Goal: Task Accomplishment & Management: Manage account settings

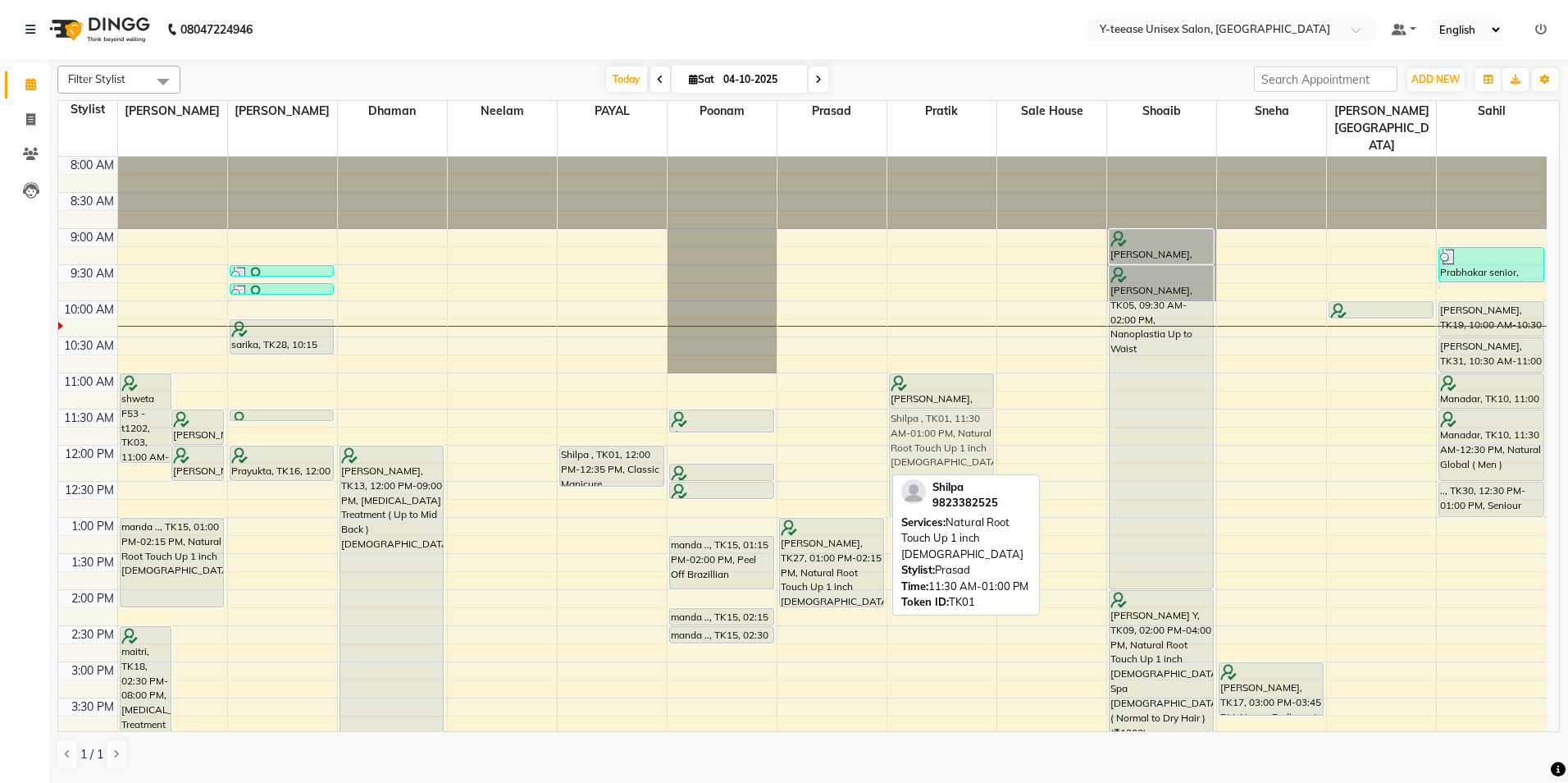
drag, startPoint x: 845, startPoint y: 413, endPoint x: 901, endPoint y: 417, distance: 56.1
click at [910, 414] on tr "shweta F53 - t1202, TK03, 11:00 AM-12:15 PM, Natural Root Touch Up 1 inch [DEMO…" at bounding box center [802, 698] width 1488 height 1082
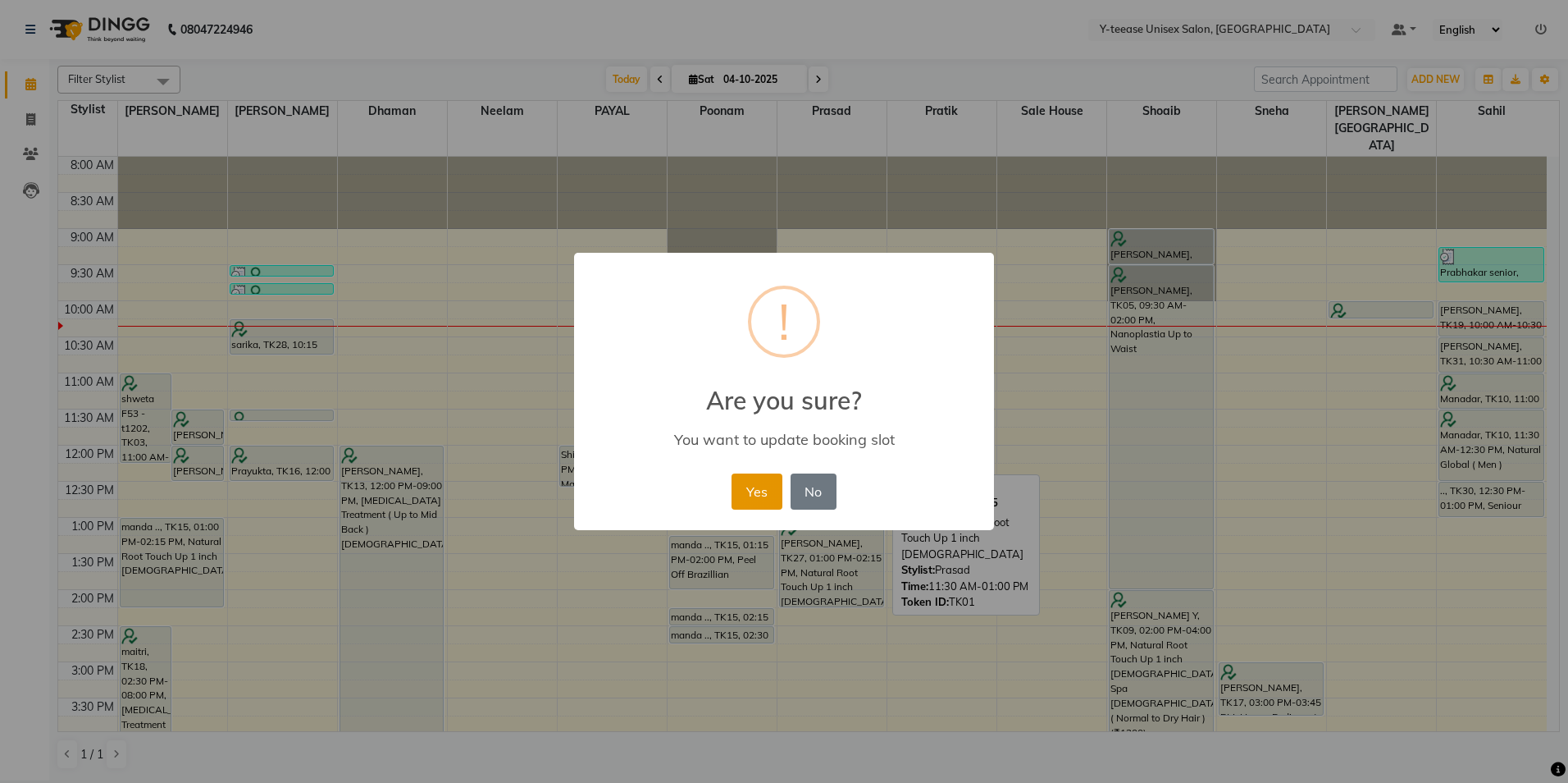
click at [757, 487] on button "Yes" at bounding box center [756, 491] width 50 height 37
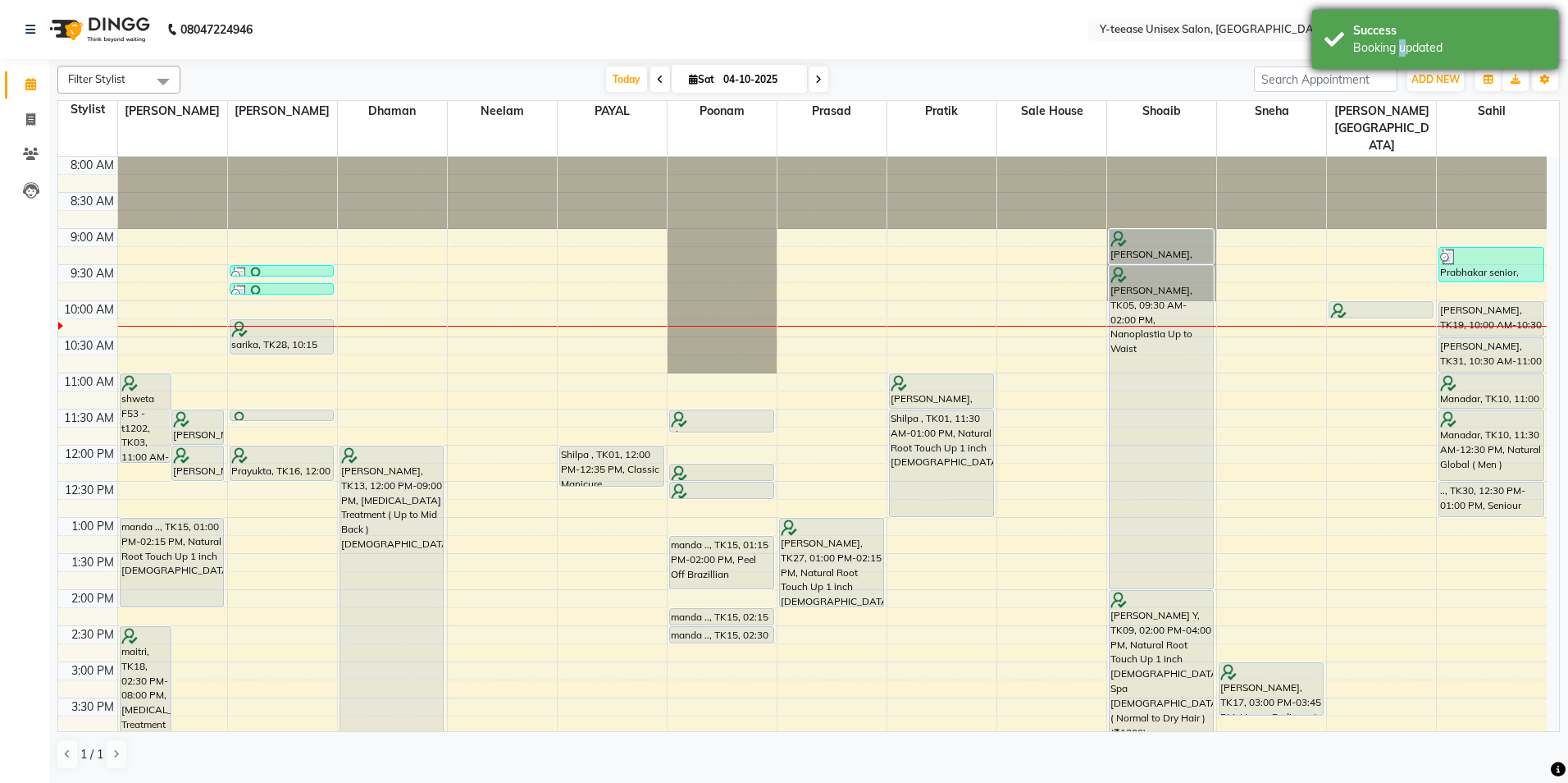
click at [1397, 48] on div "Booking updated" at bounding box center [1449, 48] width 193 height 17
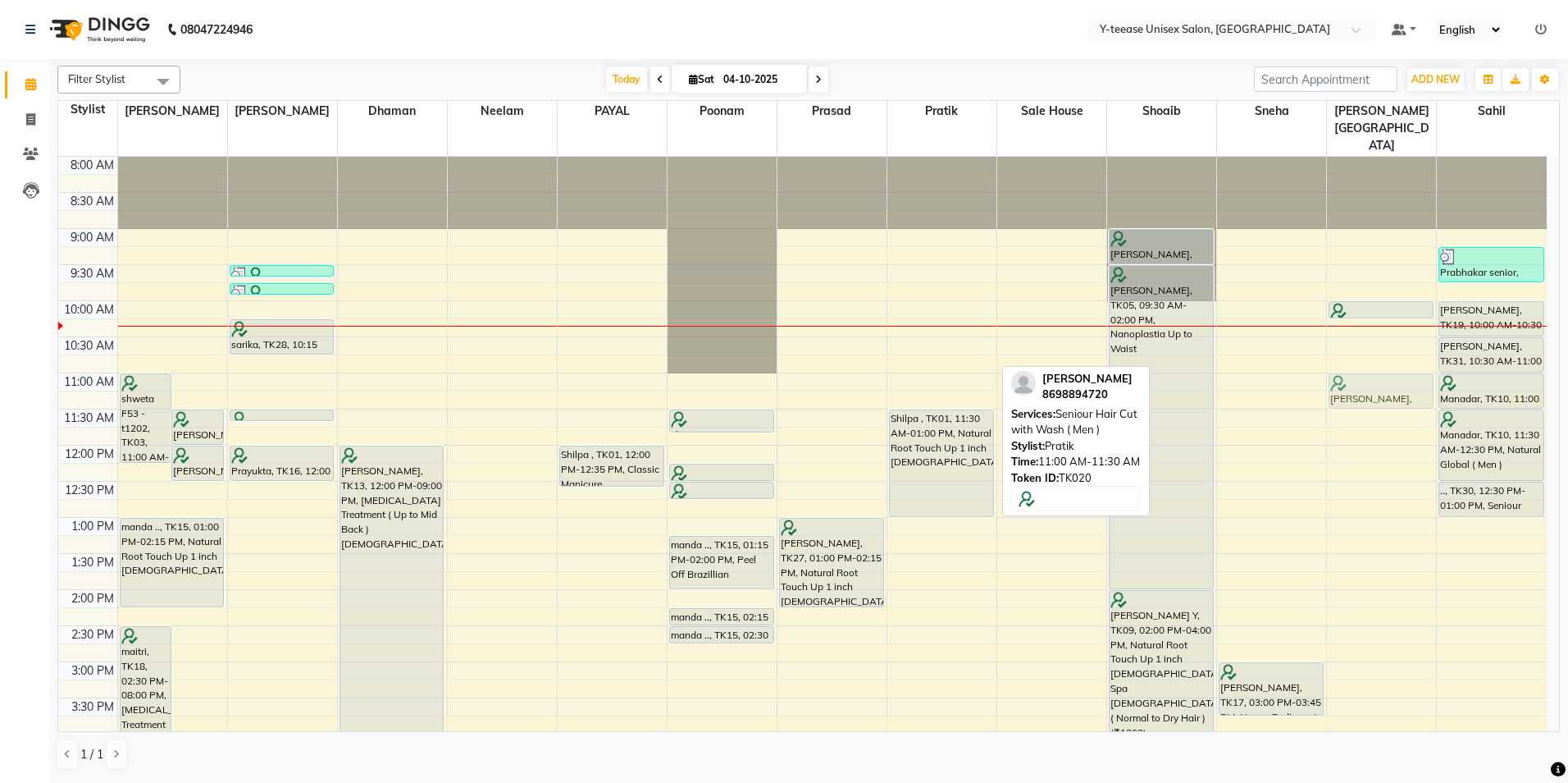
drag, startPoint x: 958, startPoint y: 357, endPoint x: 1368, endPoint y: 354, distance: 410.0
click at [1368, 354] on tr "shweta F53 - t1202, TK03, 11:00 AM-12:15 PM, Natural Root Touch Up 1 inch [DEMO…" at bounding box center [802, 698] width 1488 height 1082
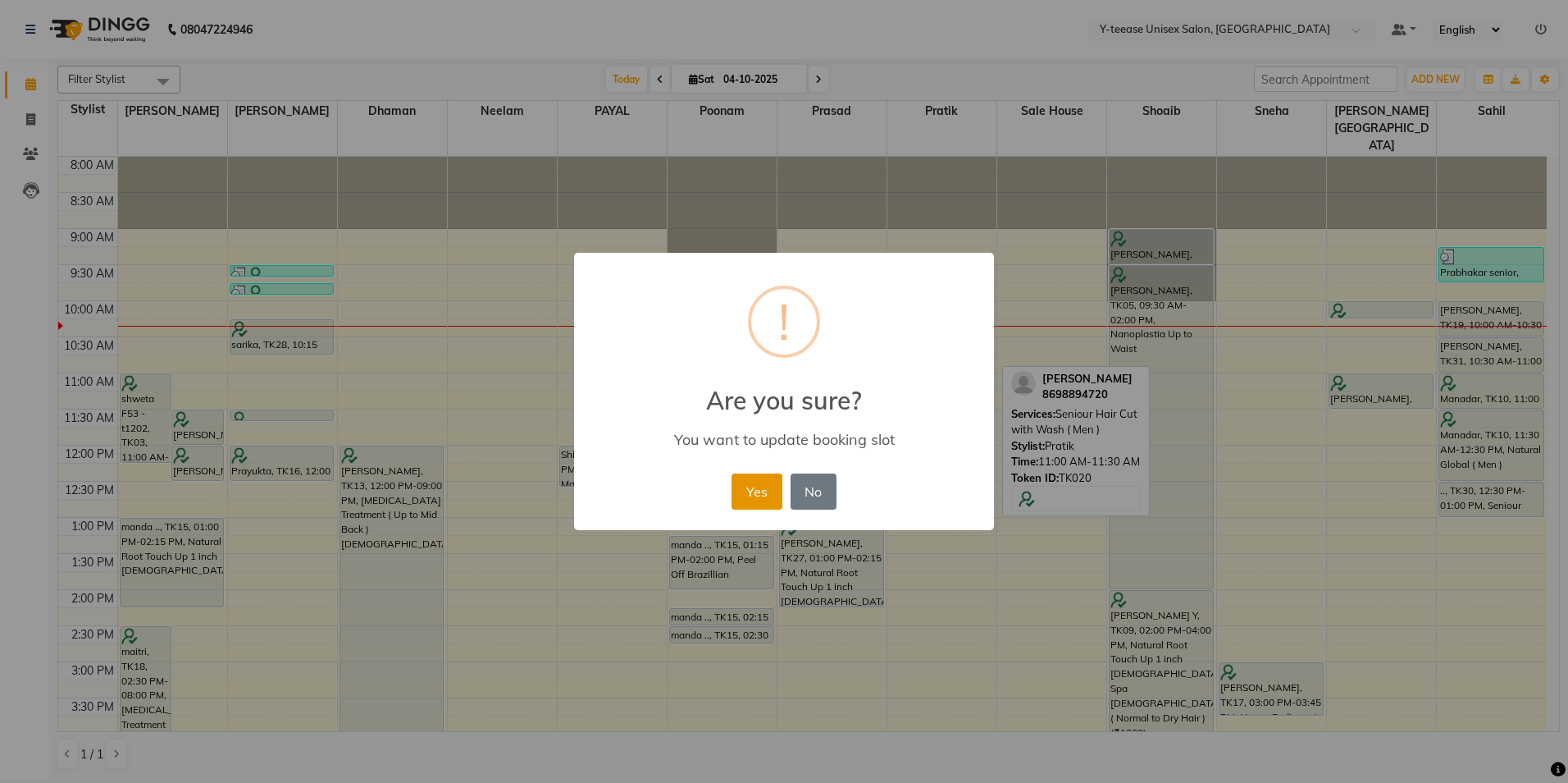
click at [760, 488] on button "Yes" at bounding box center [756, 491] width 50 height 37
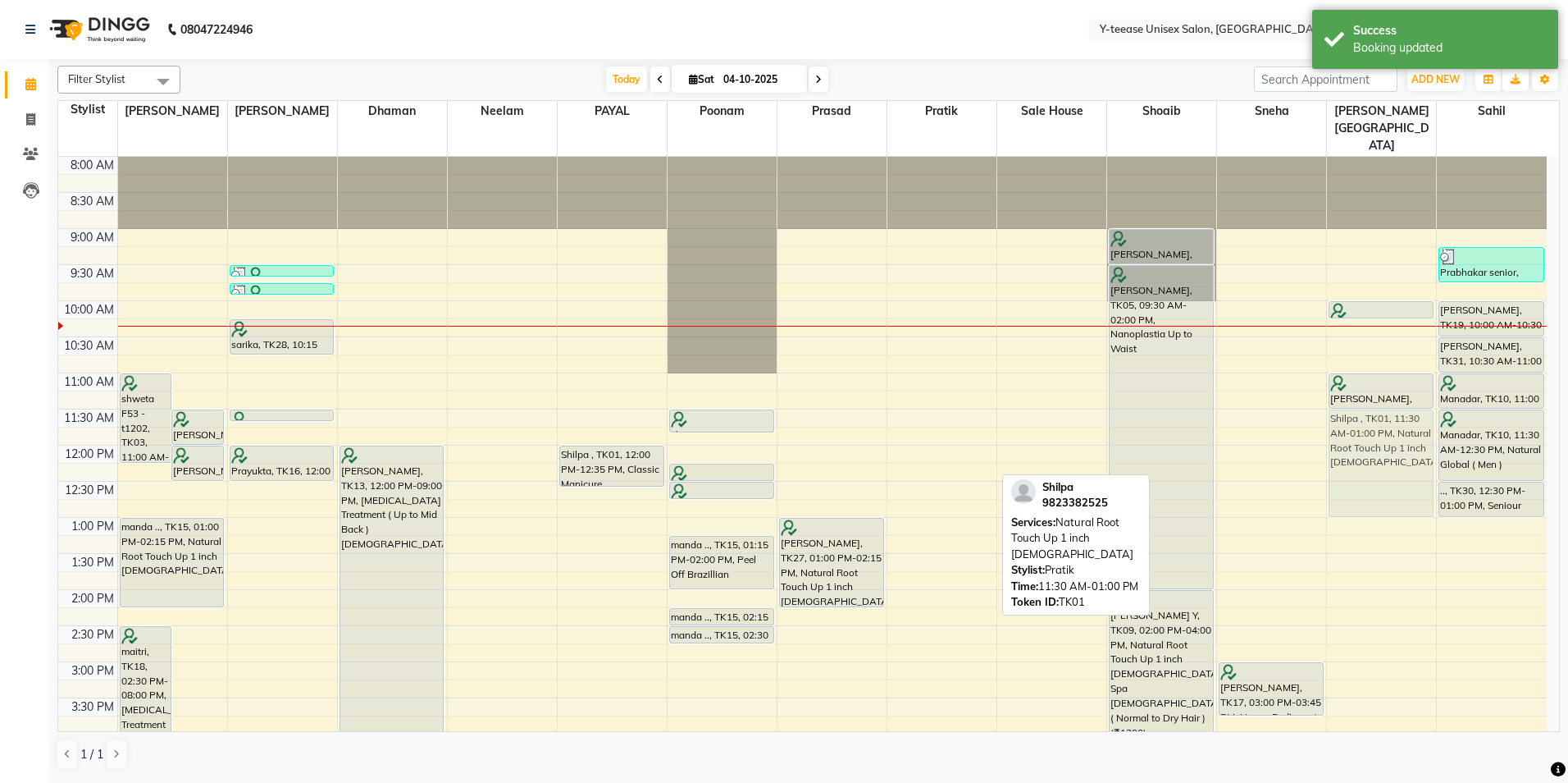
drag, startPoint x: 936, startPoint y: 431, endPoint x: 1352, endPoint y: 427, distance: 416.0
click at [1352, 427] on tr "shweta F53 - t1202, TK03, 11:00 AM-12:15 PM, Natural Root Touch Up 1 inch [DEMO…" at bounding box center [802, 698] width 1488 height 1082
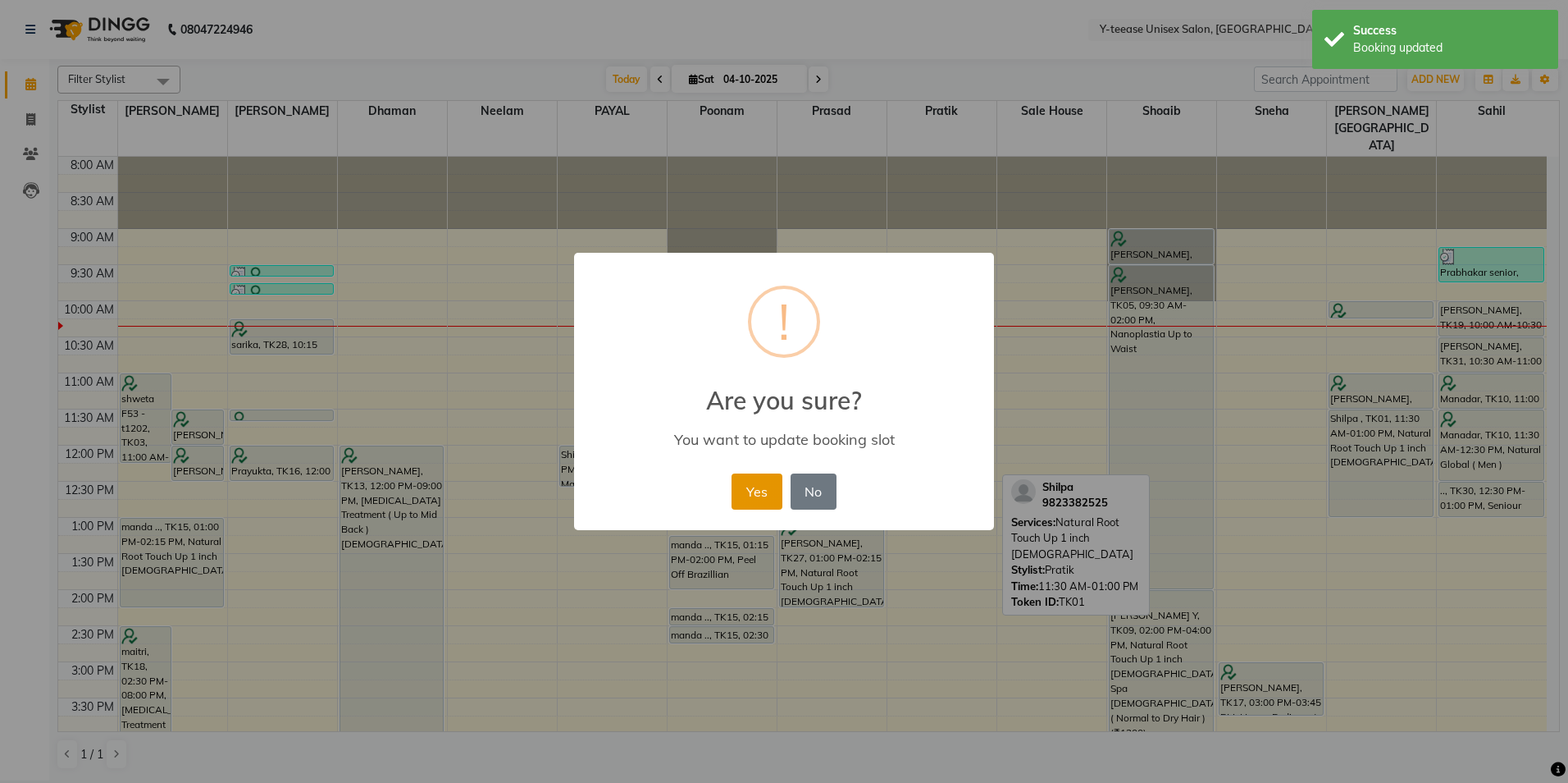
click at [754, 499] on button "Yes" at bounding box center [756, 491] width 50 height 37
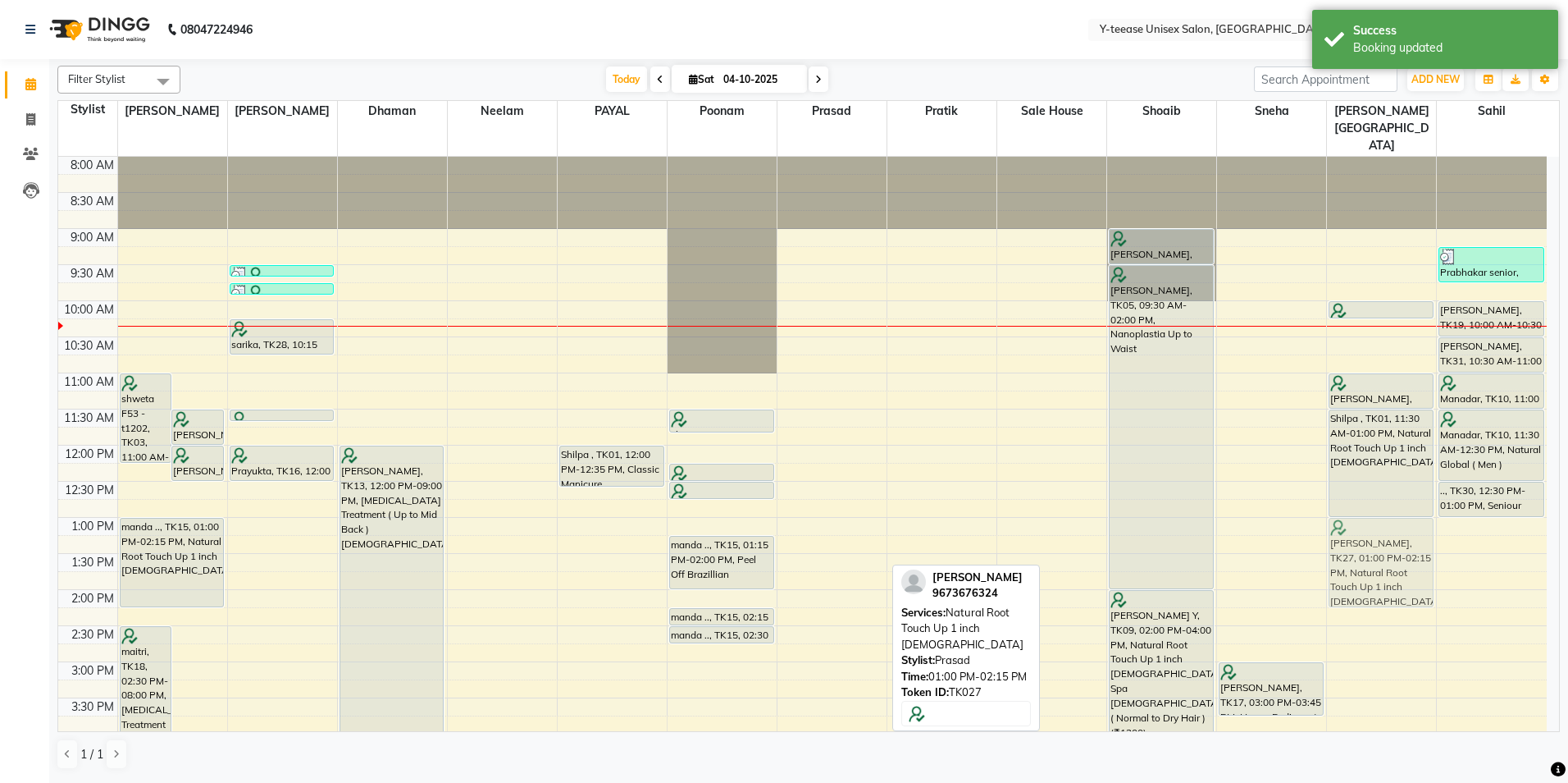
drag, startPoint x: 840, startPoint y: 521, endPoint x: 1385, endPoint y: 516, distance: 545.0
click at [1385, 516] on tr "shweta F53 - t1202, TK03, 11:00 AM-12:15 PM, Natural Root Touch Up 1 inch [DEMO…" at bounding box center [802, 698] width 1488 height 1082
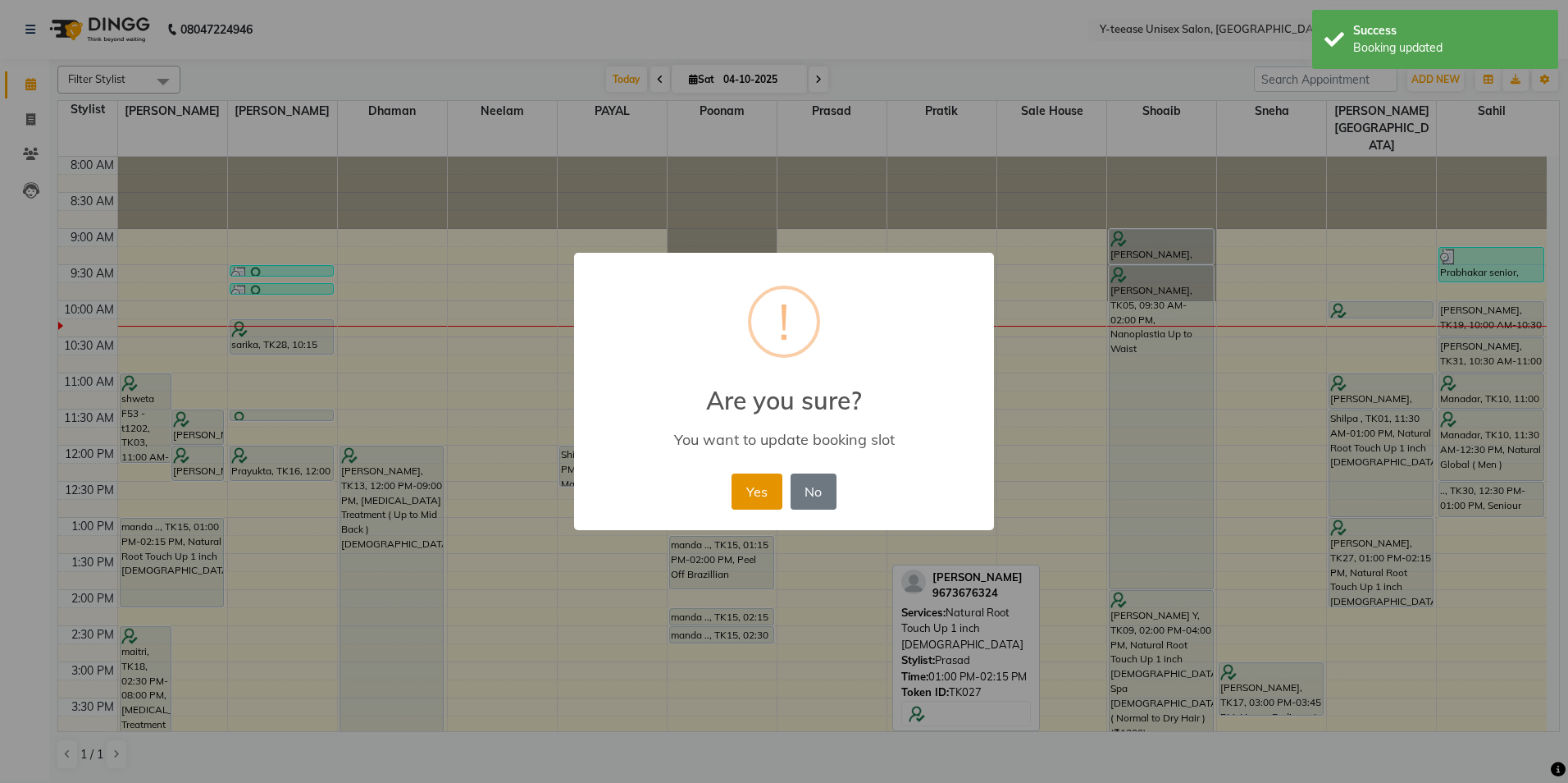
click at [764, 496] on button "Yes" at bounding box center [756, 491] width 50 height 37
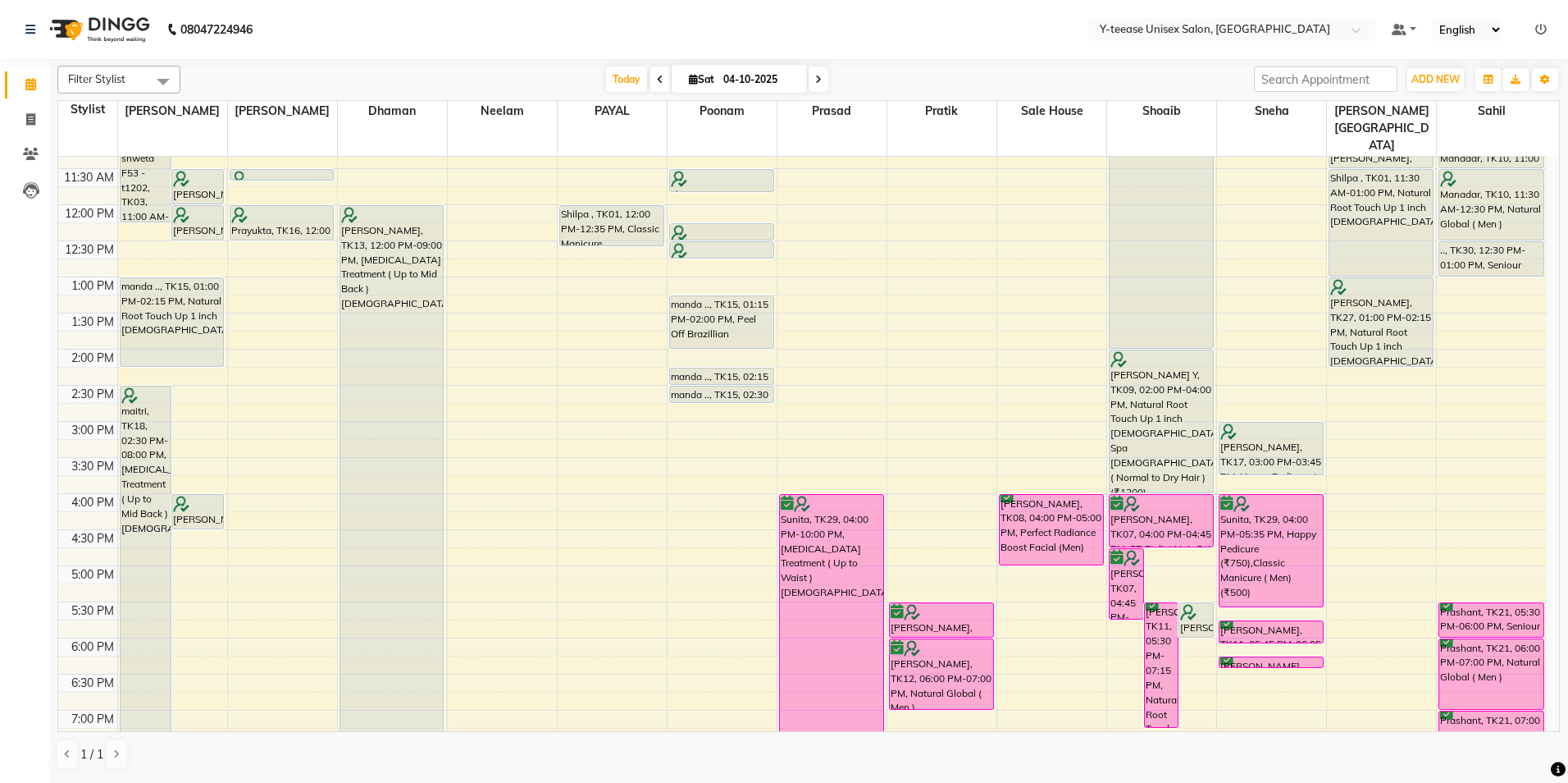
scroll to position [246, 0]
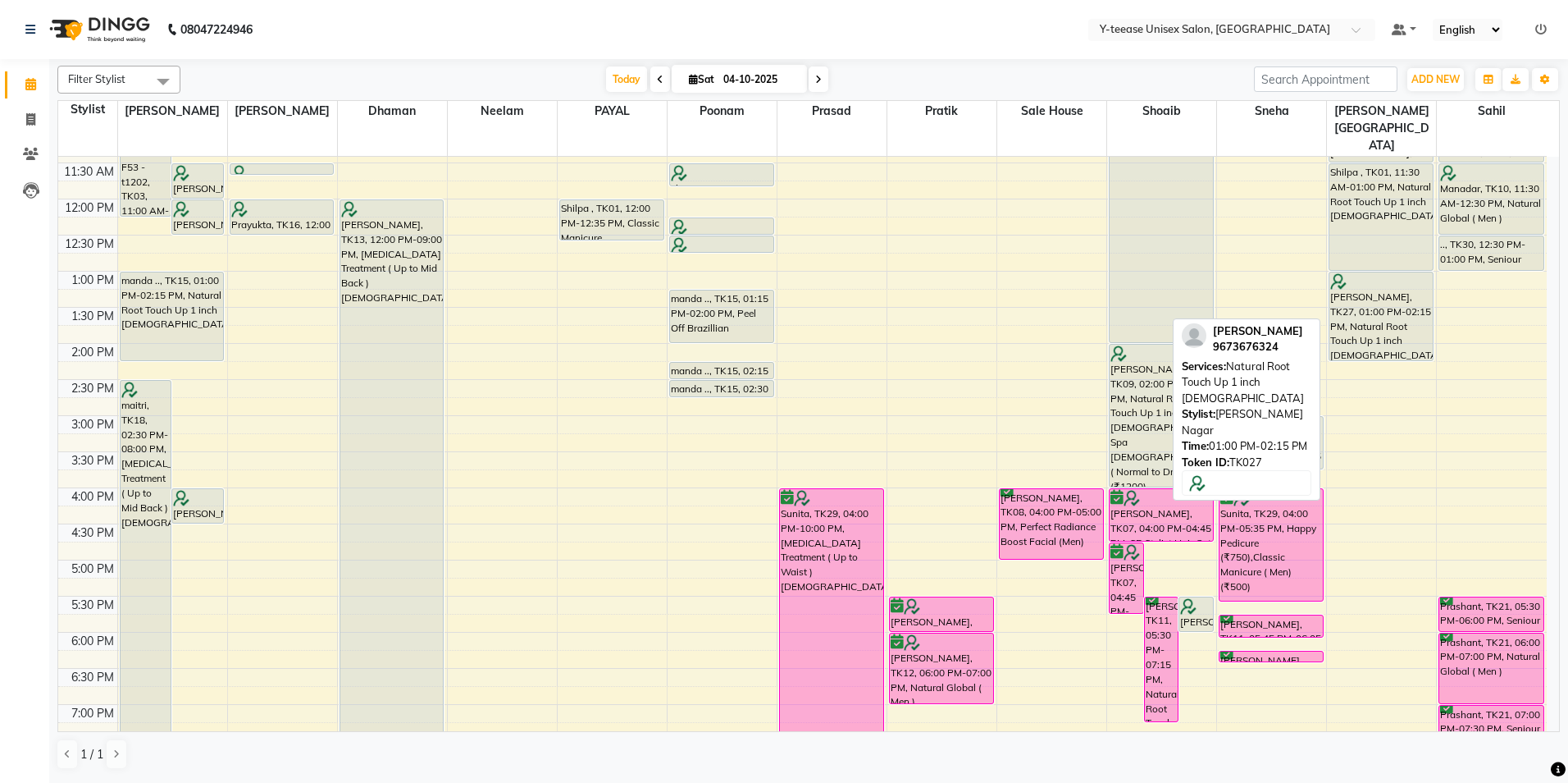
click at [1372, 295] on div "[PERSON_NAME], TK27, 01:00 PM-02:15 PM, Natural Root Touch Up 1 inch [DEMOGRAPH…" at bounding box center [1381, 316] width 104 height 87
select select "7"
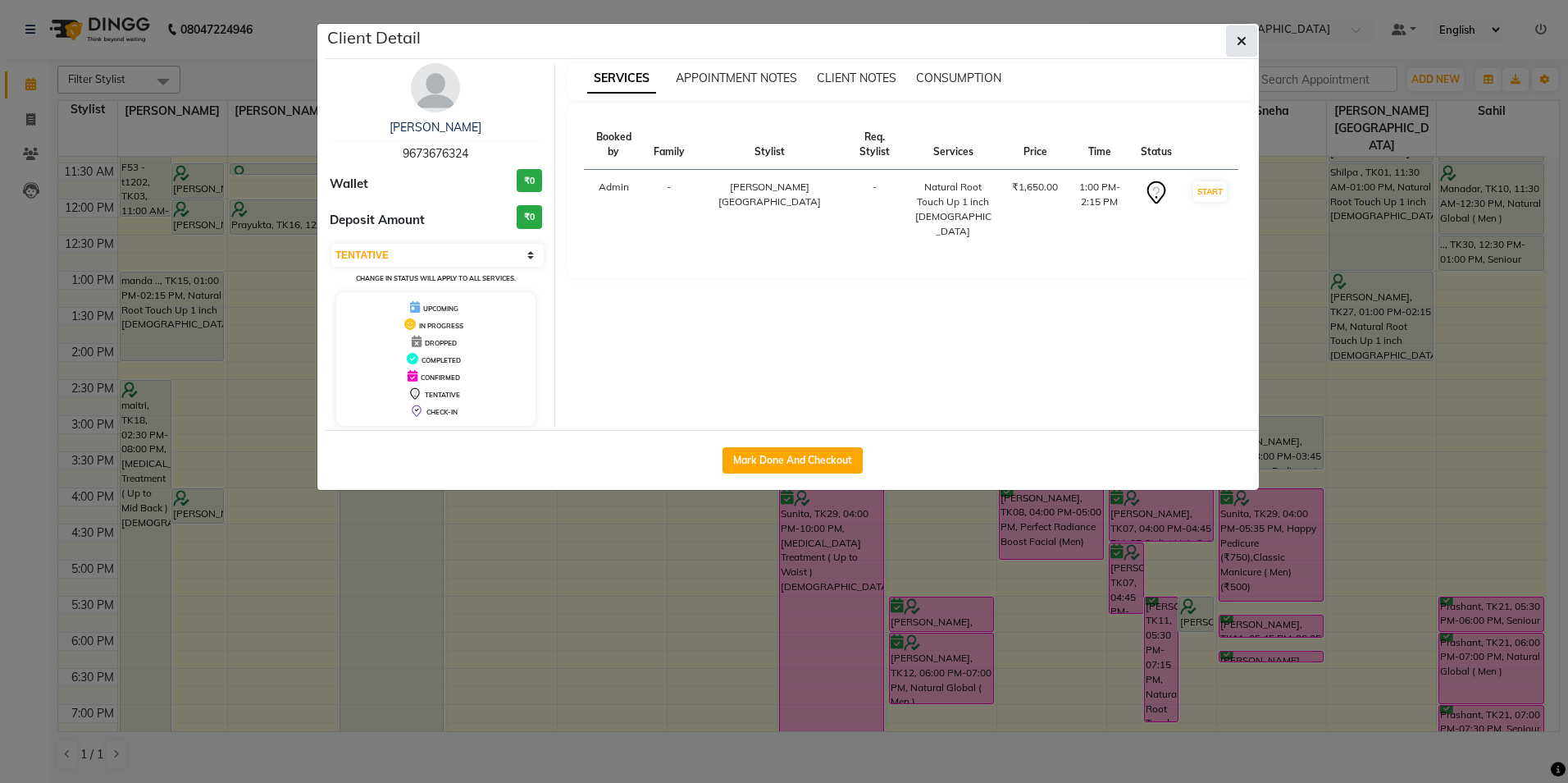
click at [1237, 43] on icon "button" at bounding box center [1242, 41] width 10 height 13
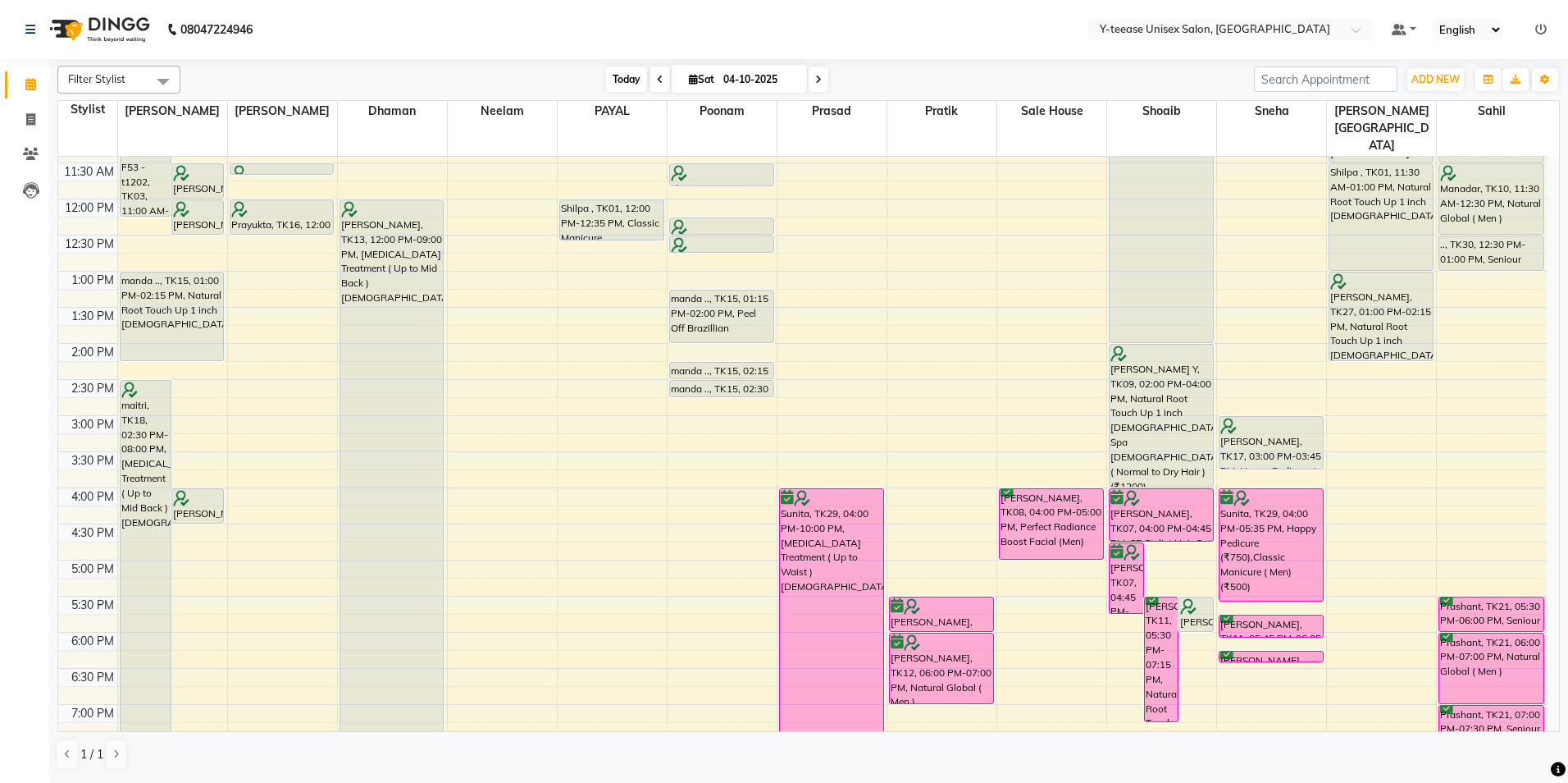
click at [620, 82] on span "Today" at bounding box center [627, 79] width 41 height 25
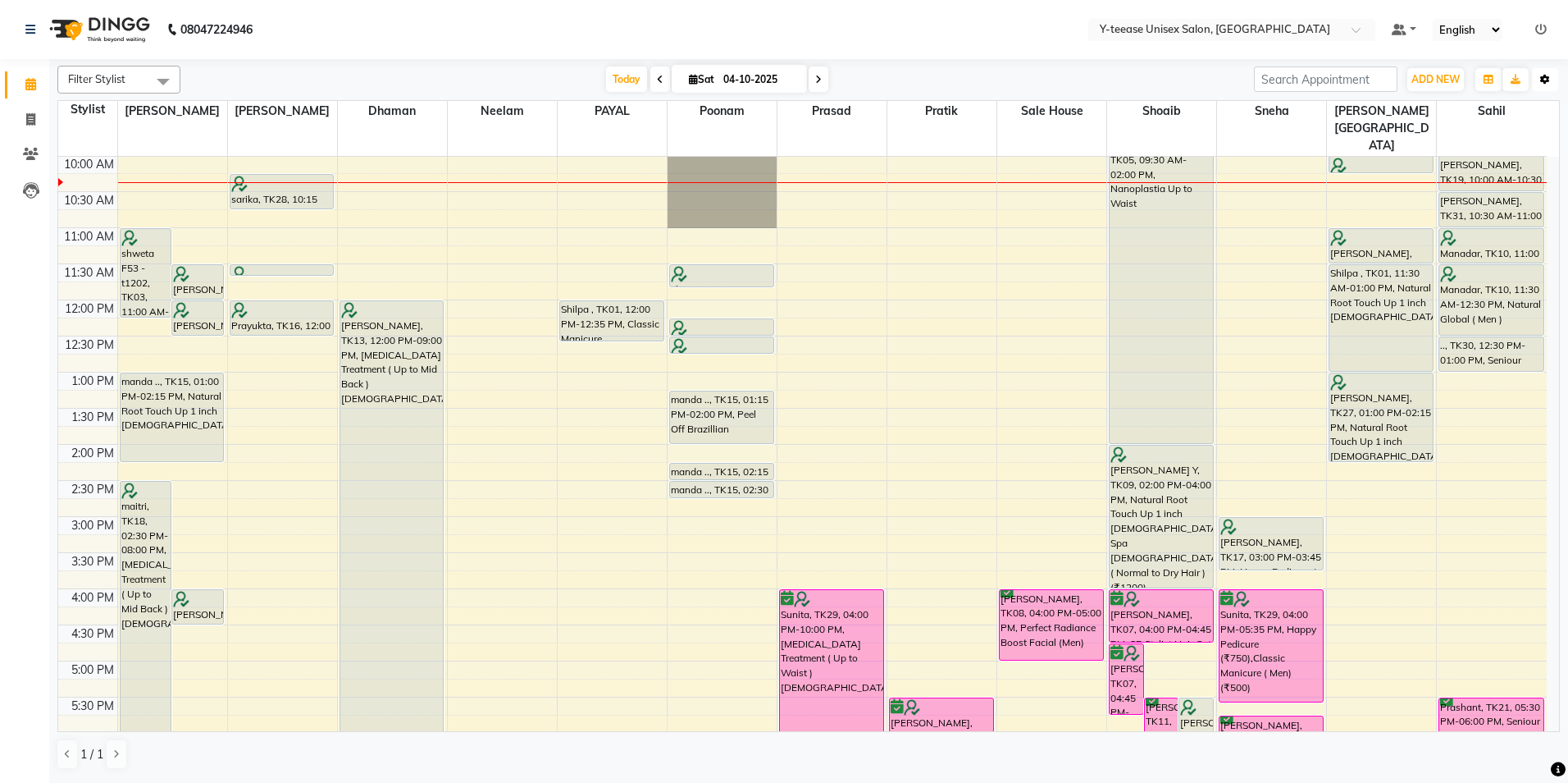
click at [1554, 84] on button "Toggle Dropdown" at bounding box center [1544, 79] width 26 height 23
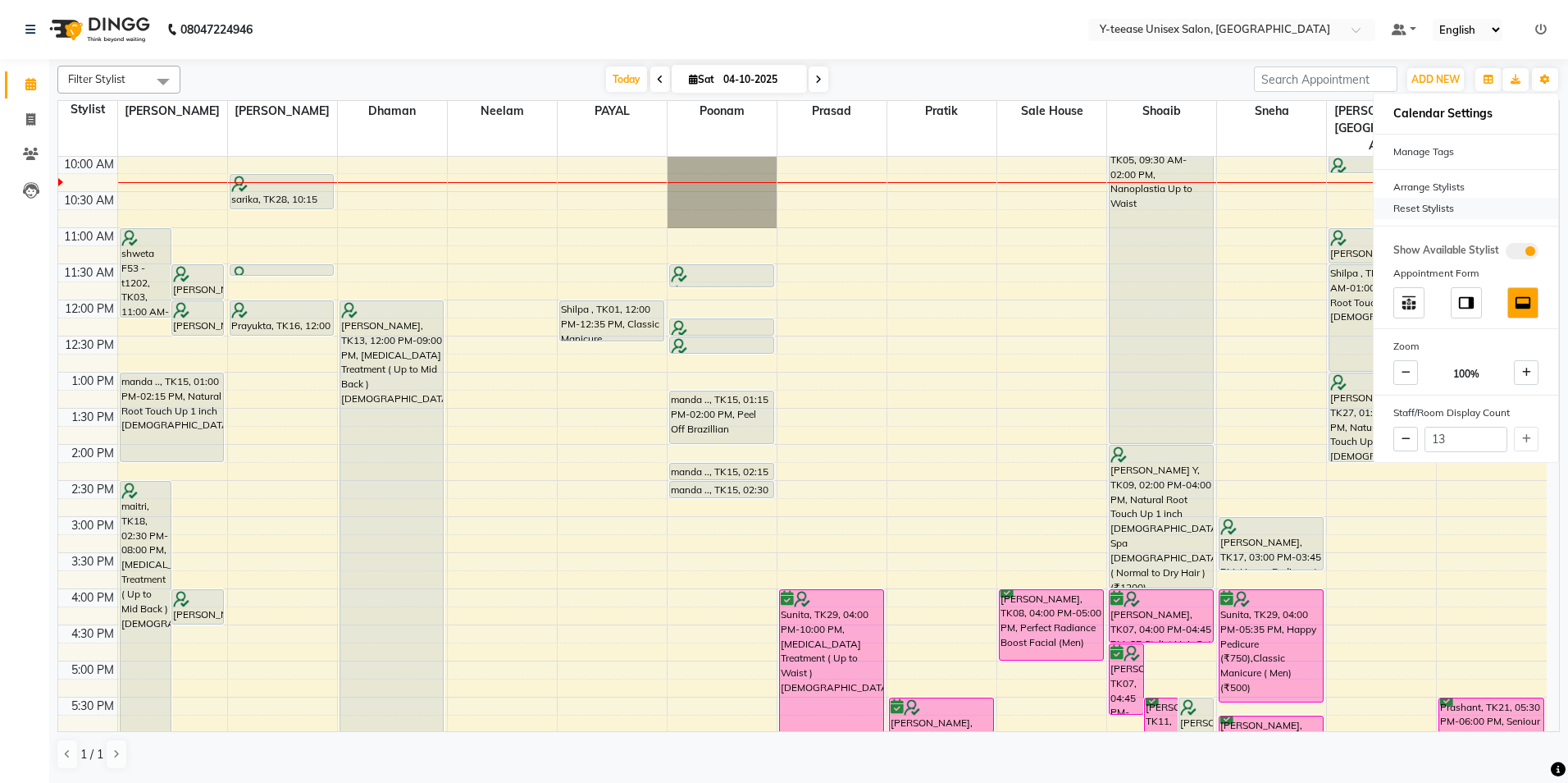
click at [1458, 209] on div "Reset Stylists" at bounding box center [1465, 208] width 184 height 21
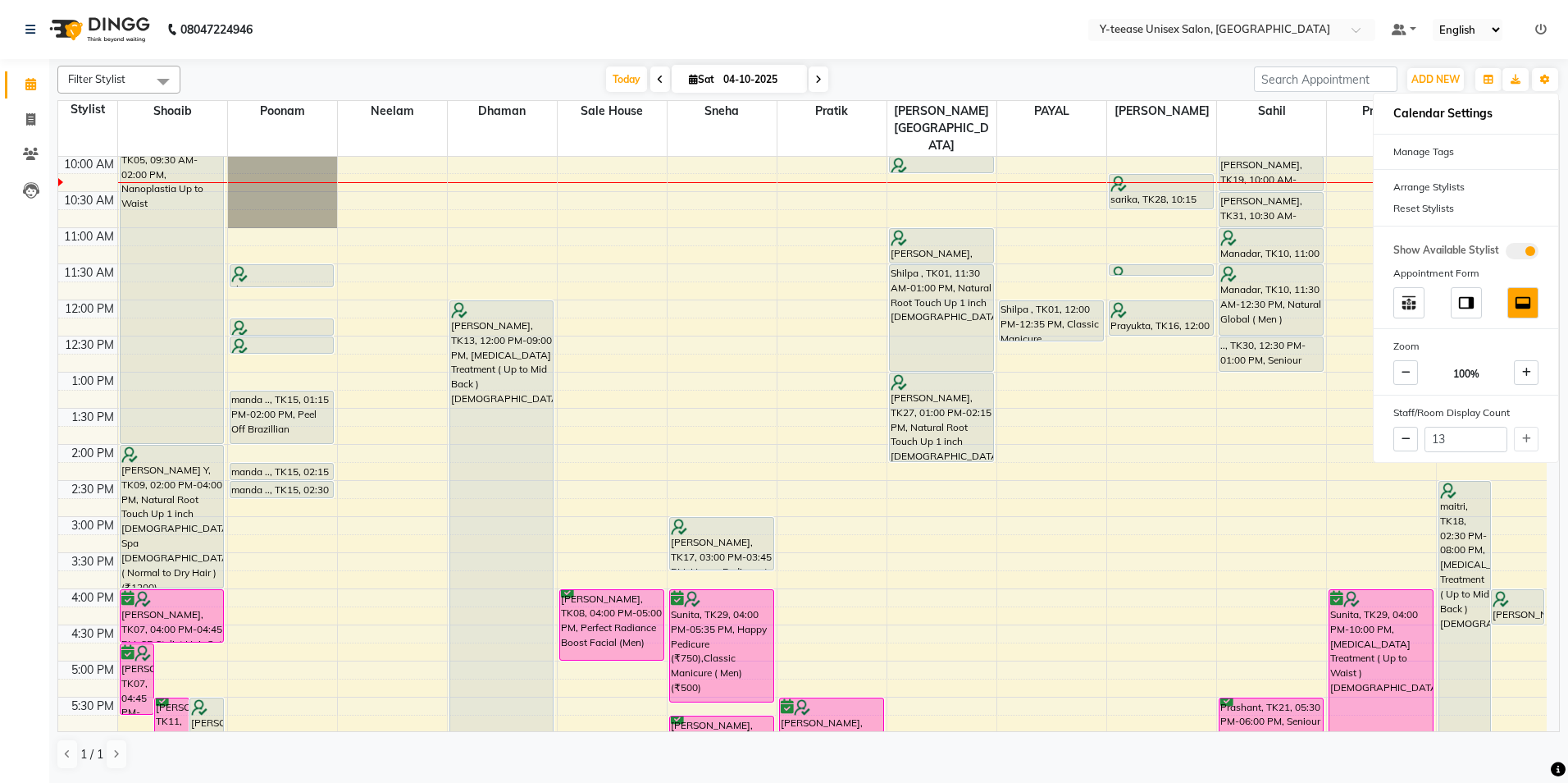
click at [1138, 72] on div "[DATE] [DATE]" at bounding box center [717, 79] width 1057 height 25
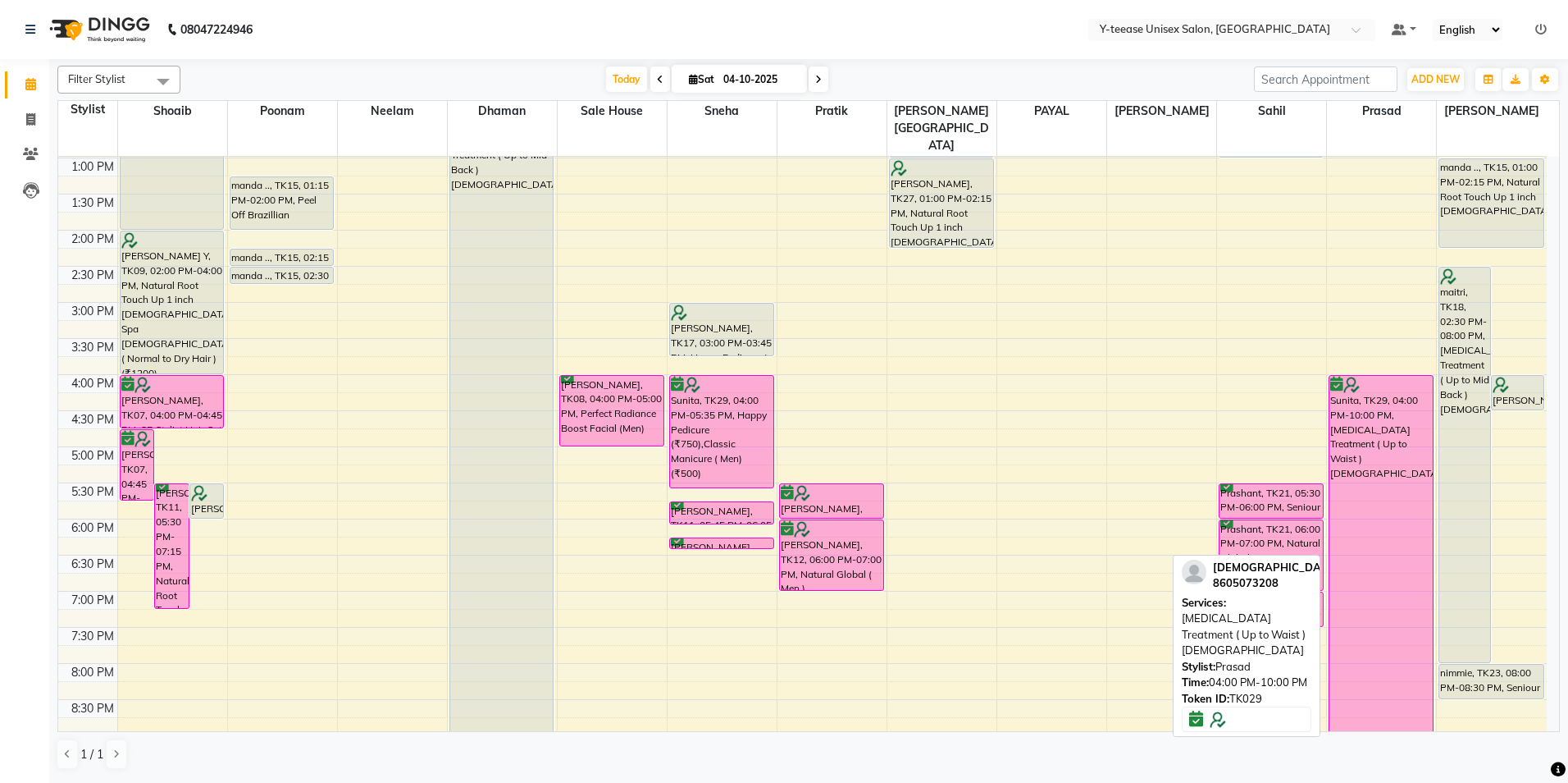
scroll to position [392, 0]
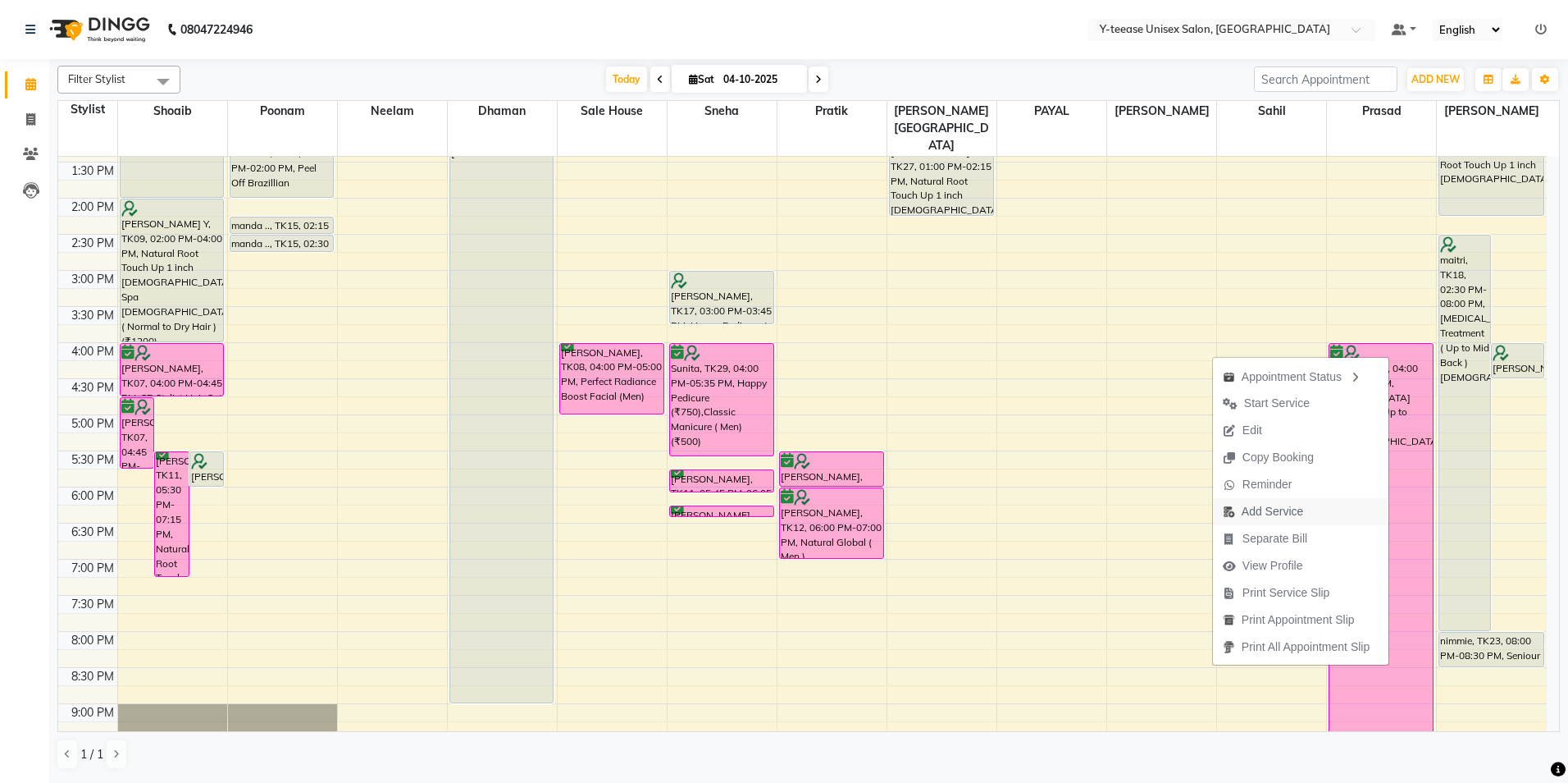
click at [1268, 519] on span "Add Service" at bounding box center [1273, 511] width 61 height 17
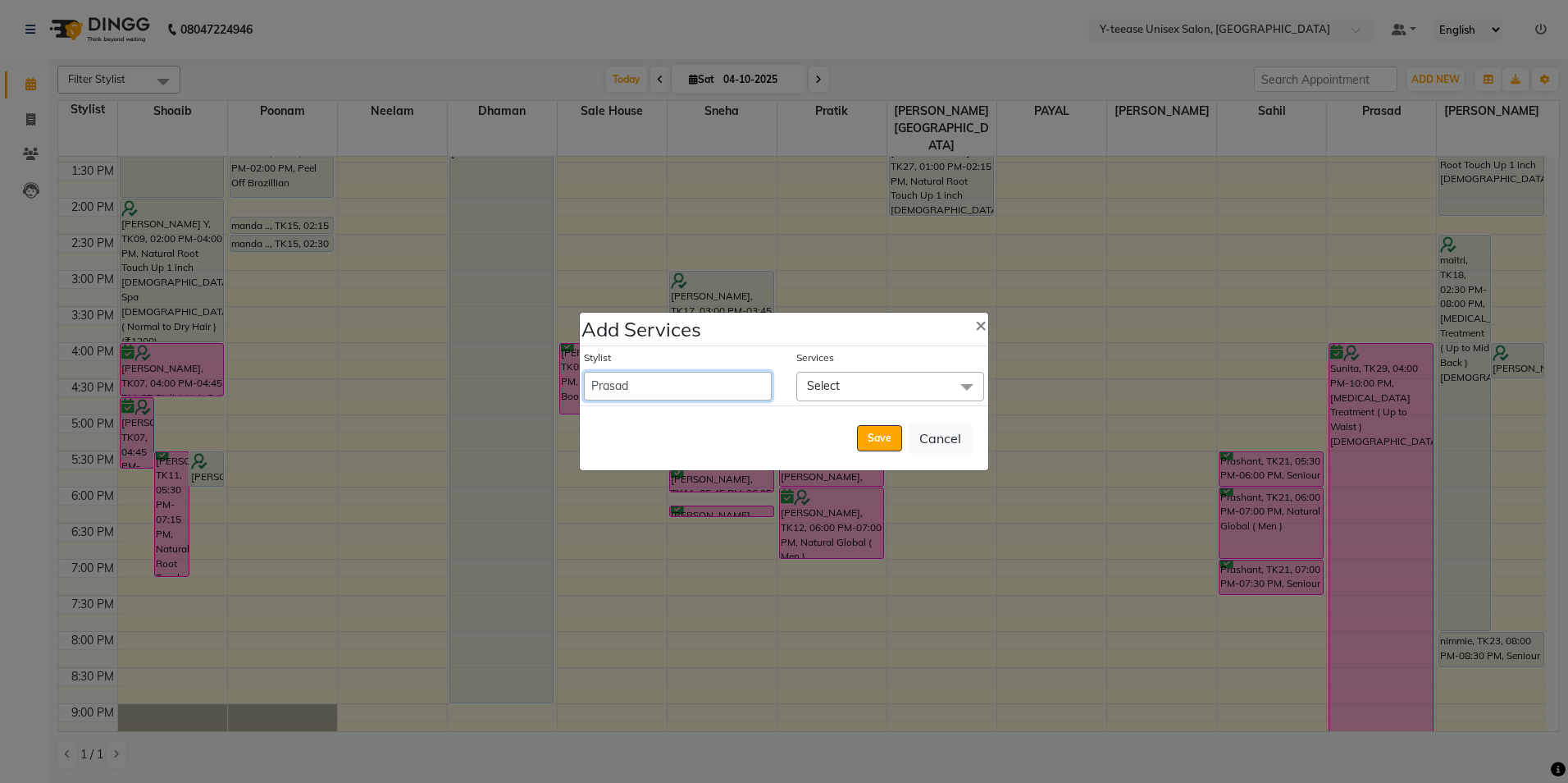
click at [713, 386] on select "[PERSON_NAME] [PERSON_NAME] nagar Manager [PERSON_NAME] [PERSON_NAME] Poonam [P…" at bounding box center [677, 386] width 188 height 29
select select "86041"
click at [584, 372] on select "[PERSON_NAME] [PERSON_NAME] nagar Manager [PERSON_NAME] [PERSON_NAME] Poonam [P…" at bounding box center [677, 386] width 188 height 29
select select "1320"
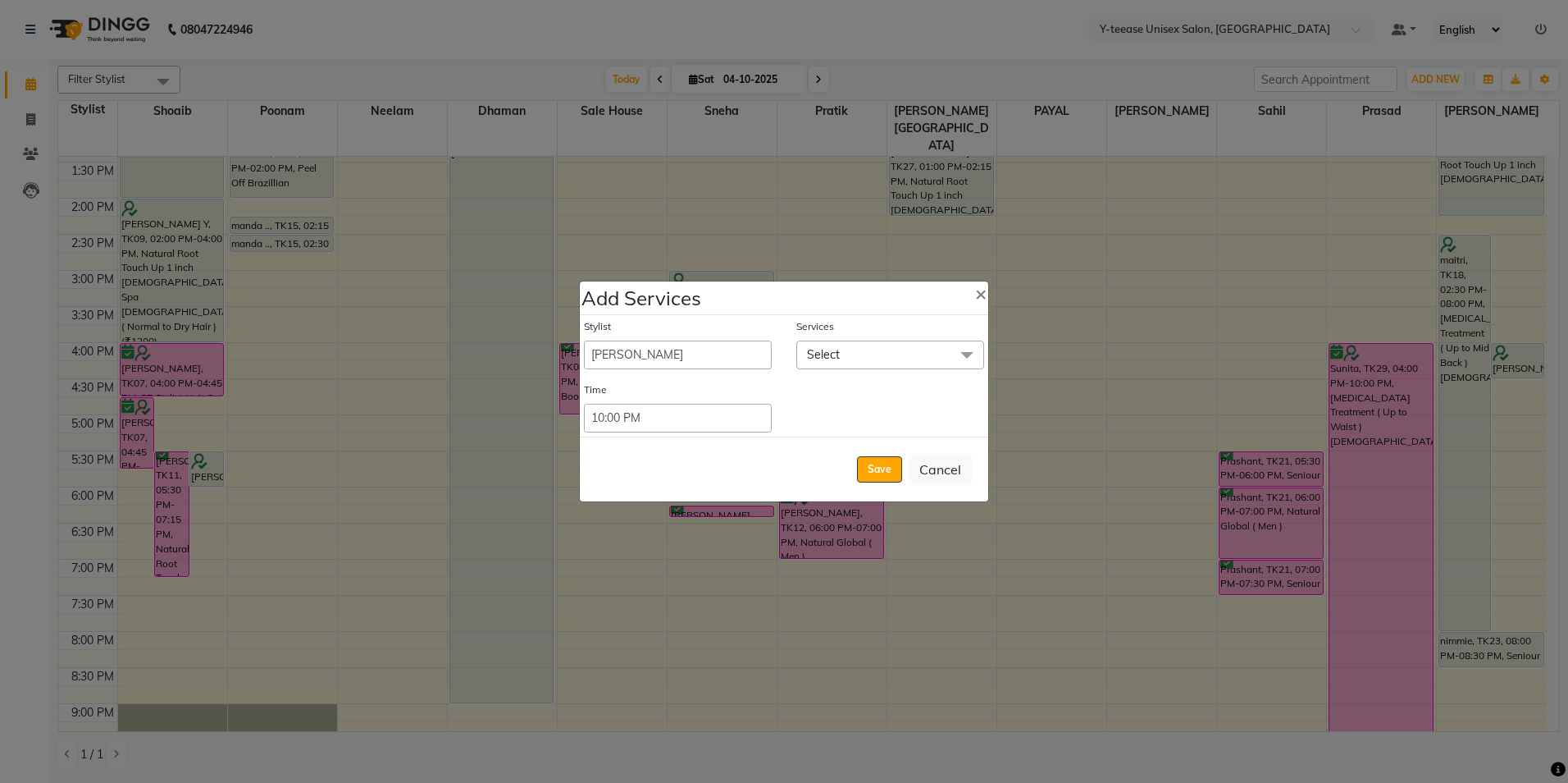
click at [842, 352] on span "Select" at bounding box center [890, 355] width 188 height 29
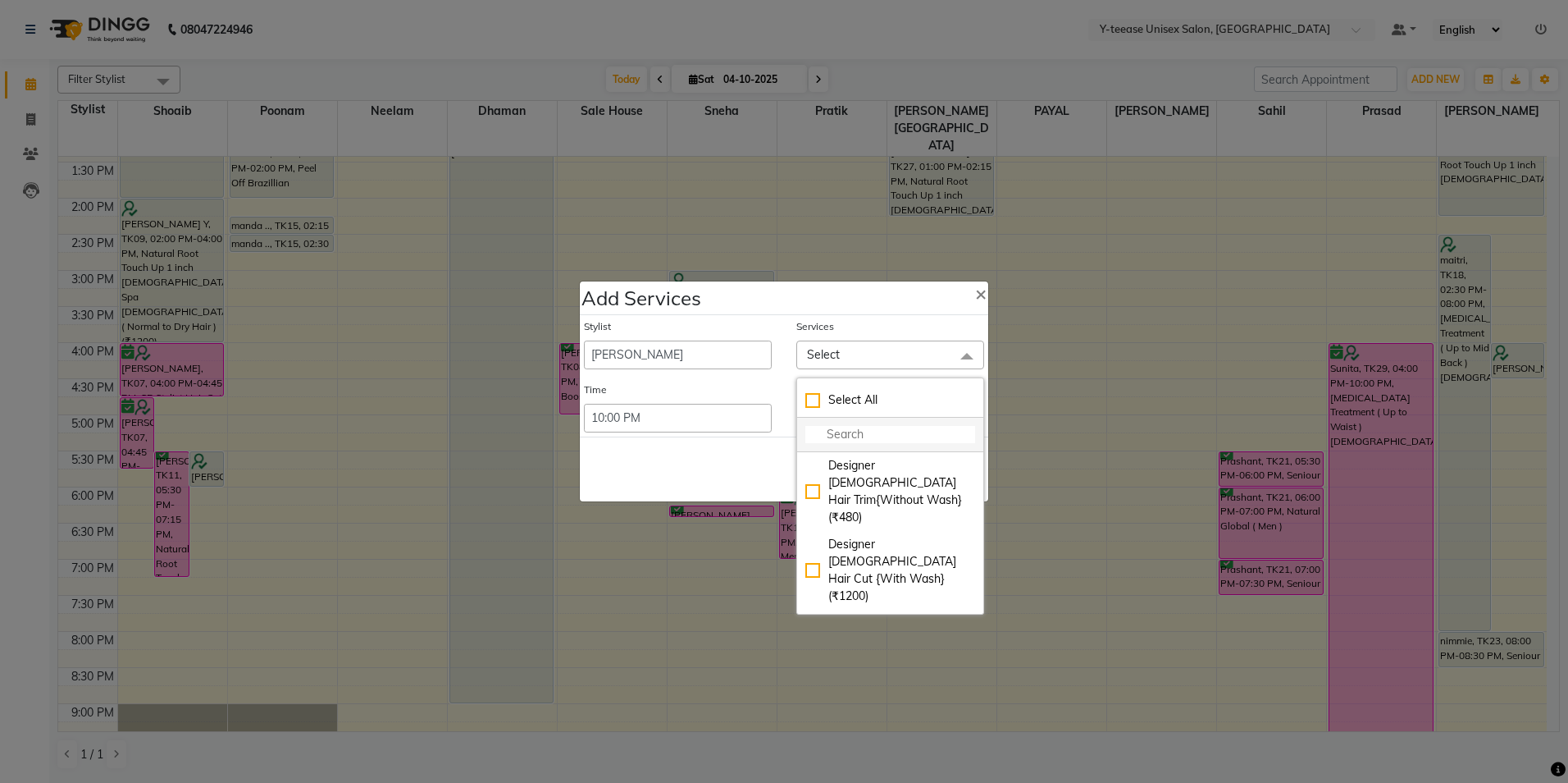
click at [850, 430] on input "multiselect-search" at bounding box center [891, 434] width 170 height 17
type input "Pedi"
click at [891, 477] on li "Classic Pedicure (₹600)" at bounding box center [890, 465] width 186 height 27
checkbox input "true"
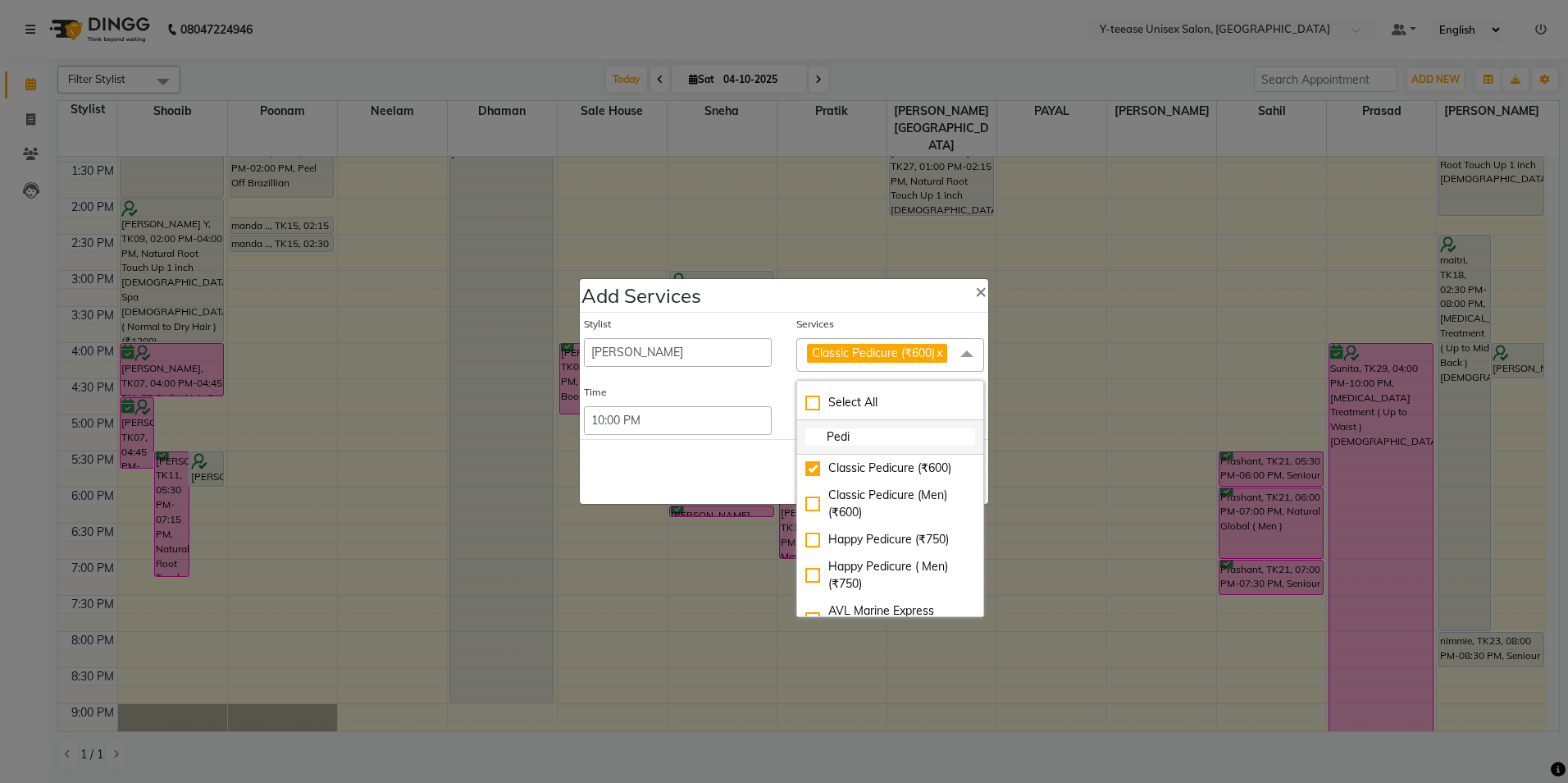
click at [872, 432] on input "Pedi" at bounding box center [891, 437] width 170 height 17
click at [872, 434] on input "Pedi" at bounding box center [891, 437] width 170 height 17
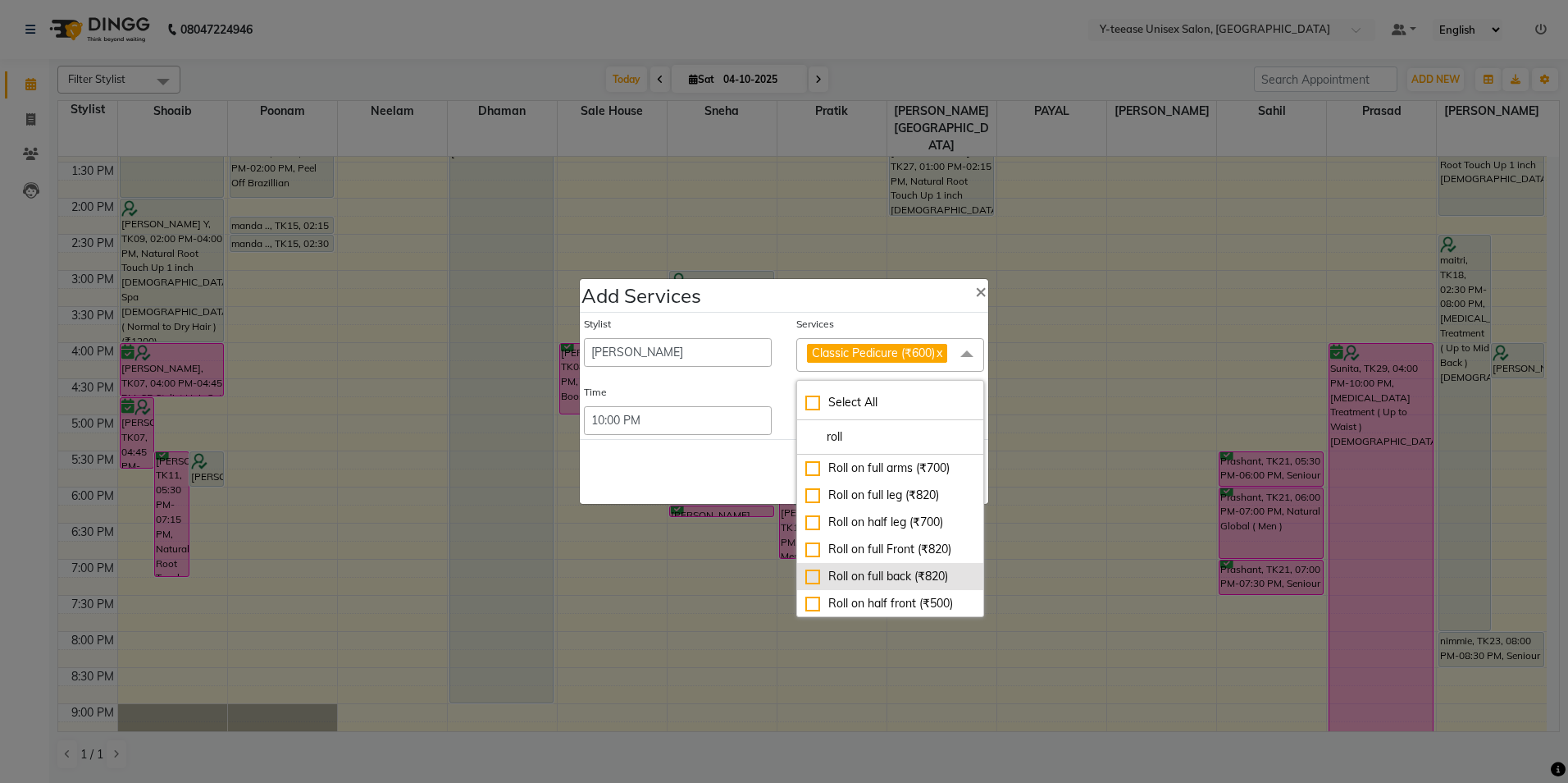
scroll to position [154, 0]
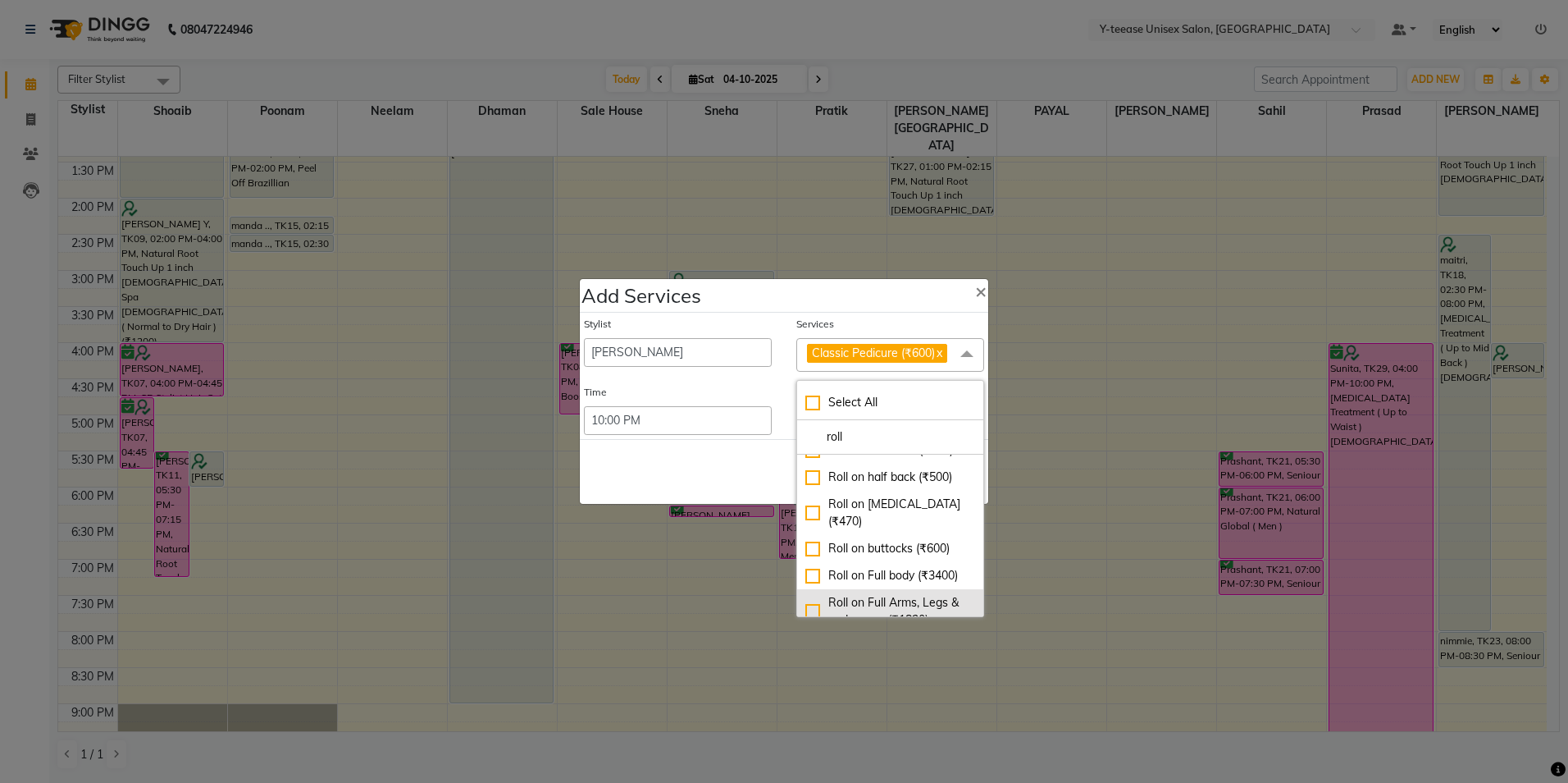
type input "roll"
click at [899, 594] on div "Roll on Full Arms, Legs & underarms (₹1820)" at bounding box center [891, 611] width 170 height 35
checkbox input "true"
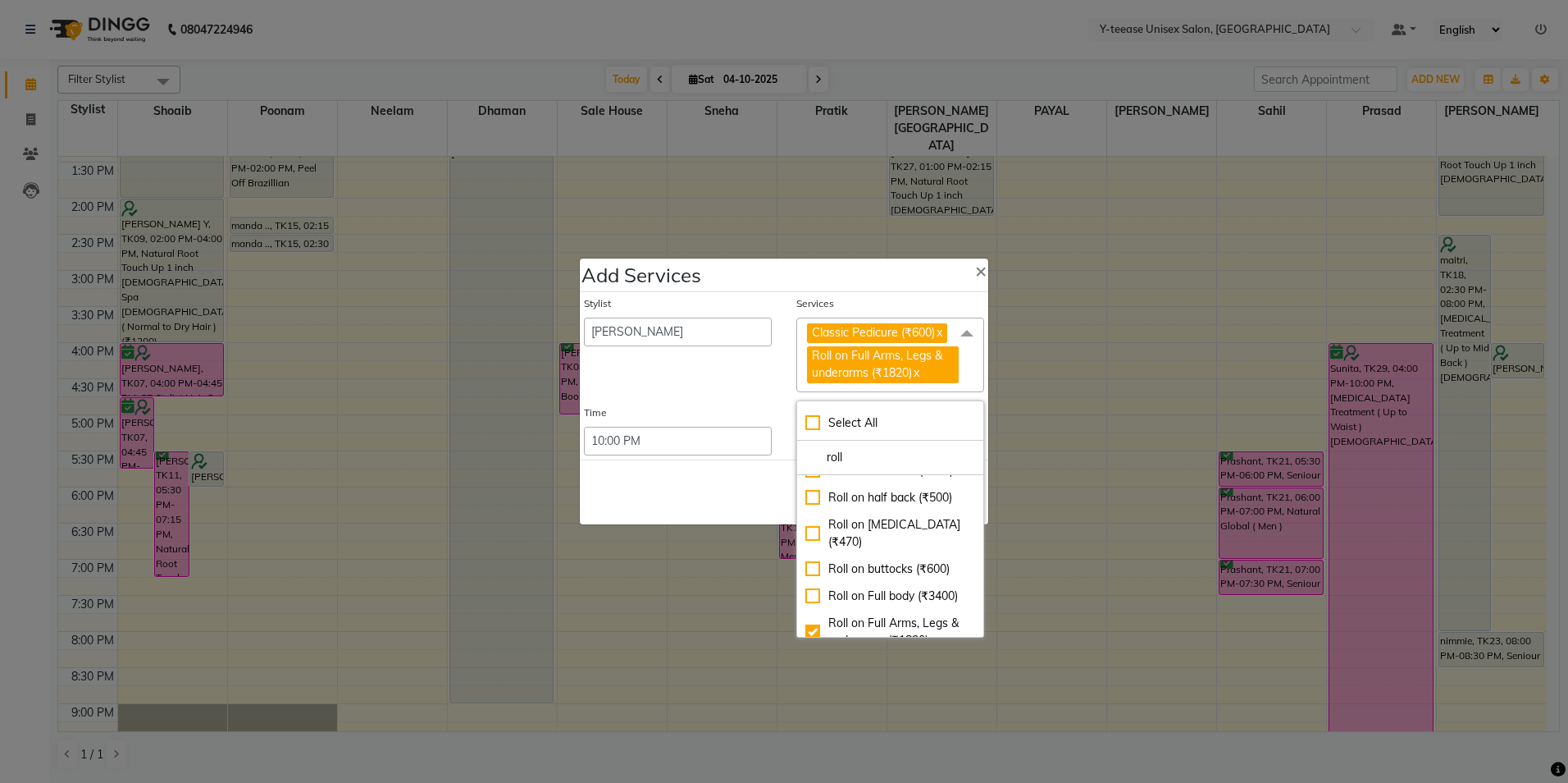
click at [737, 485] on div "Save Cancel" at bounding box center [784, 492] width 408 height 65
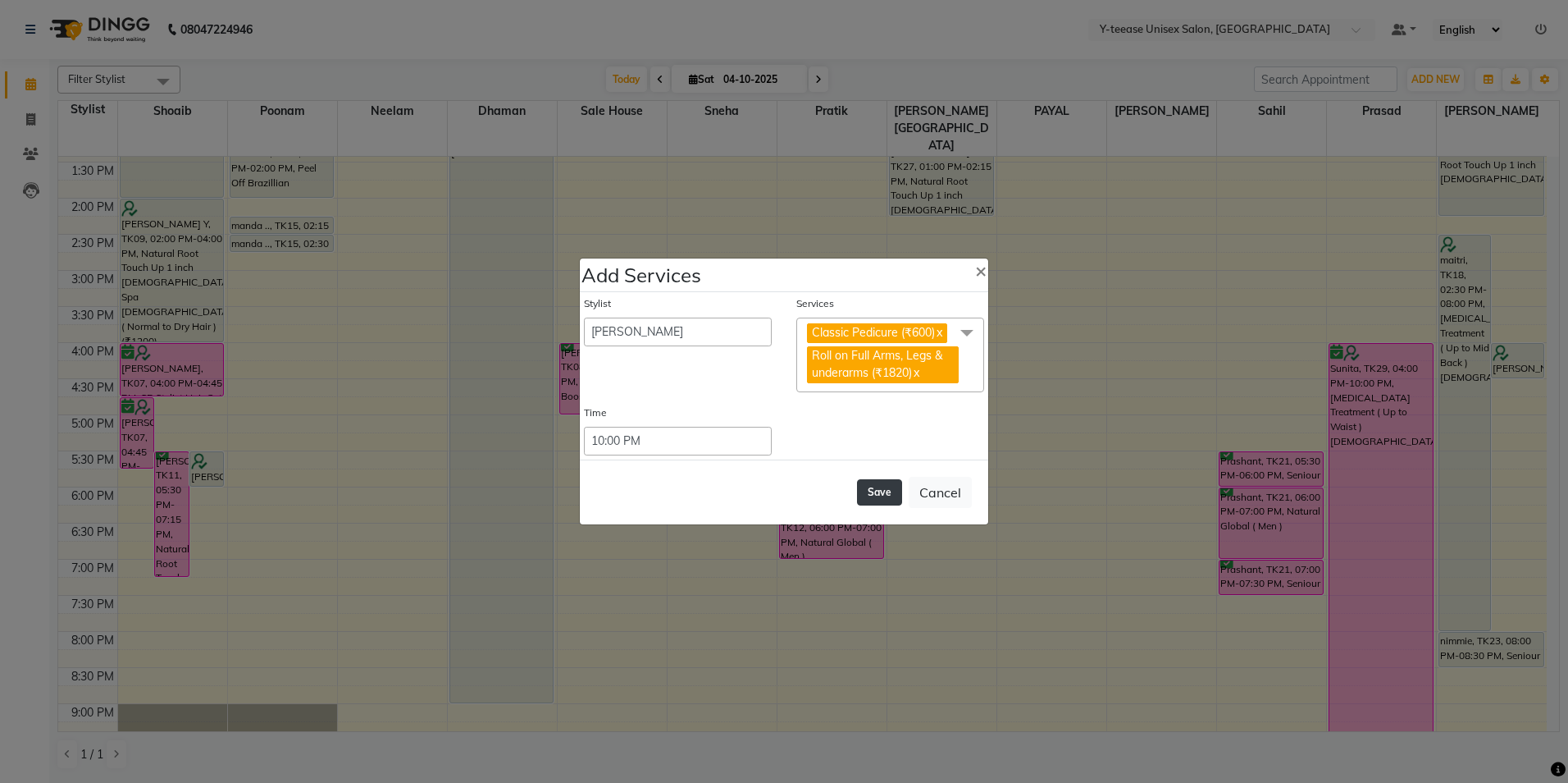
click at [886, 490] on button "Save" at bounding box center [879, 492] width 45 height 26
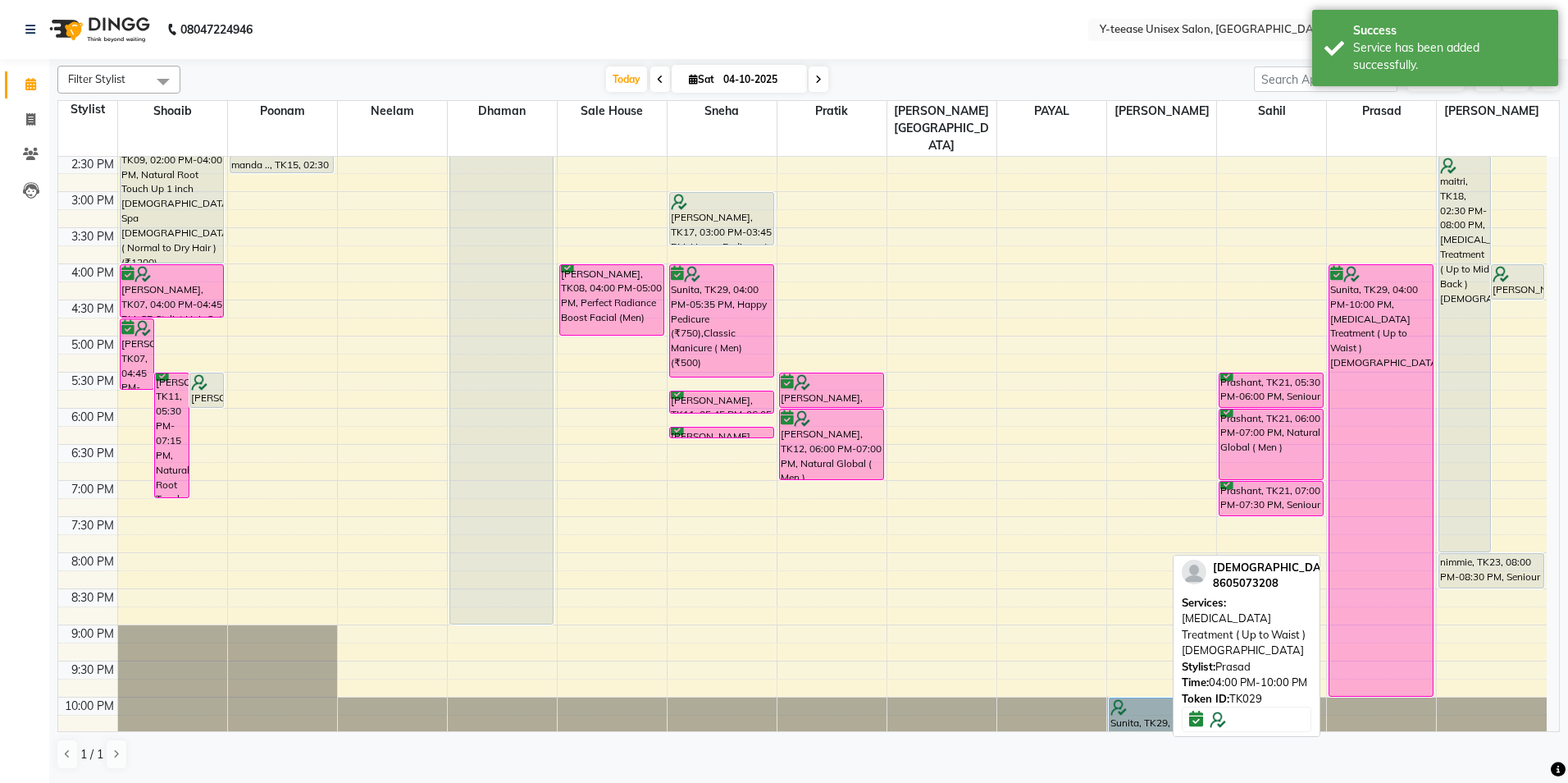
scroll to position [473, 0]
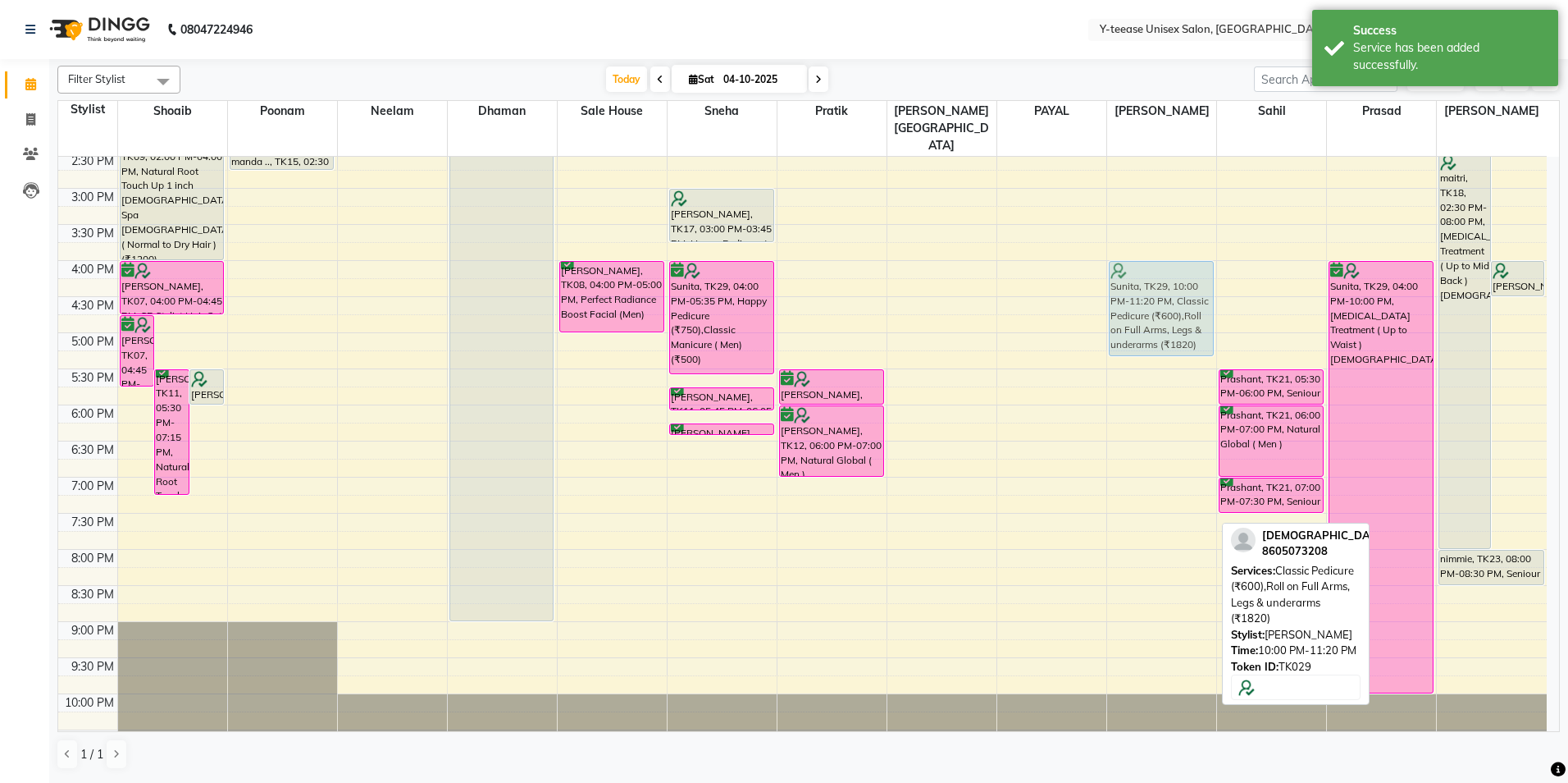
drag, startPoint x: 1170, startPoint y: 692, endPoint x: 1165, endPoint y: 265, distance: 427.0
click at [1165, 265] on div "[PERSON_NAME], TK24, 09:30 AM-09:40 AM, Eyebrows [PERSON_NAME], TK24, 09:45 AM-…" at bounding box center [1161, 224] width 109 height 1082
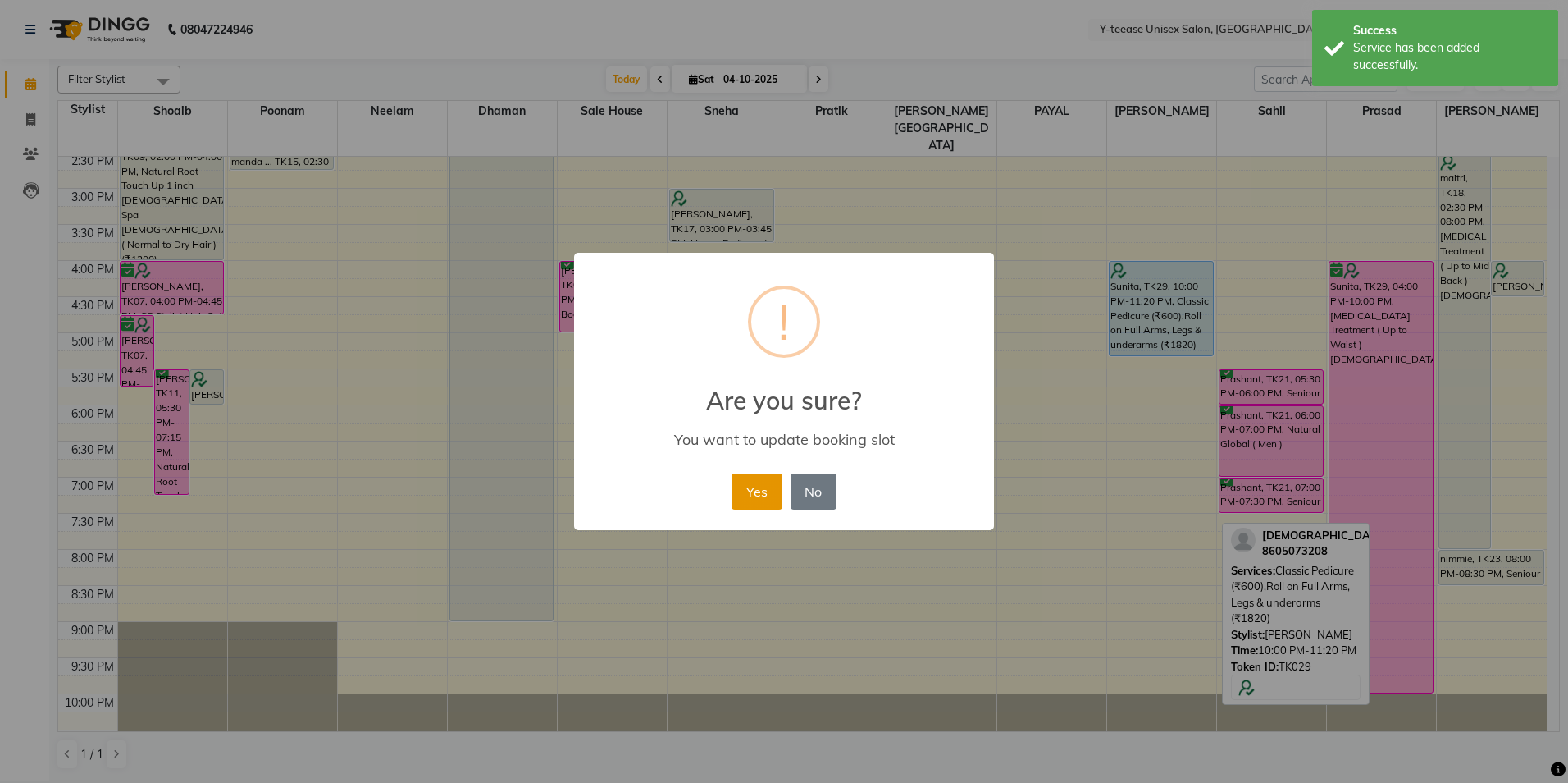
click at [768, 491] on button "Yes" at bounding box center [756, 491] width 50 height 37
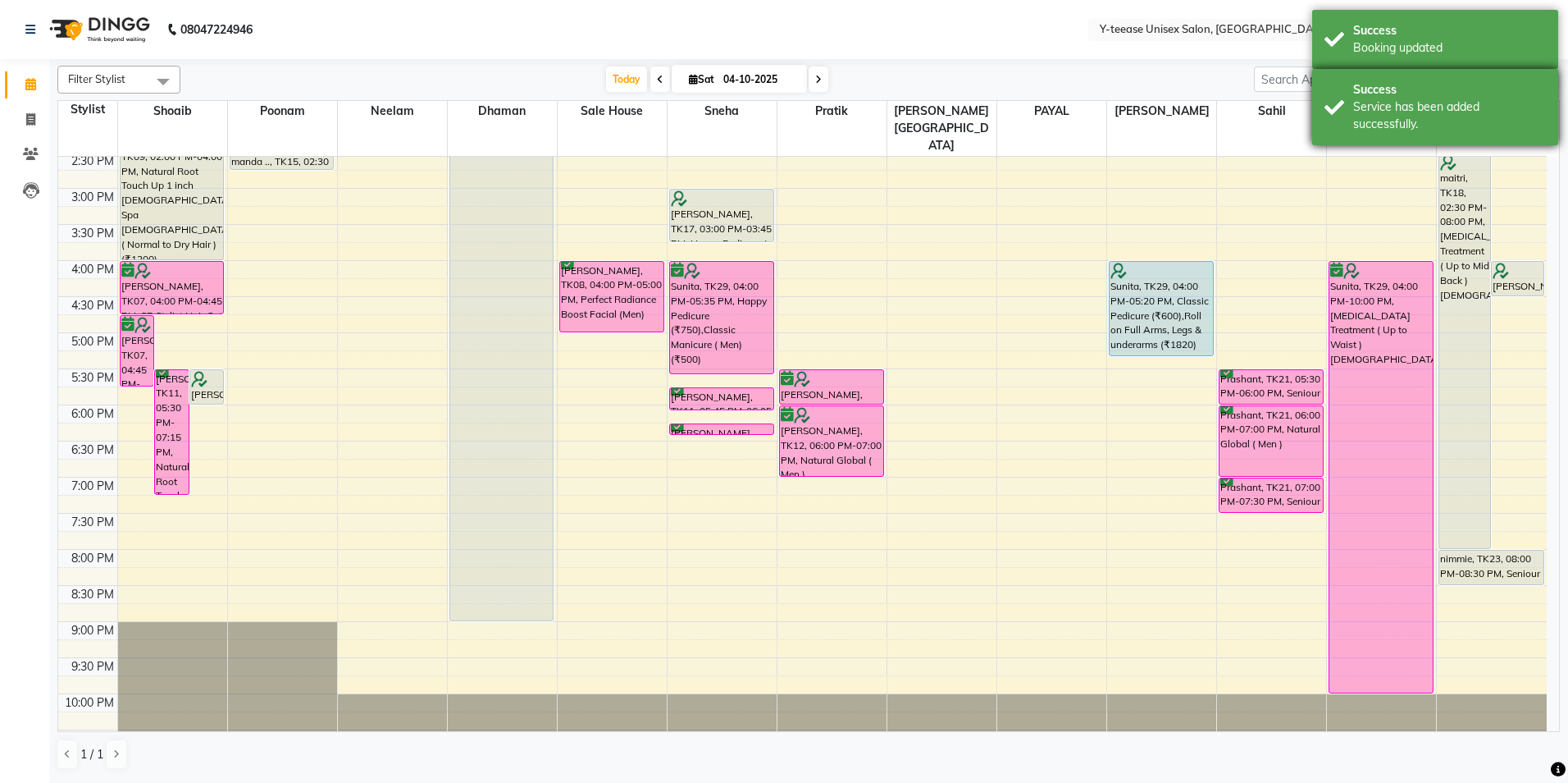
click at [1373, 138] on div "Success Service has been added successfully." at bounding box center [1436, 107] width 246 height 76
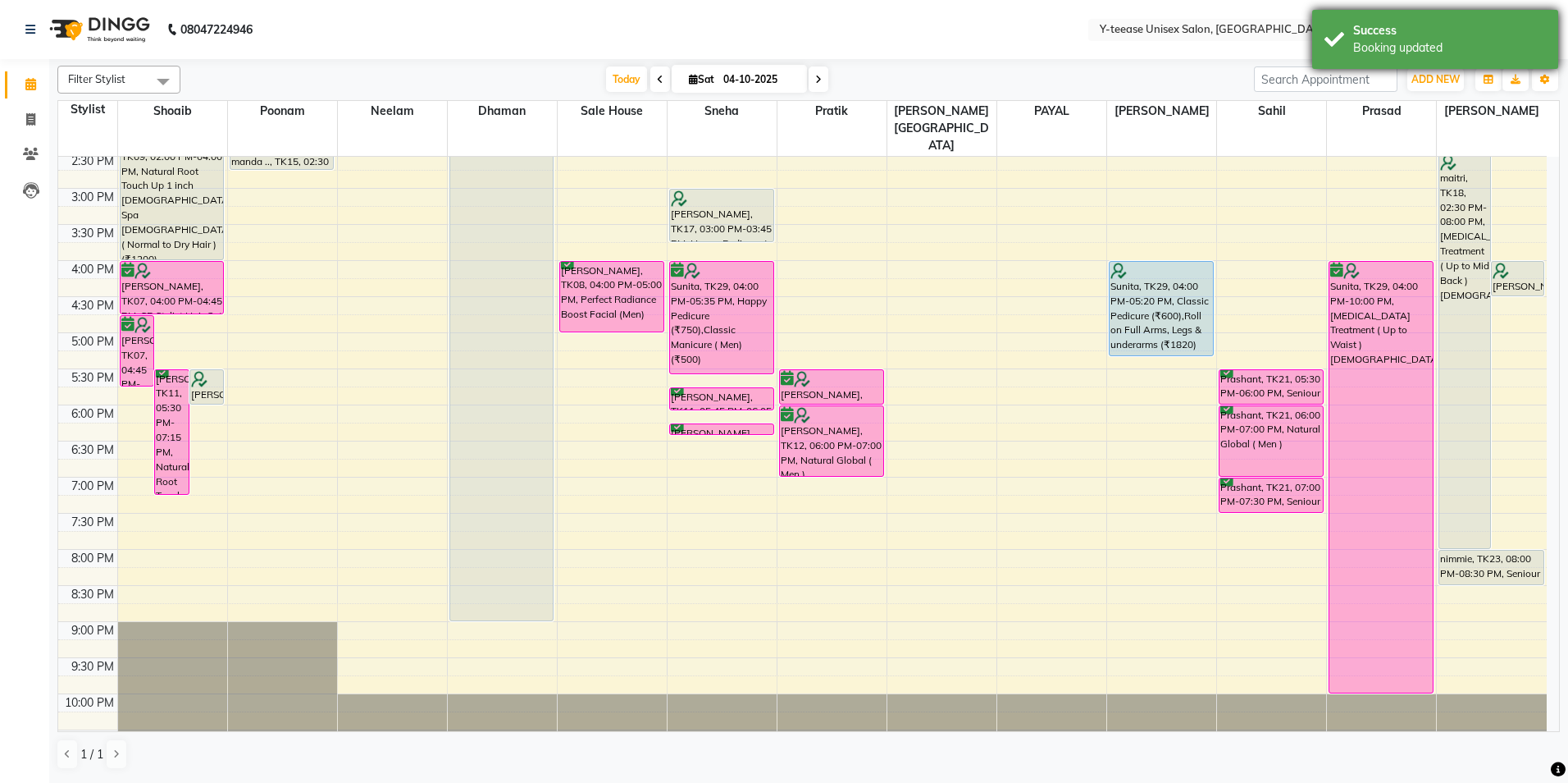
click at [1391, 56] on div "Success Booking updated" at bounding box center [1436, 40] width 246 height 59
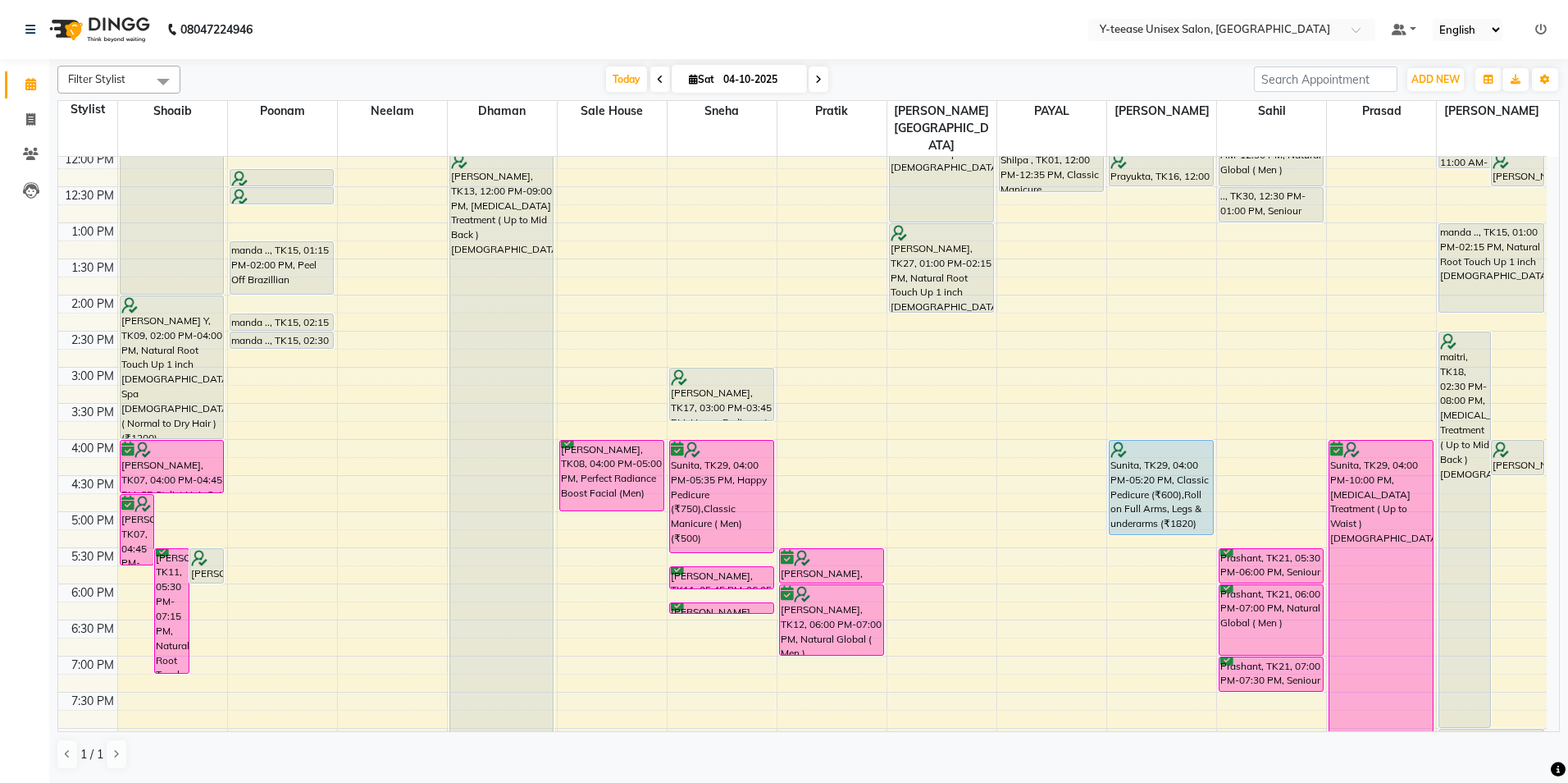
scroll to position [145, 0]
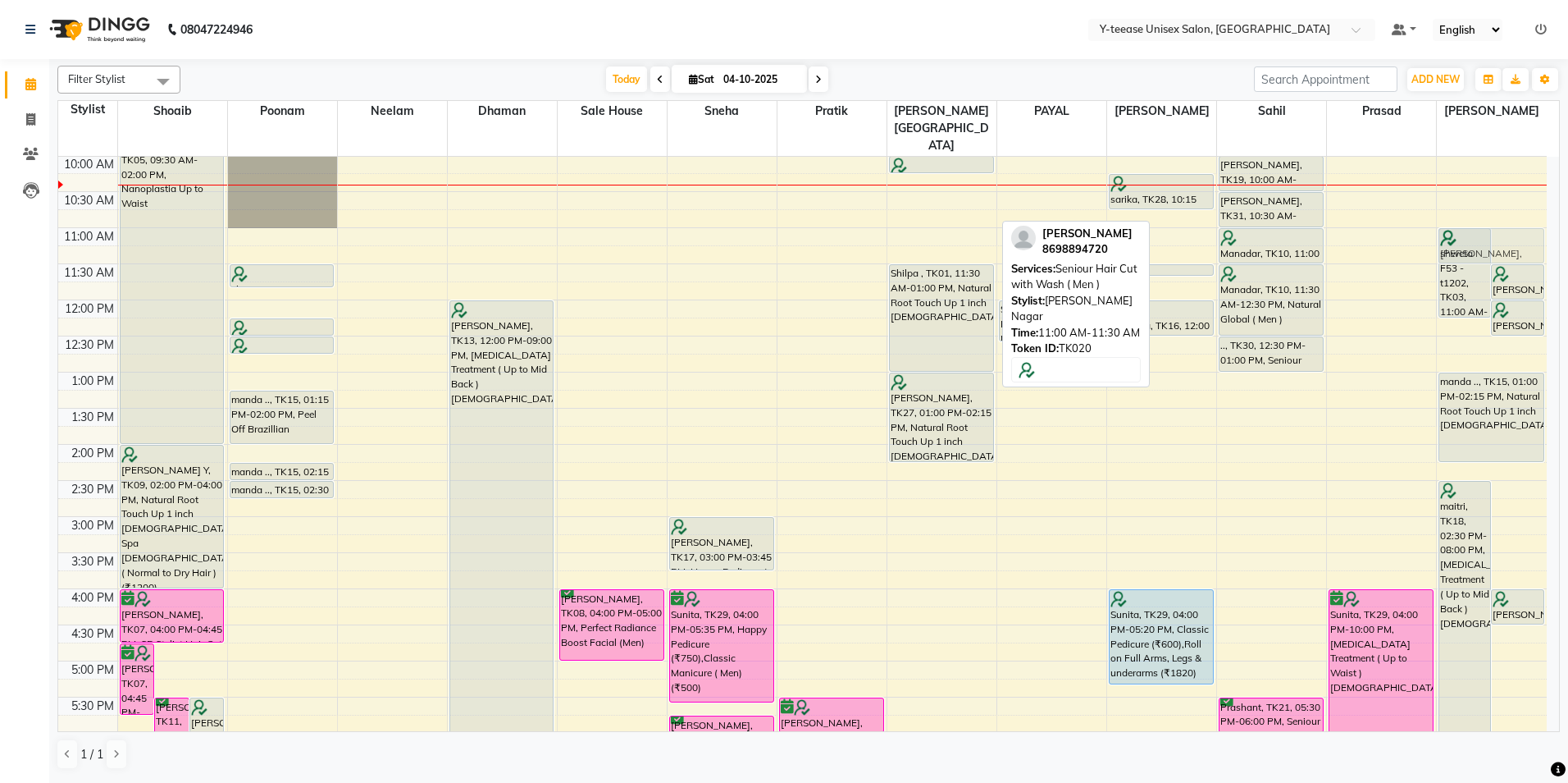
drag, startPoint x: 962, startPoint y: 212, endPoint x: 1529, endPoint y: 205, distance: 567.0
click at [1529, 205] on tr "[PERSON_NAME], TK07, 04:45 PM-05:45 PM, Ultimate Blow Dry without wash [PERSON_…" at bounding box center [802, 553] width 1488 height 1082
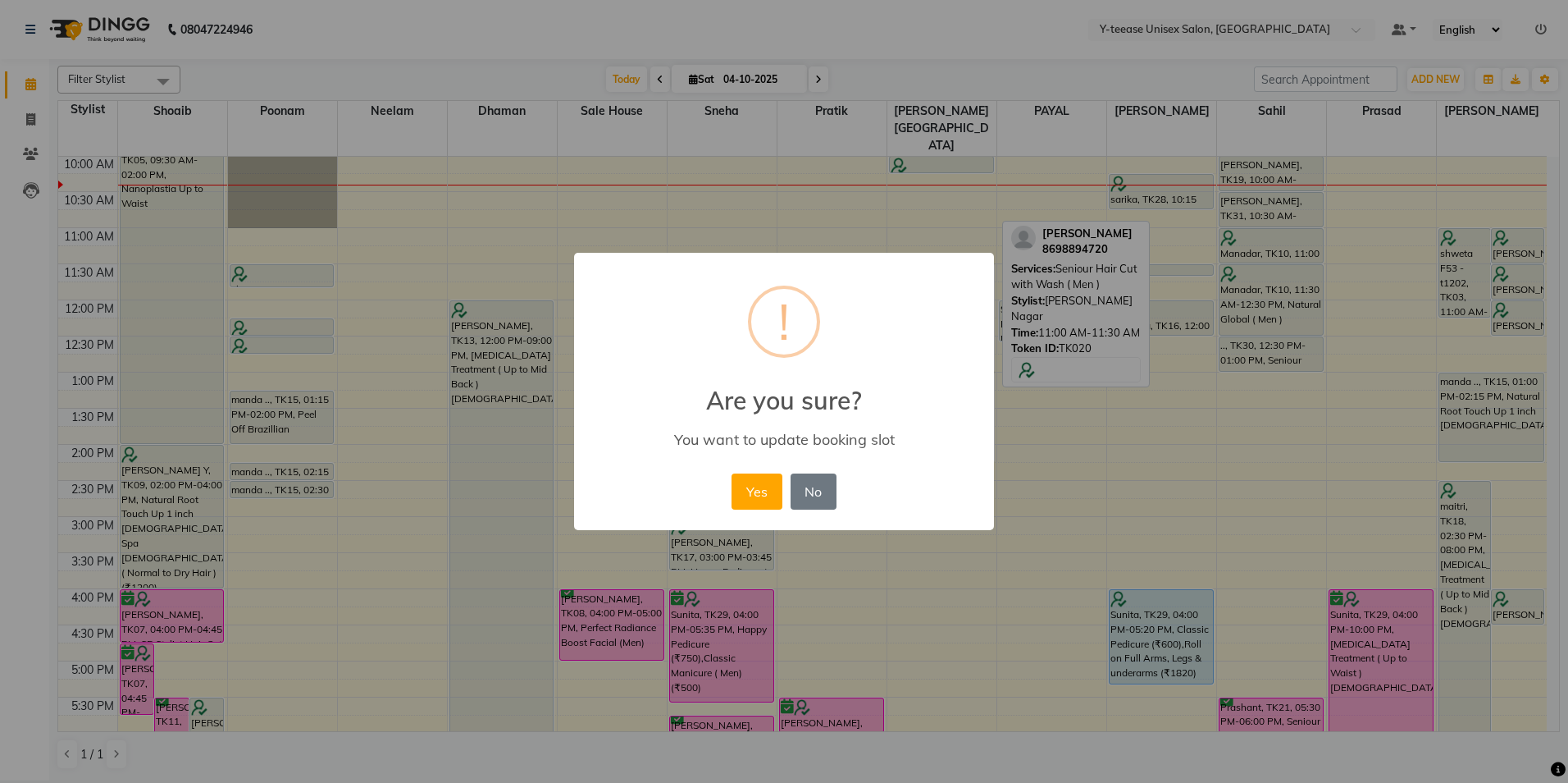
click at [762, 492] on button "Yes" at bounding box center [756, 491] width 50 height 37
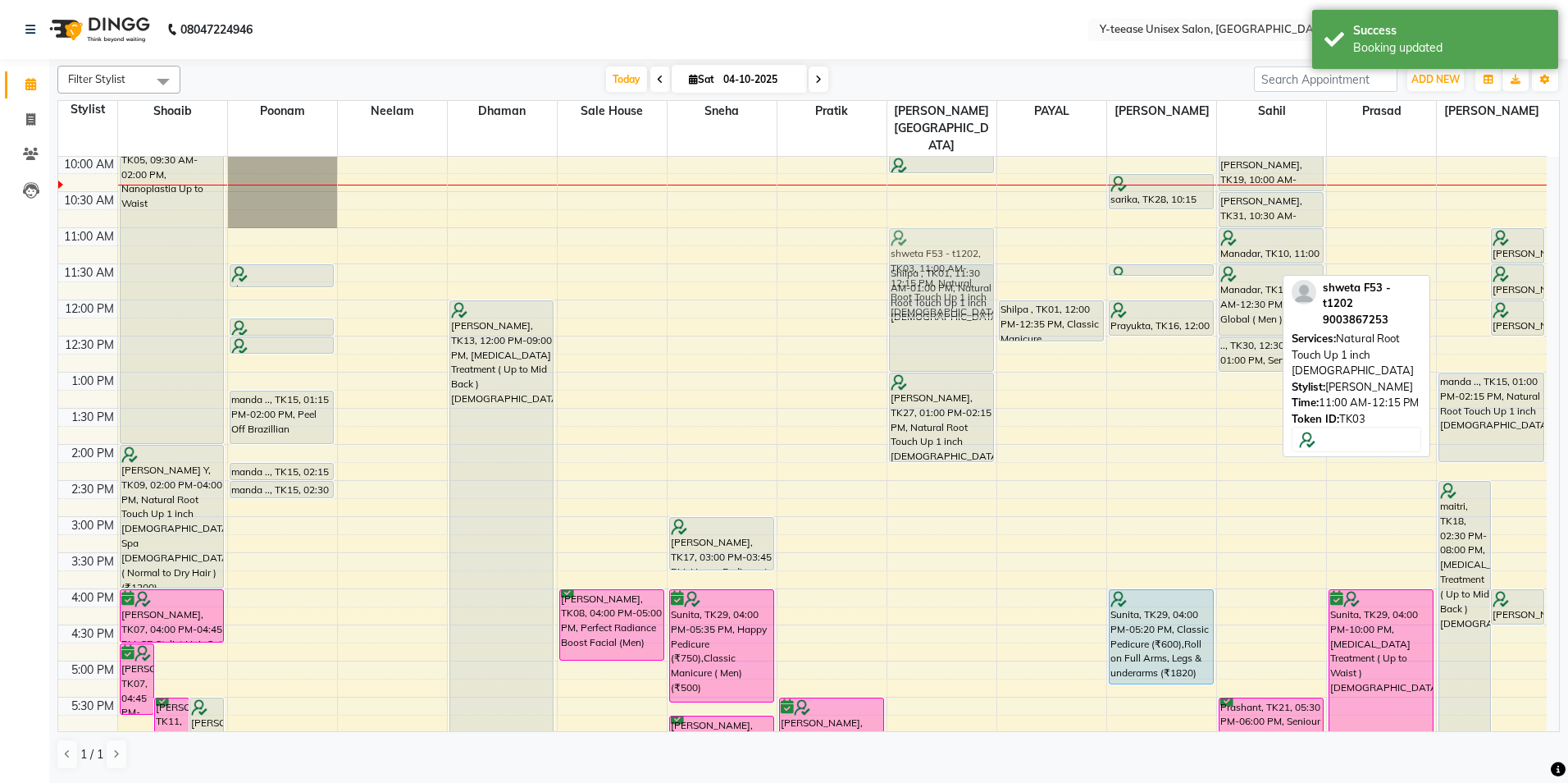
drag, startPoint x: 1477, startPoint y: 228, endPoint x: 974, endPoint y: 229, distance: 503.0
click at [974, 229] on tr "[PERSON_NAME], TK07, 04:45 PM-05:45 PM, Ultimate Blow Dry without wash [PERSON_…" at bounding box center [802, 553] width 1488 height 1082
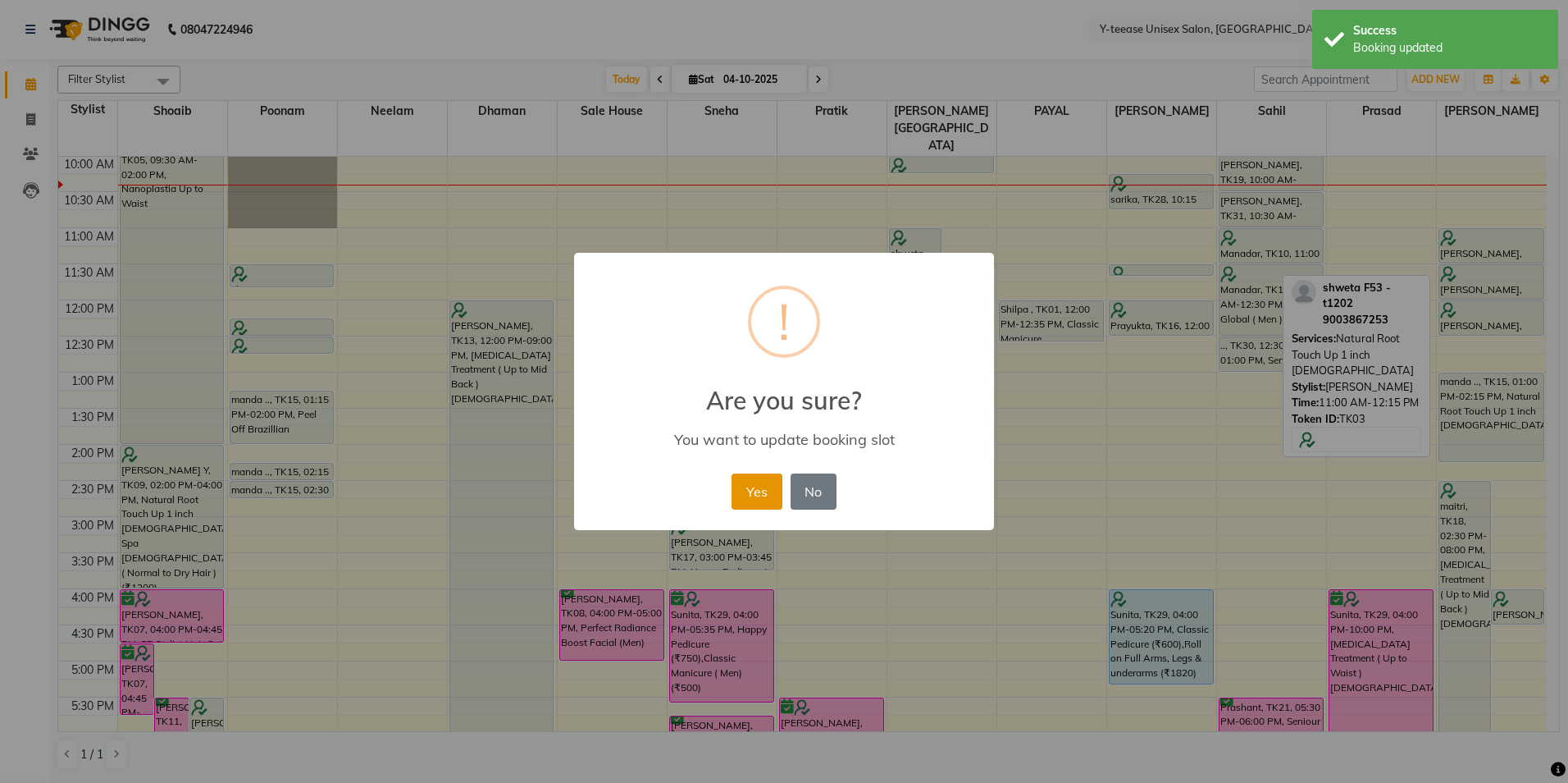
click at [767, 488] on button "Yes" at bounding box center [756, 491] width 50 height 37
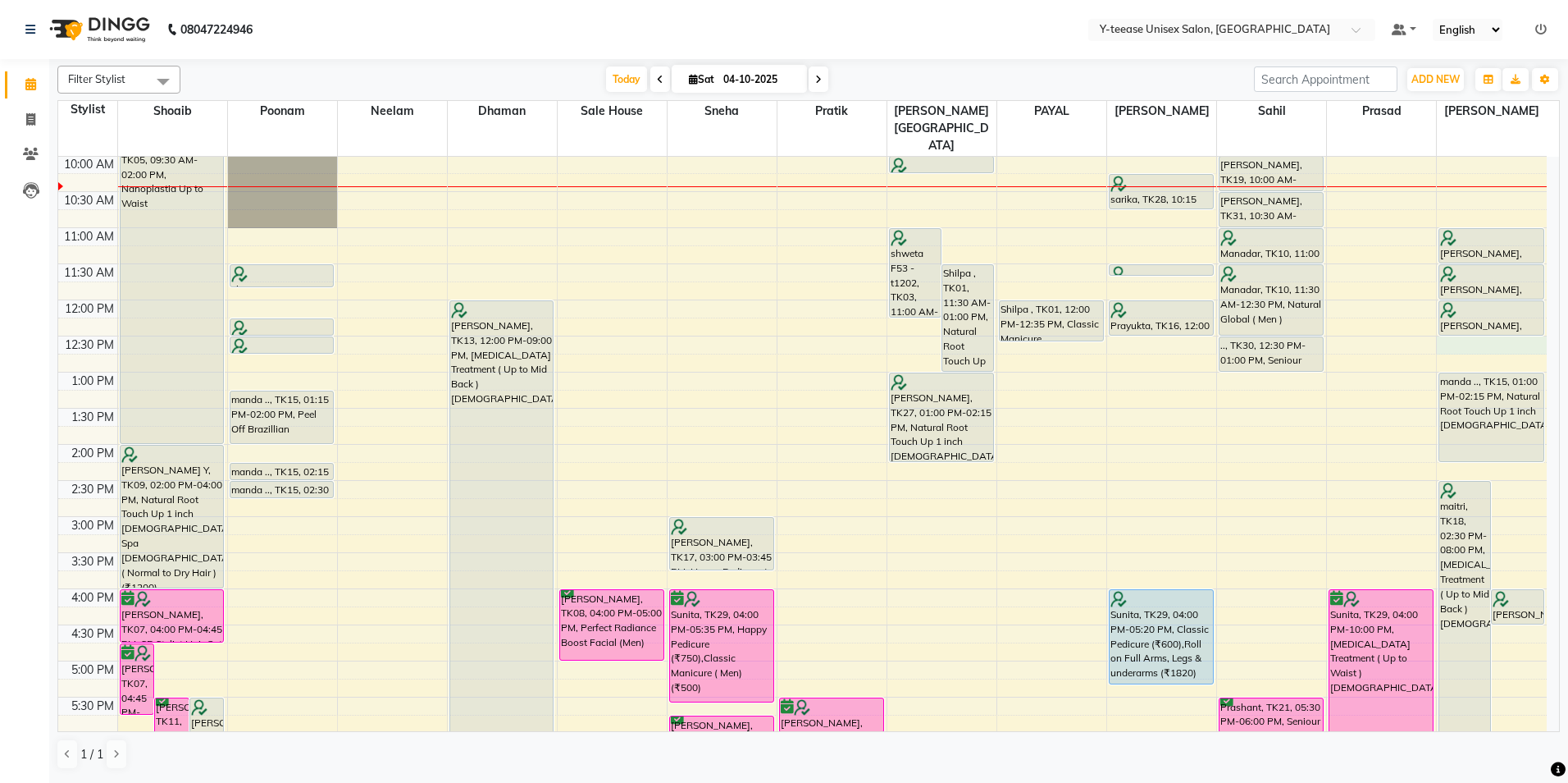
click at [1480, 309] on div "8:00 AM 8:30 AM 9:00 AM 9:30 AM 10:00 AM 10:30 AM 11:00 AM 11:30 AM 12:00 PM 12…" at bounding box center [802, 553] width 1488 height 1082
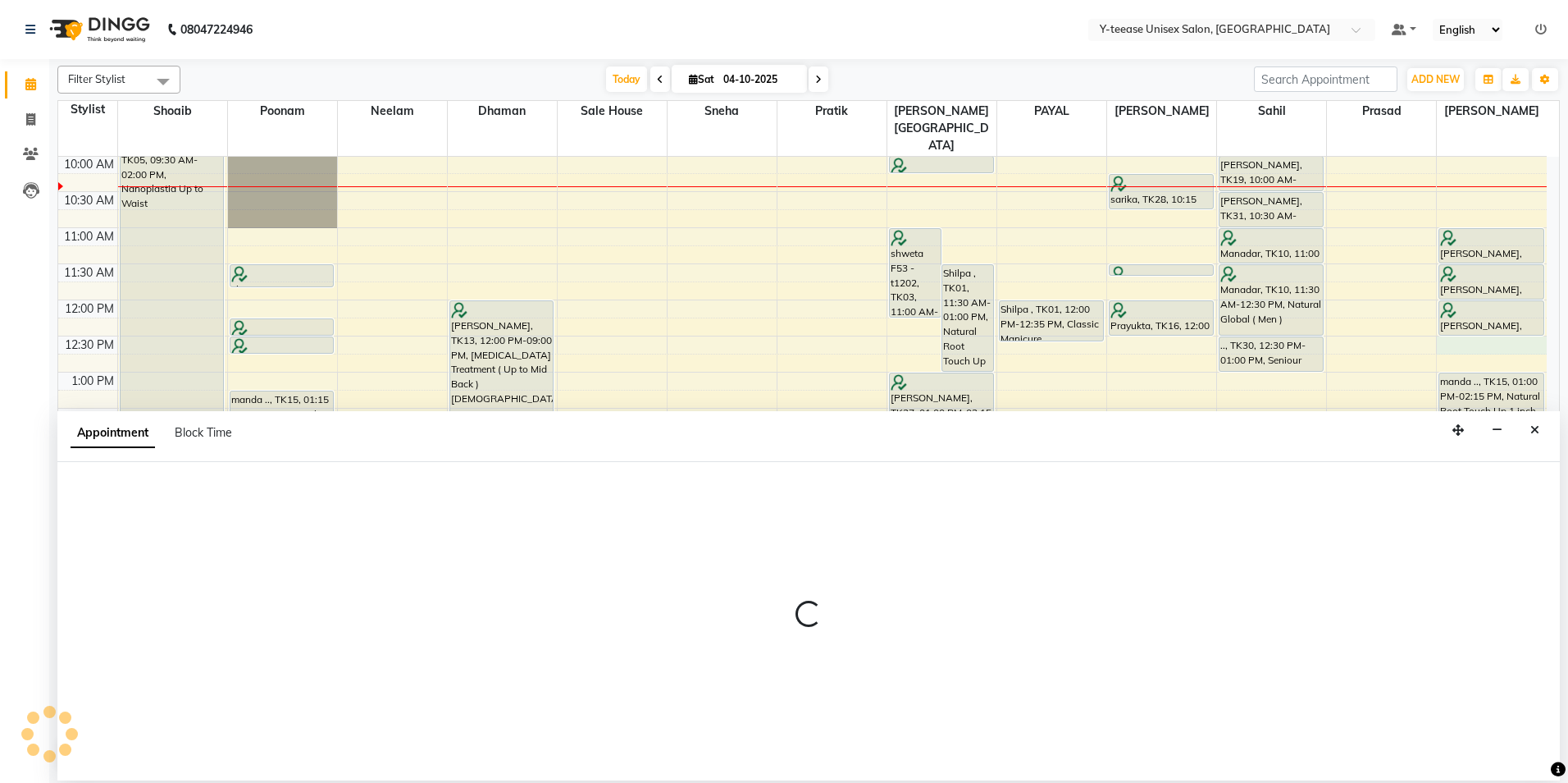
select select "92975"
select select "tentative"
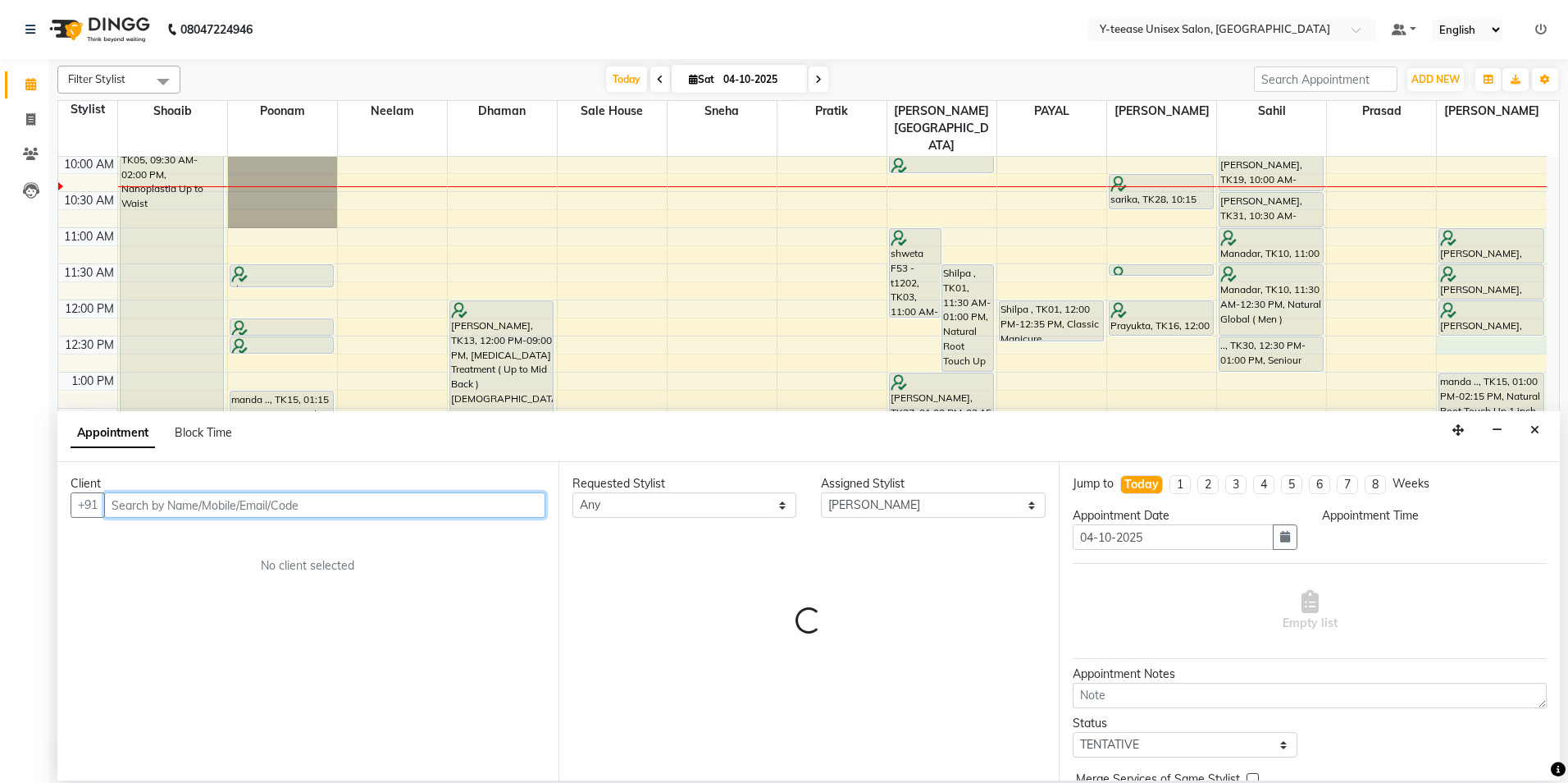
select select "750"
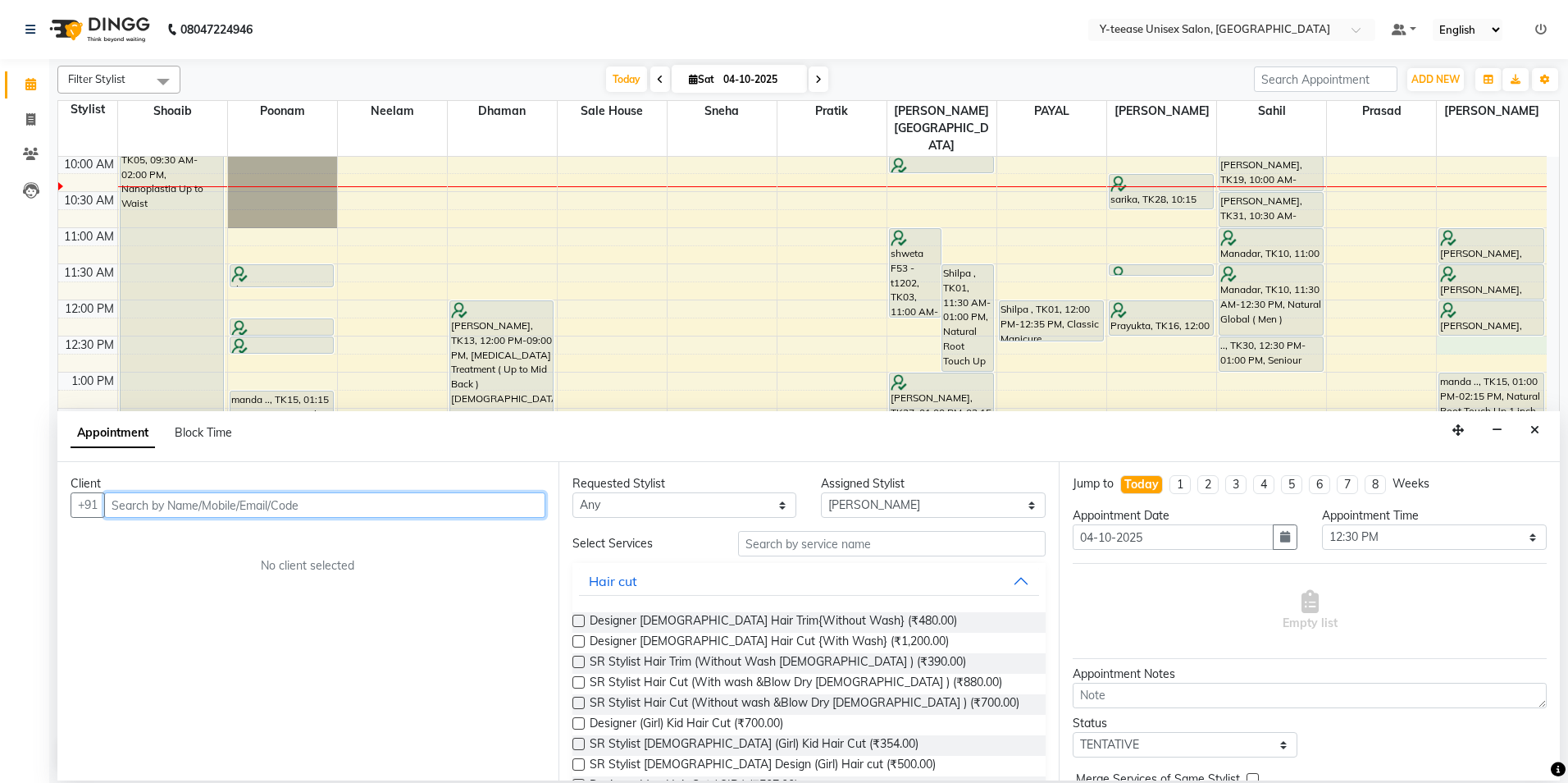
scroll to position [228, 0]
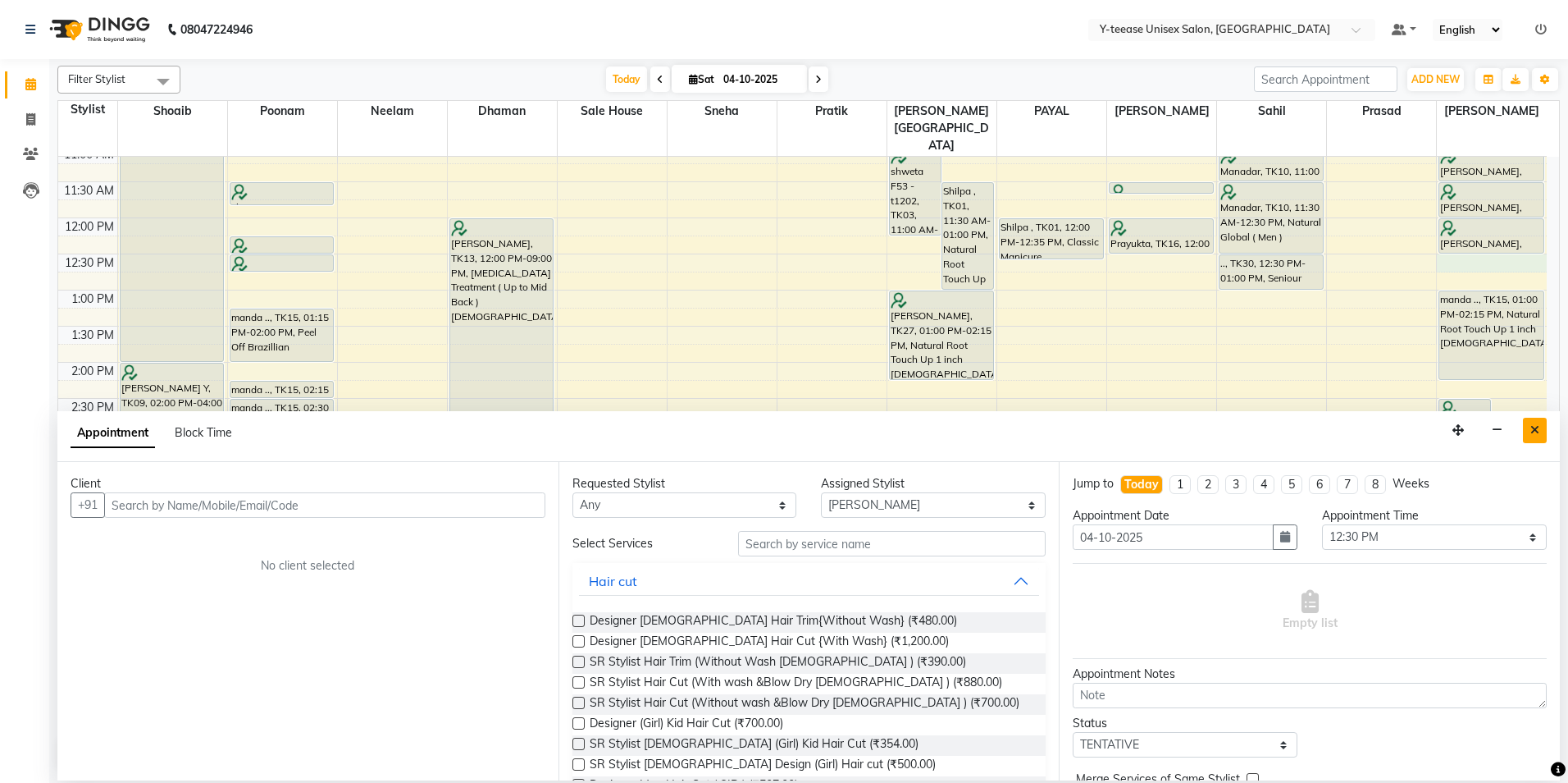
click at [1540, 434] on button "Close" at bounding box center [1535, 431] width 24 height 25
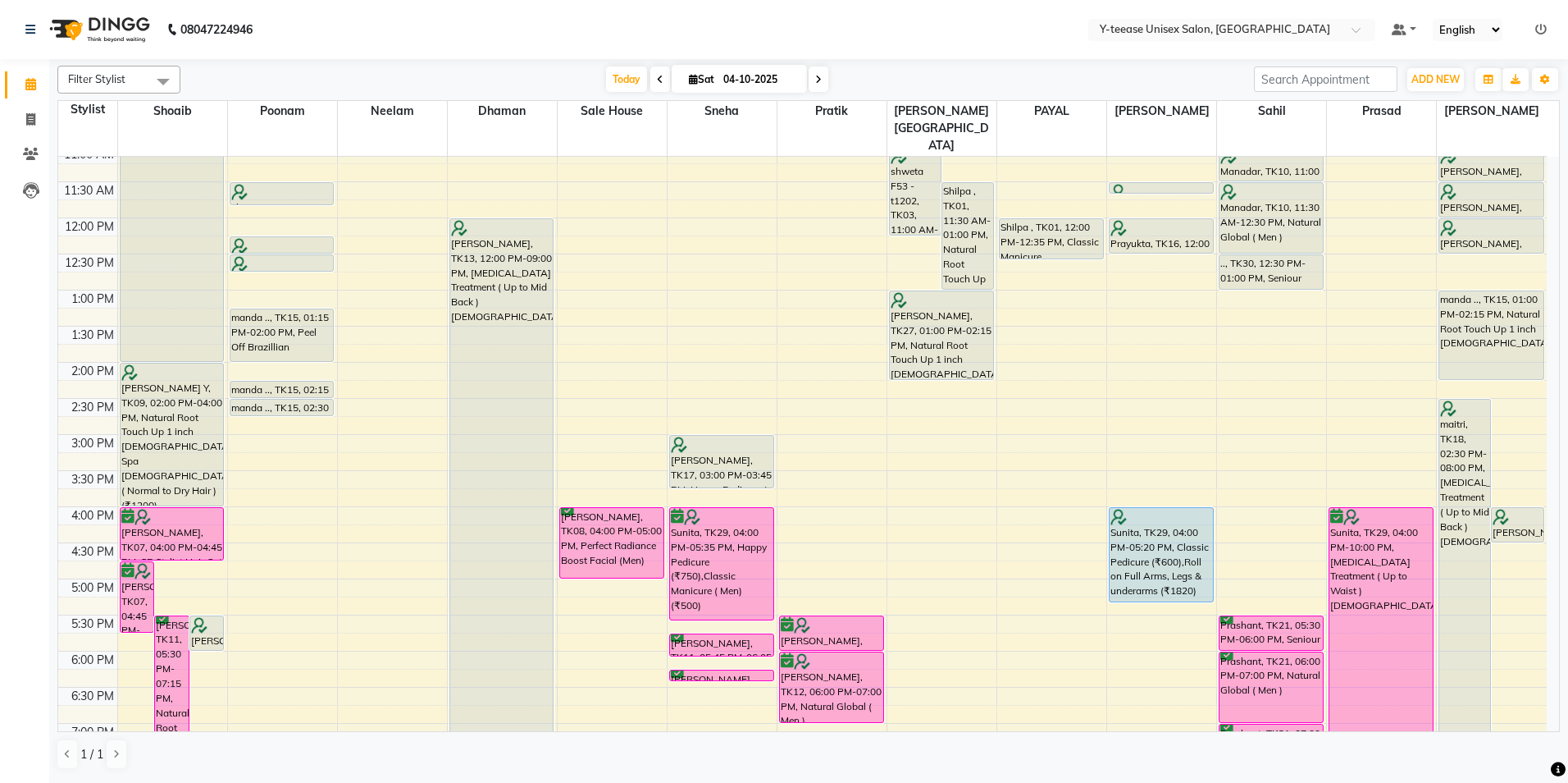
click at [821, 78] on span at bounding box center [818, 79] width 20 height 25
type input "05-10-2025"
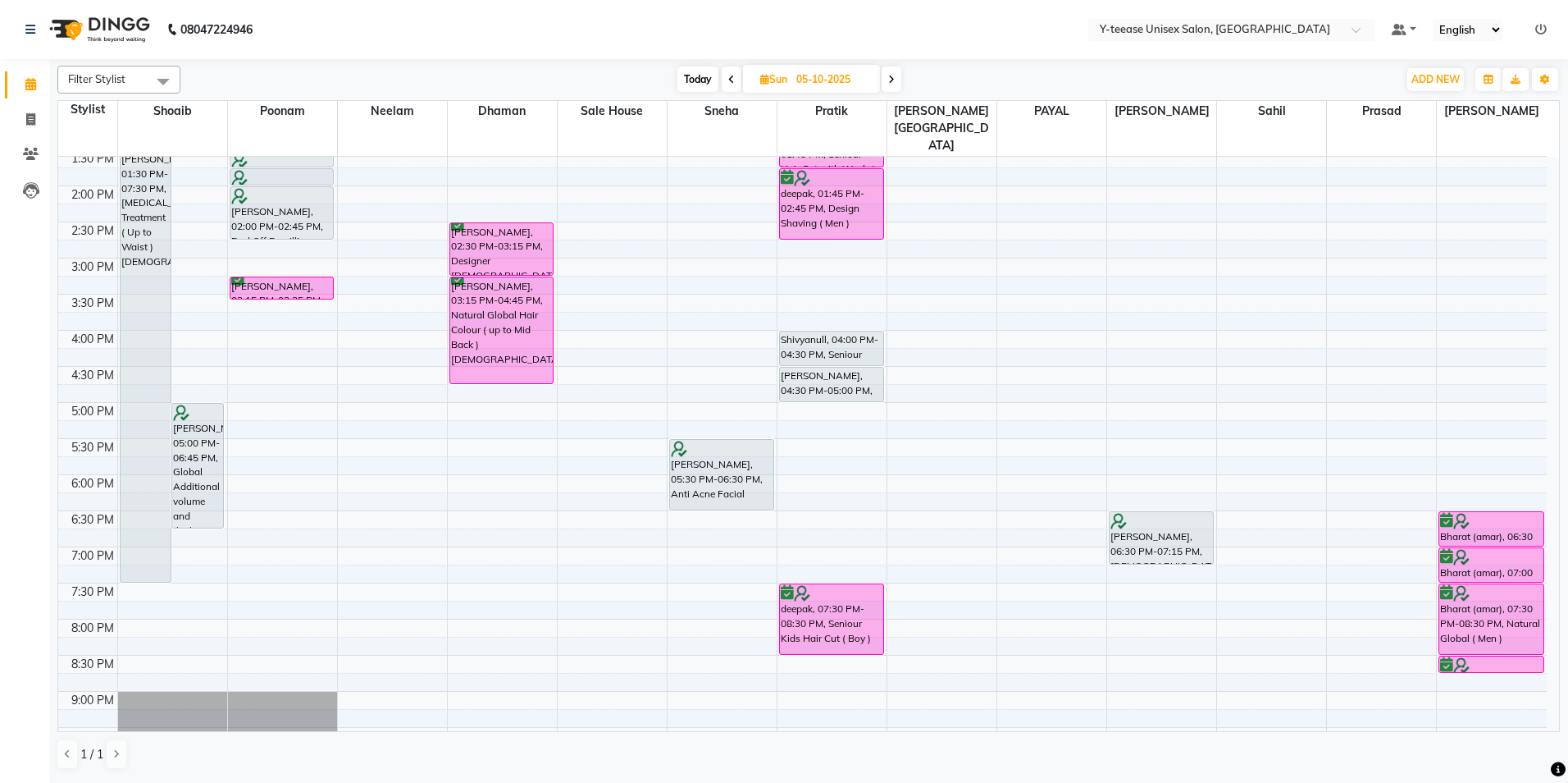
scroll to position [410, 0]
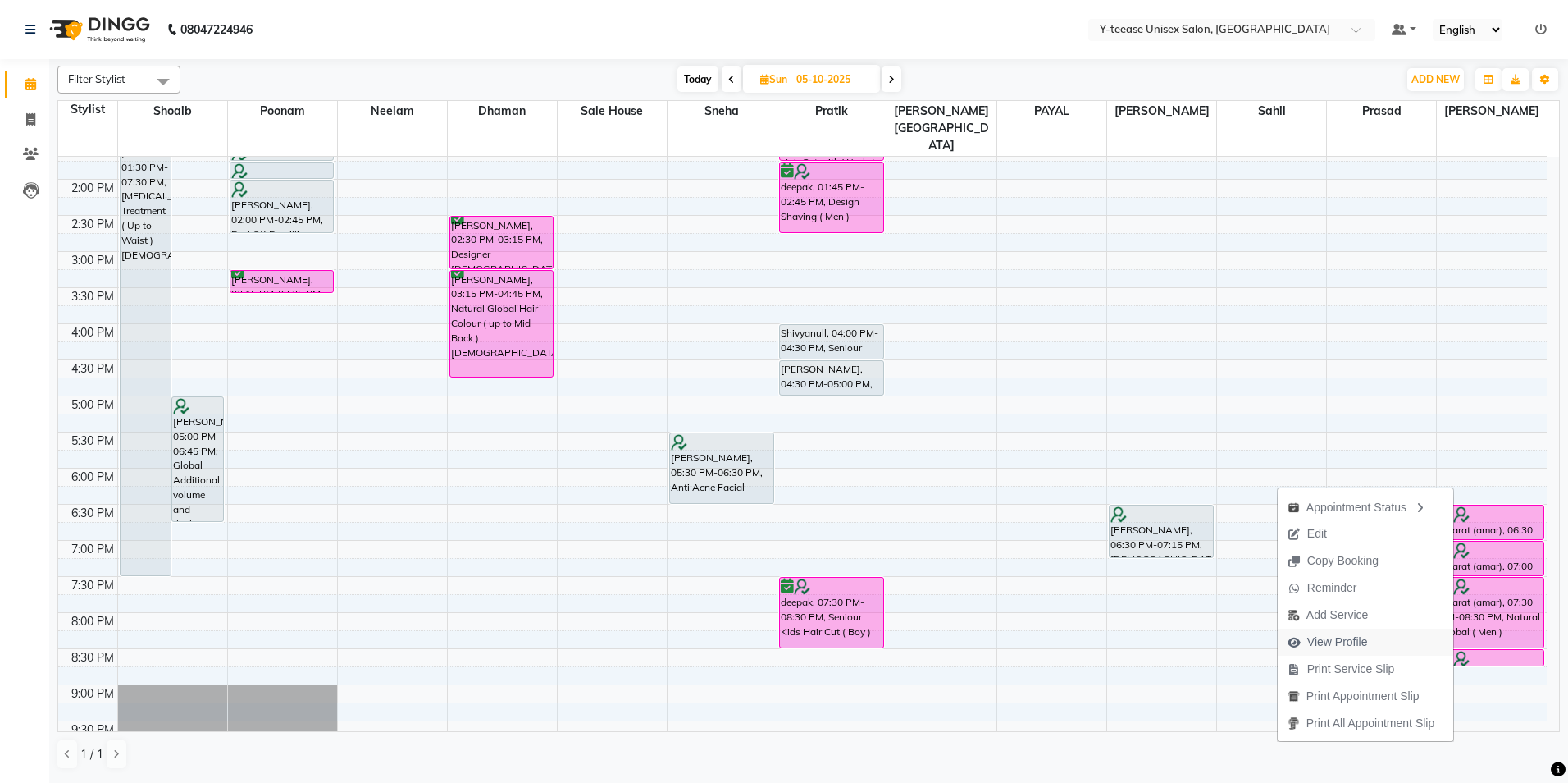
click at [1344, 644] on span "View Profile" at bounding box center [1337, 642] width 60 height 17
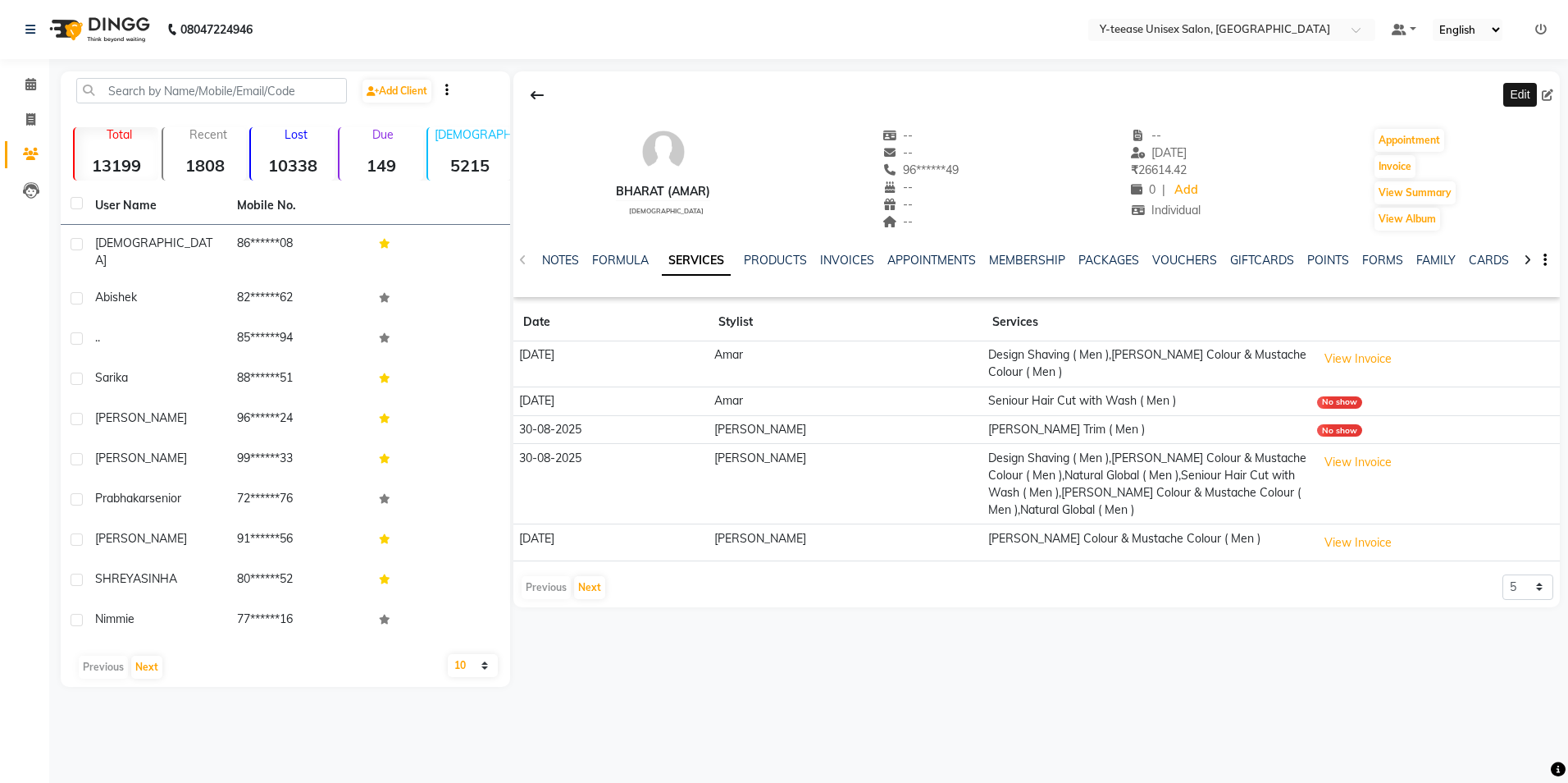
click at [1552, 96] on icon at bounding box center [1548, 95] width 12 height 12
select select "22"
select select "[DEMOGRAPHIC_DATA]"
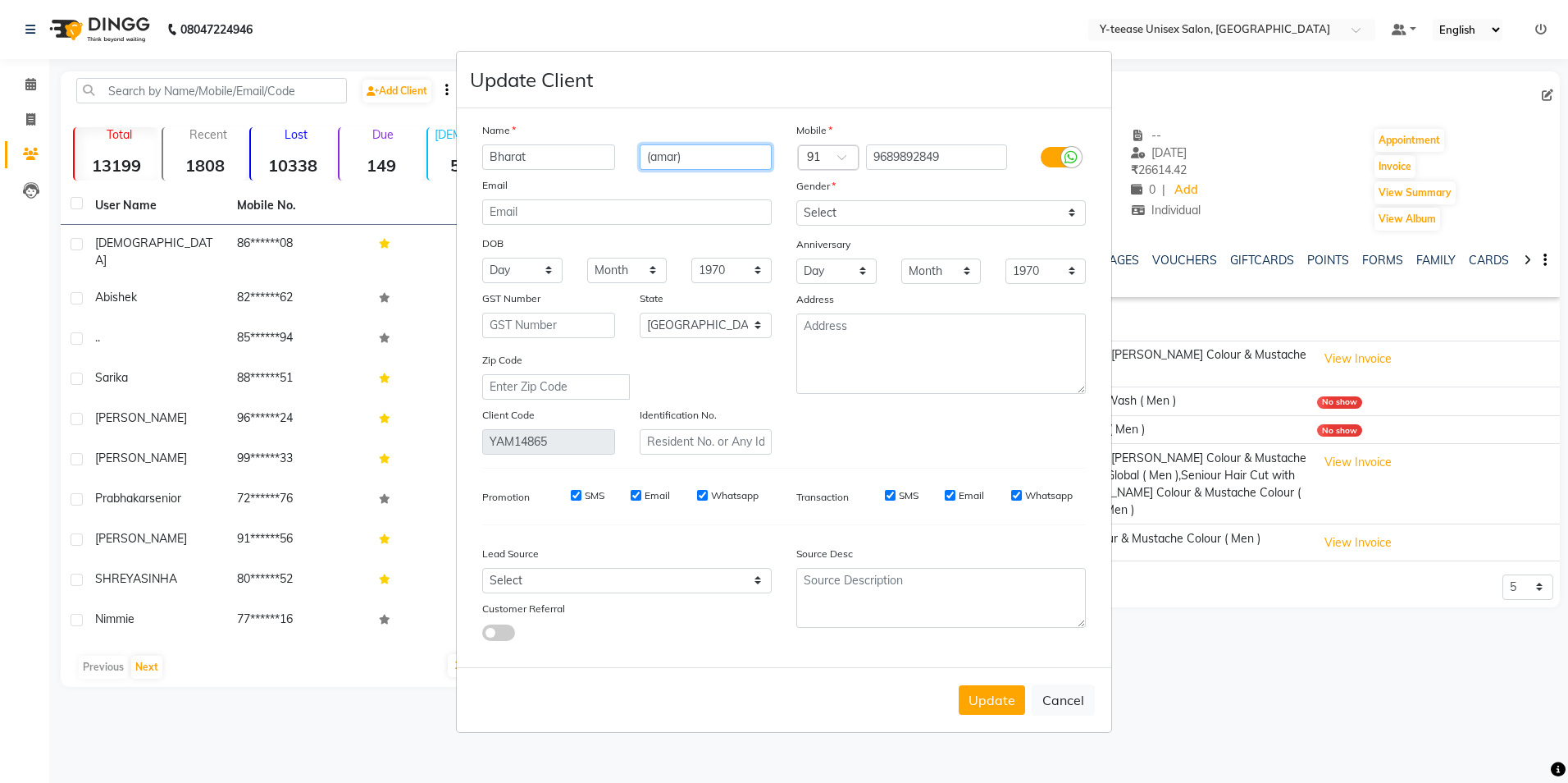
click at [672, 159] on input "(amar)" at bounding box center [705, 157] width 132 height 25
type input "()"
click at [989, 713] on button "Update" at bounding box center [992, 700] width 66 height 30
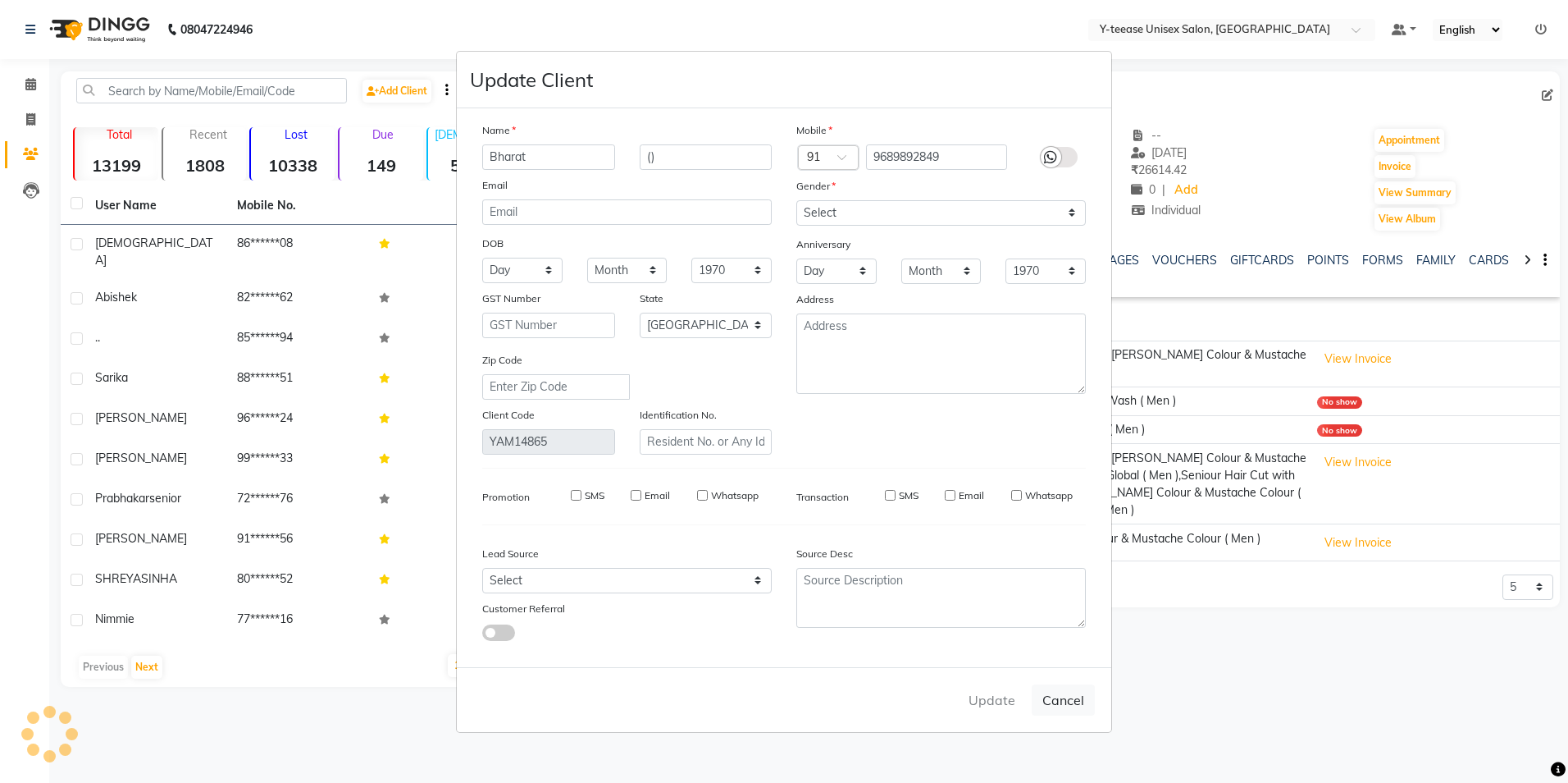
select select
select select "null"
select select
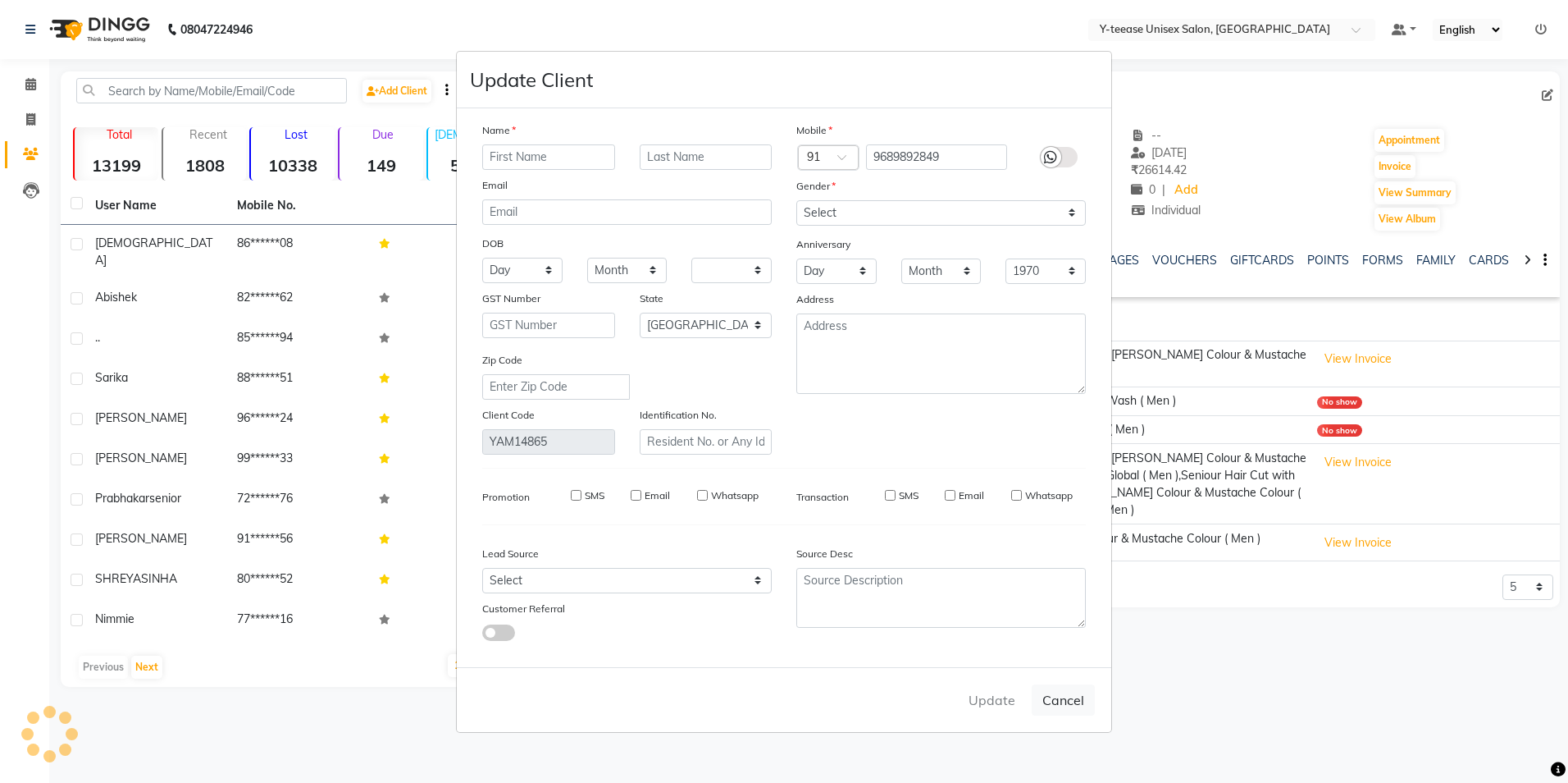
select select
checkbox input "false"
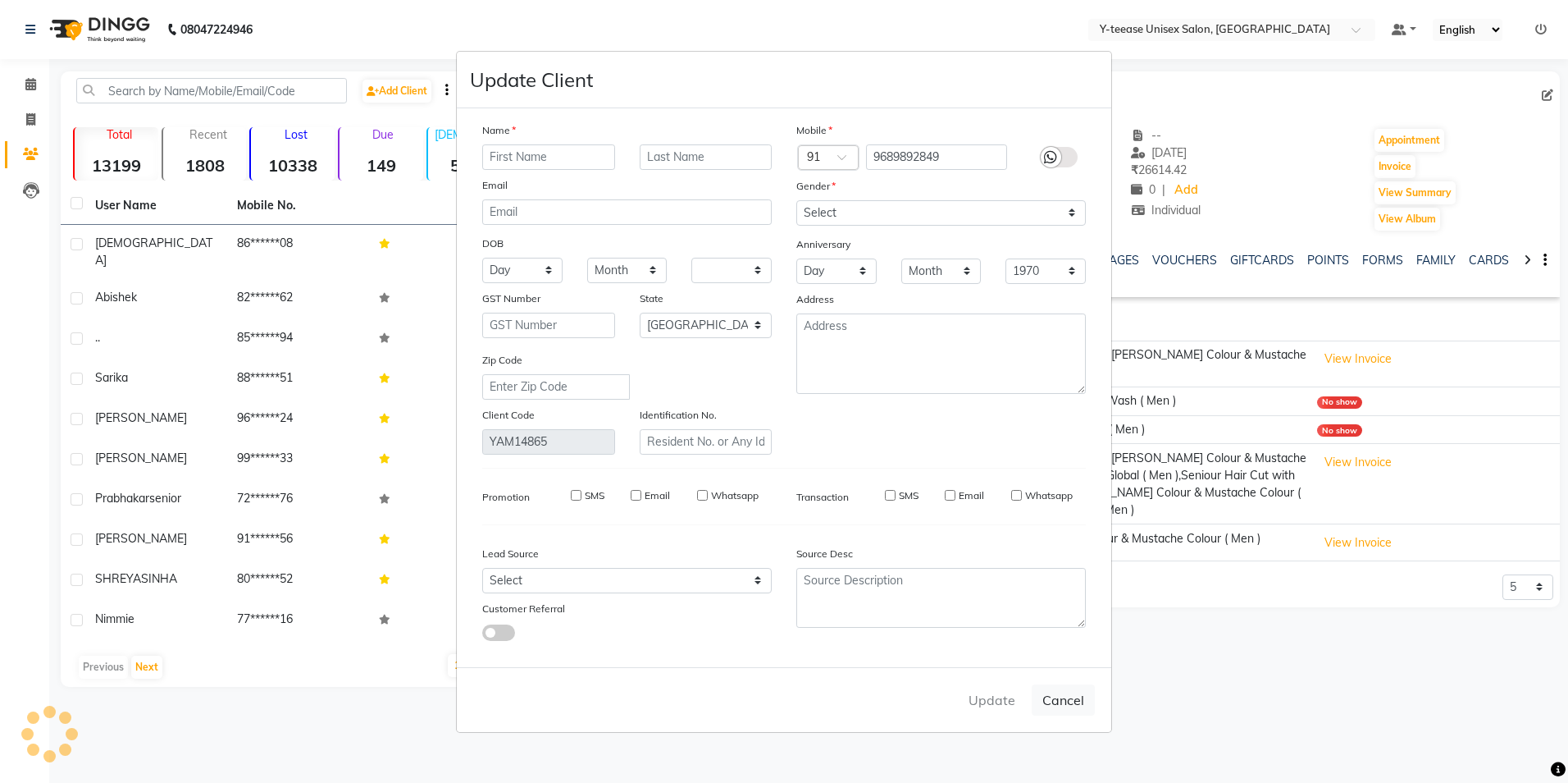
checkbox input "false"
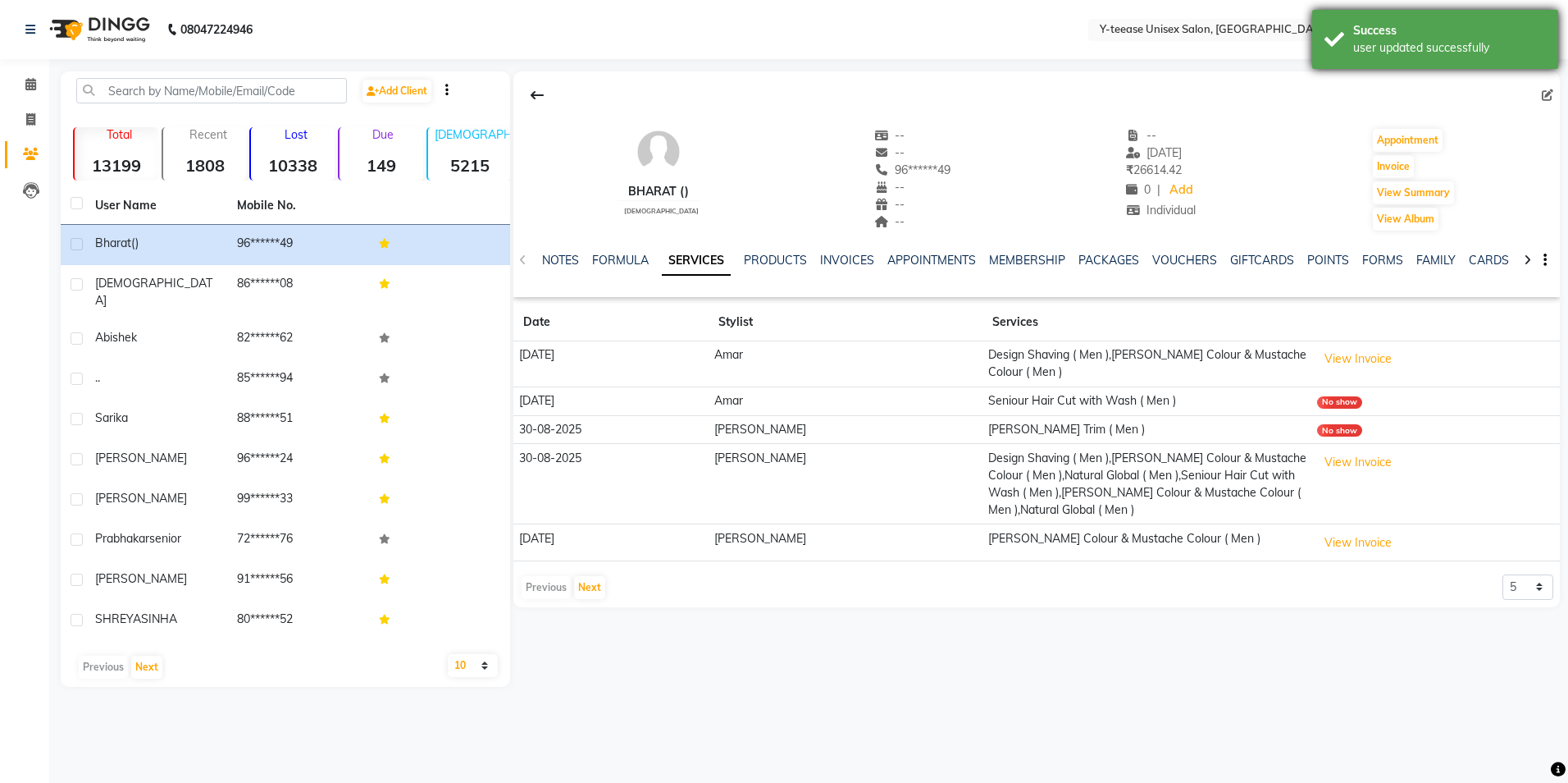
click at [1380, 59] on div "Success user updated successfully" at bounding box center [1436, 40] width 246 height 59
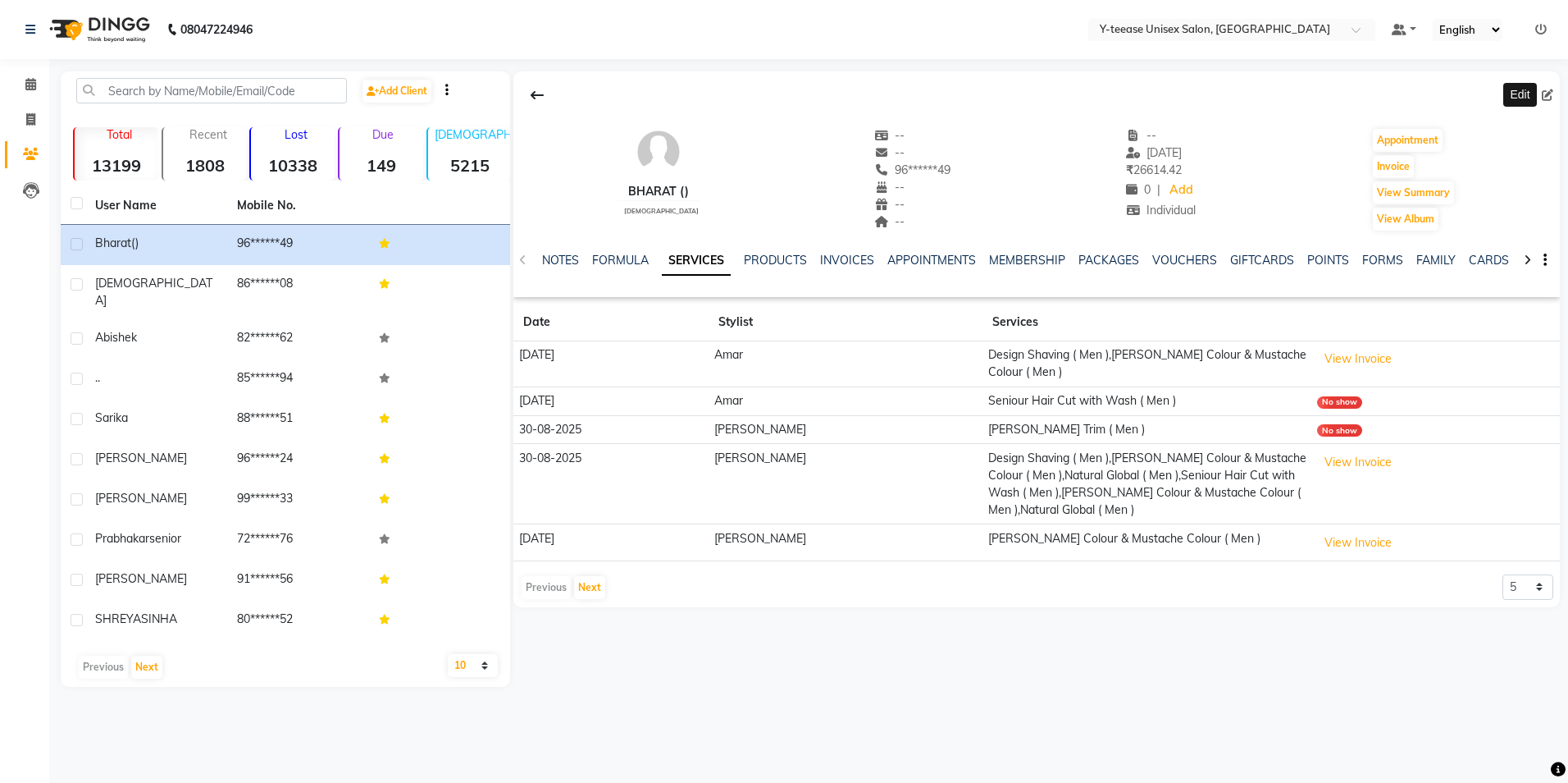
click at [1555, 96] on span at bounding box center [1550, 95] width 18 height 17
click at [1543, 91] on icon at bounding box center [1548, 95] width 12 height 12
select select "22"
select select "[DEMOGRAPHIC_DATA]"
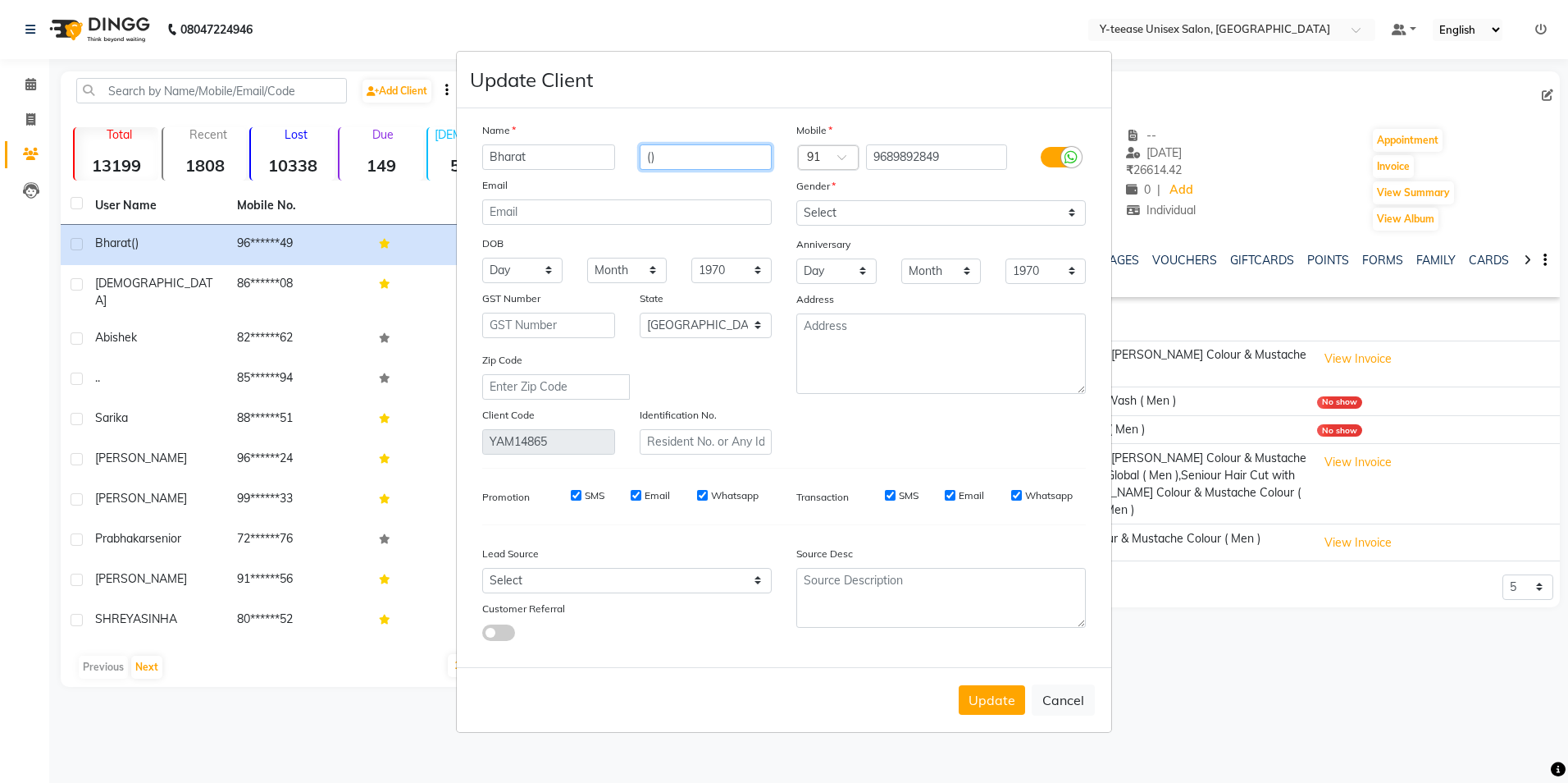
click at [672, 164] on input "()" at bounding box center [705, 157] width 132 height 25
click at [994, 707] on button "Update" at bounding box center [992, 700] width 66 height 30
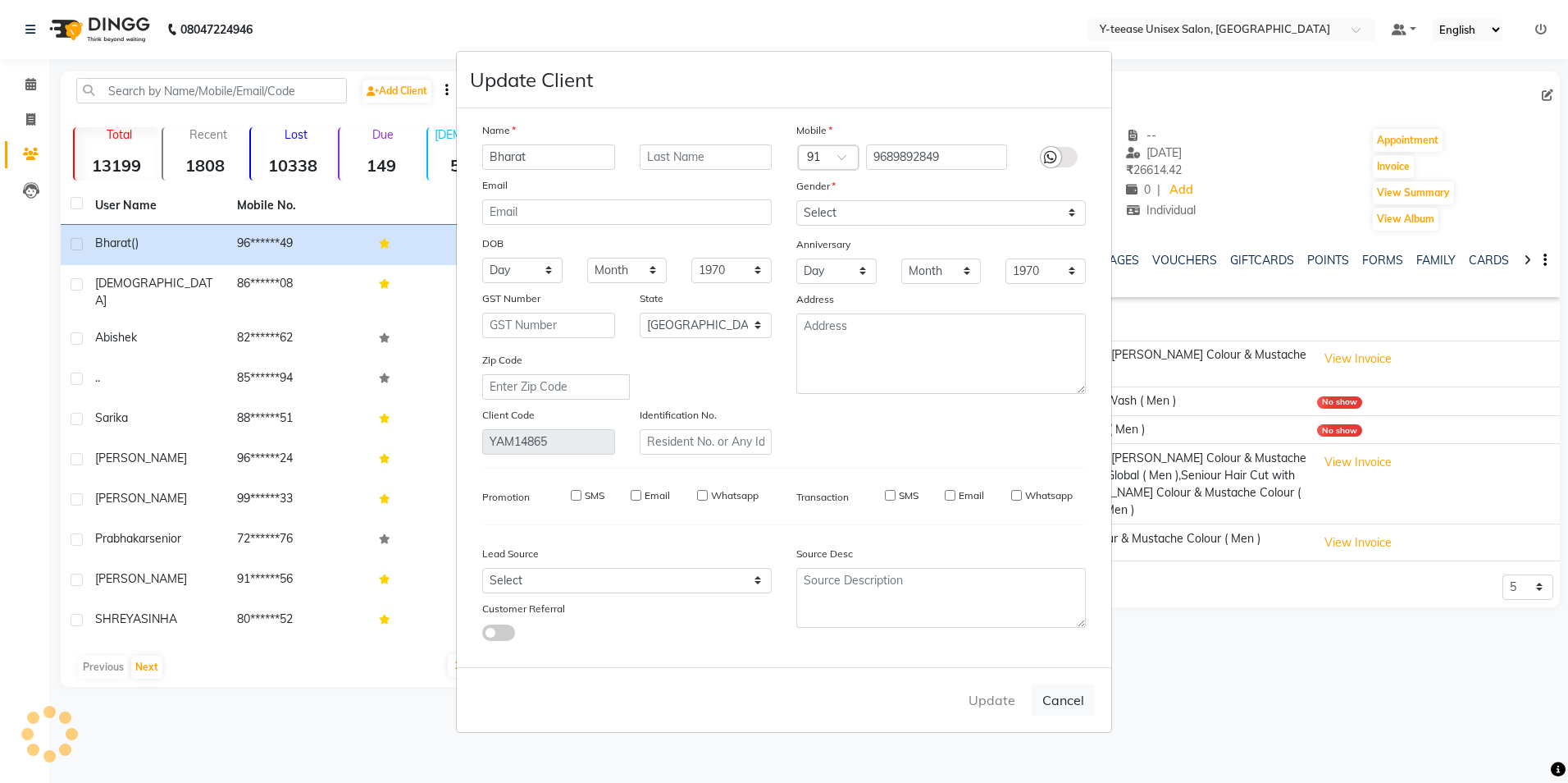
select select
select select "null"
select select
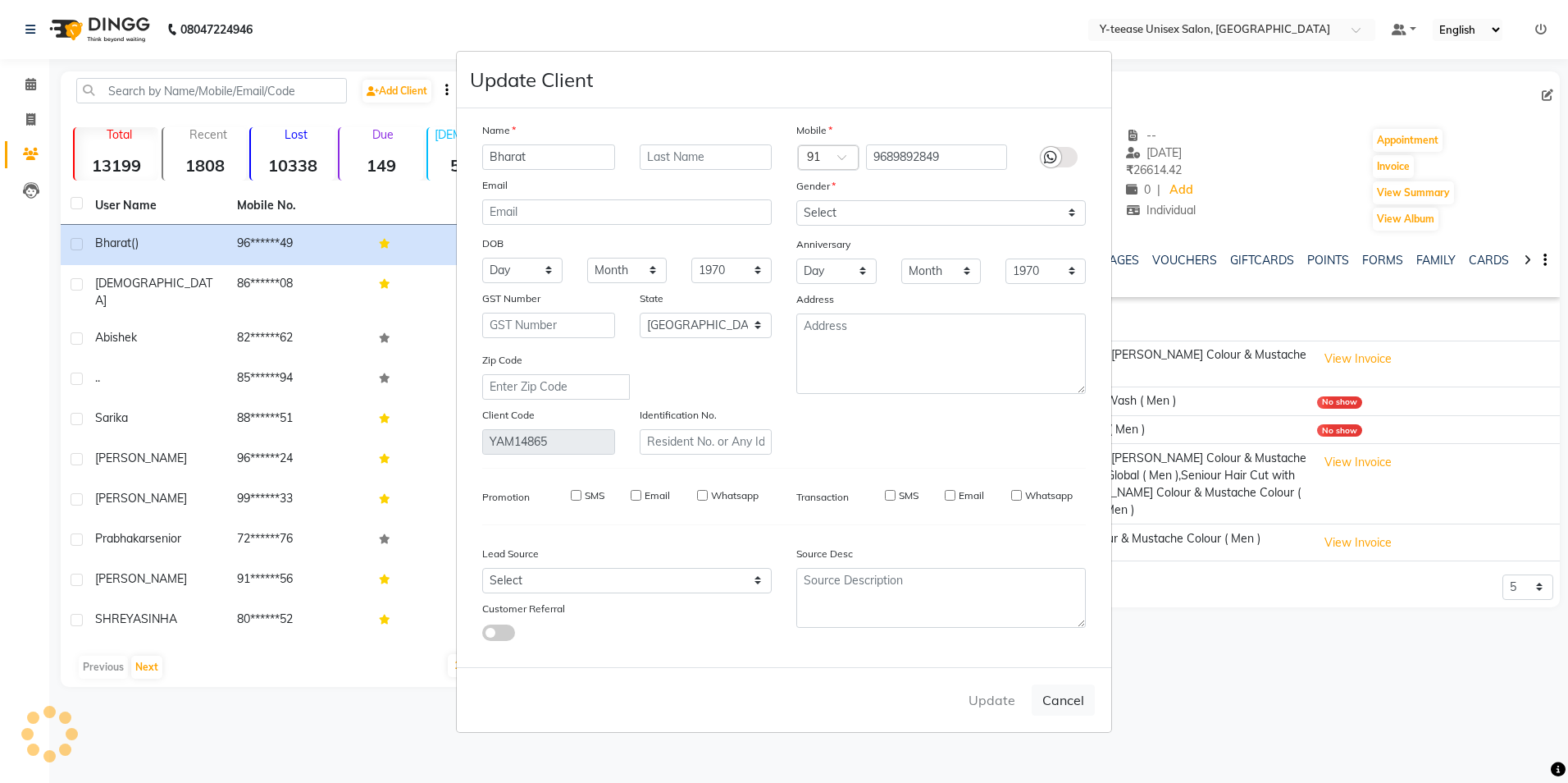
select select
checkbox input "false"
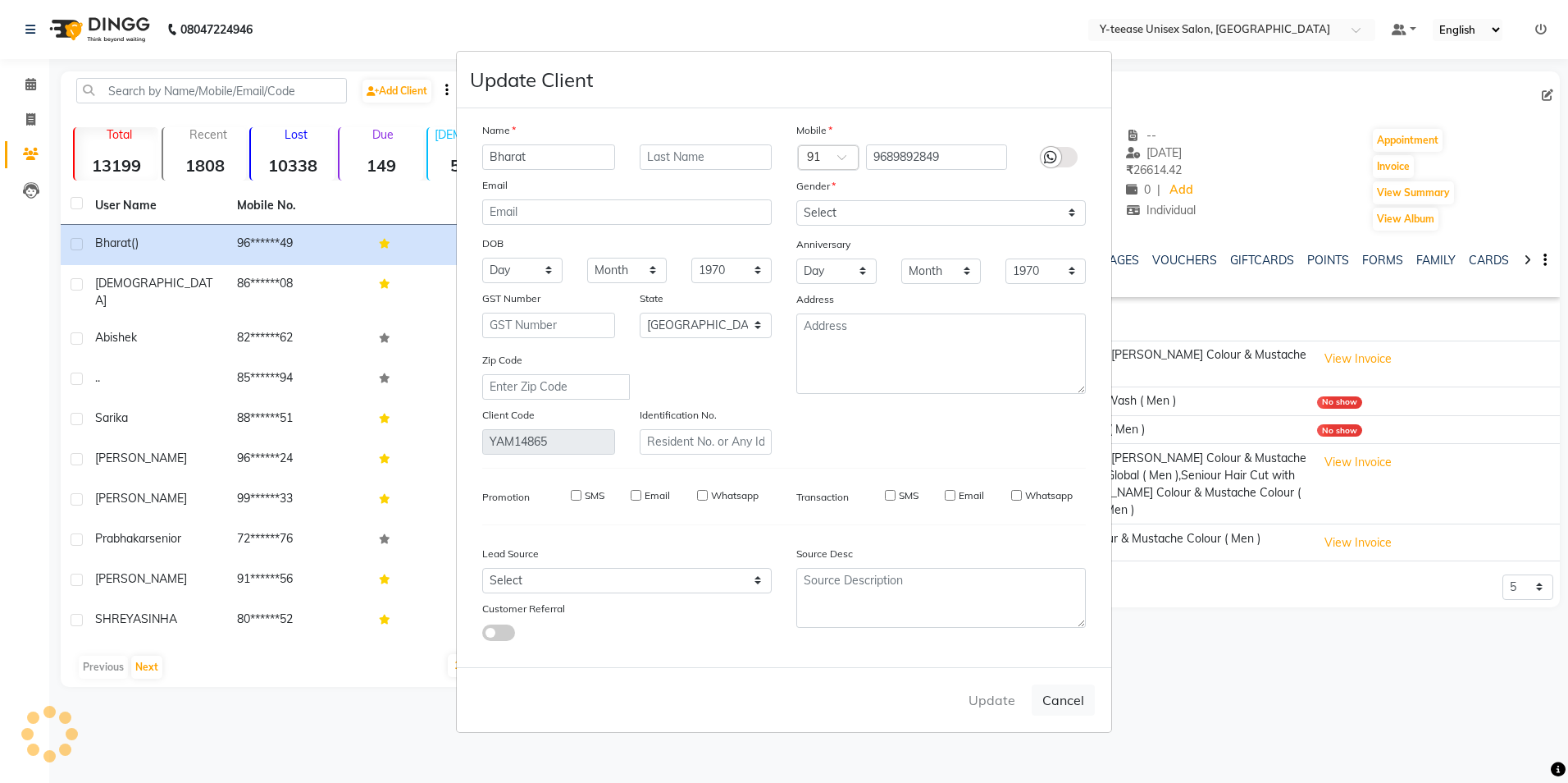
checkbox input "false"
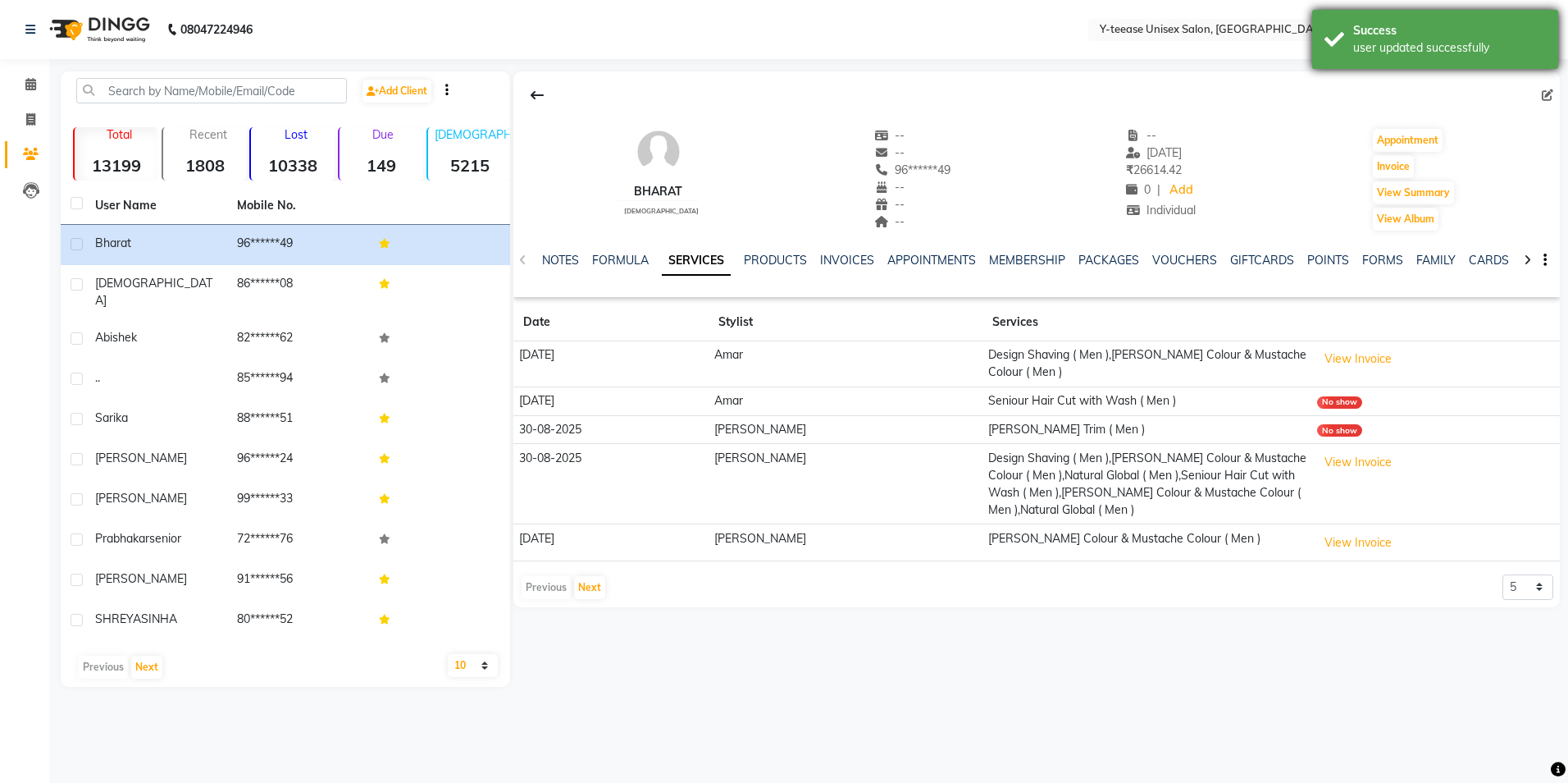
click at [1393, 61] on div "Success user updated successfully" at bounding box center [1436, 40] width 246 height 59
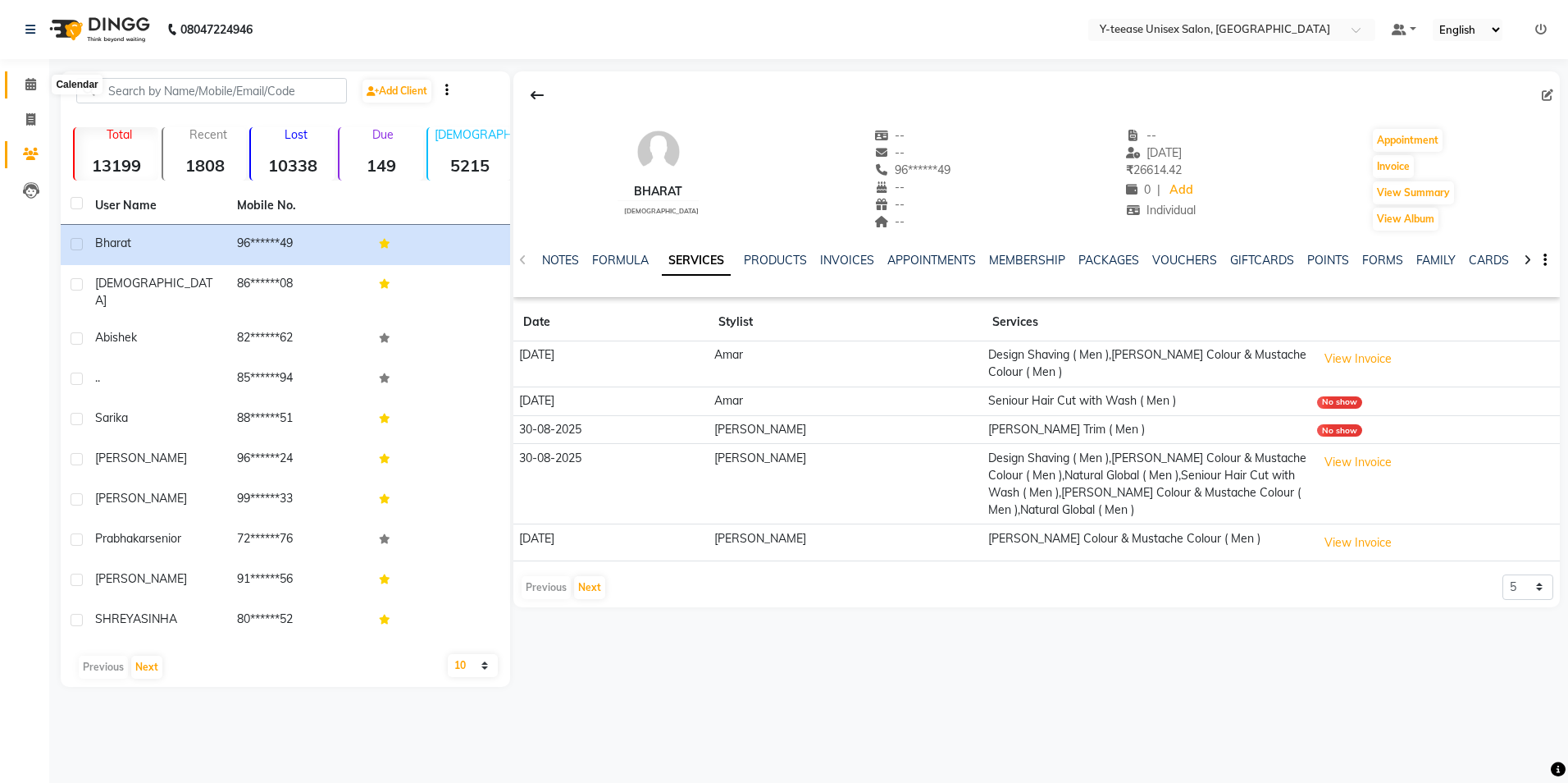
click at [23, 87] on span at bounding box center [31, 85] width 29 height 19
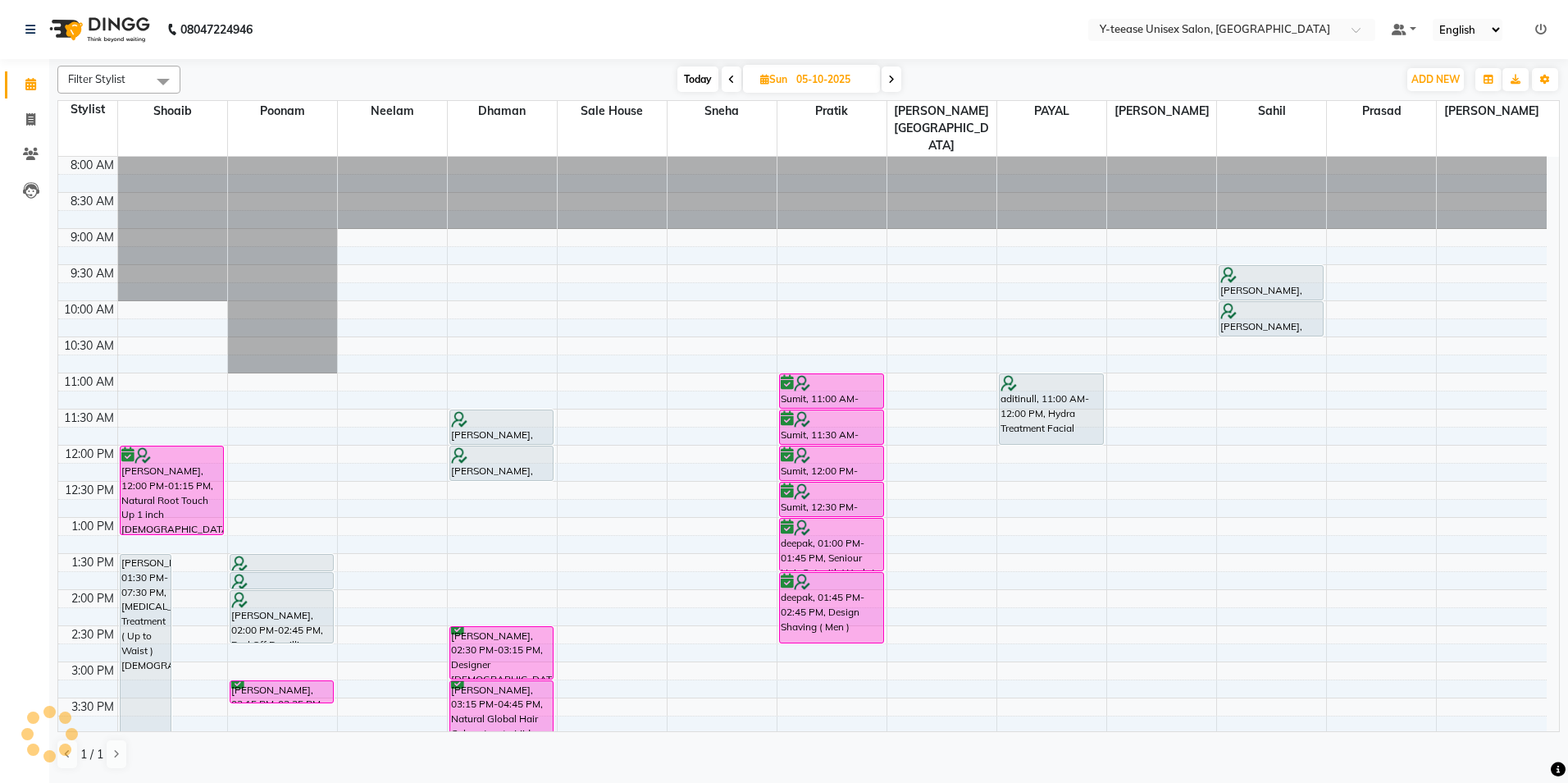
click at [693, 83] on span "Today" at bounding box center [698, 79] width 41 height 25
type input "04-10-2025"
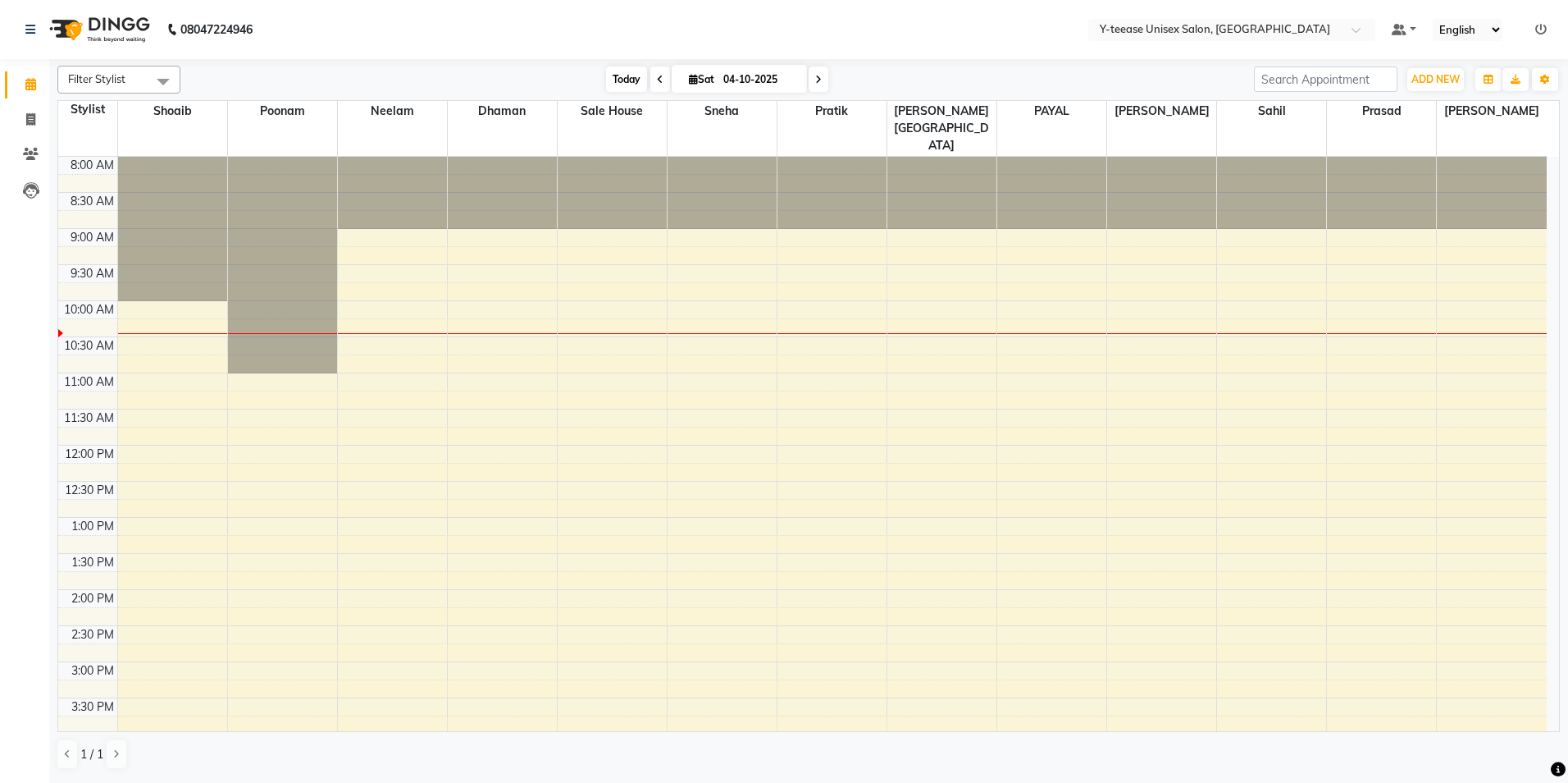
scroll to position [145, 0]
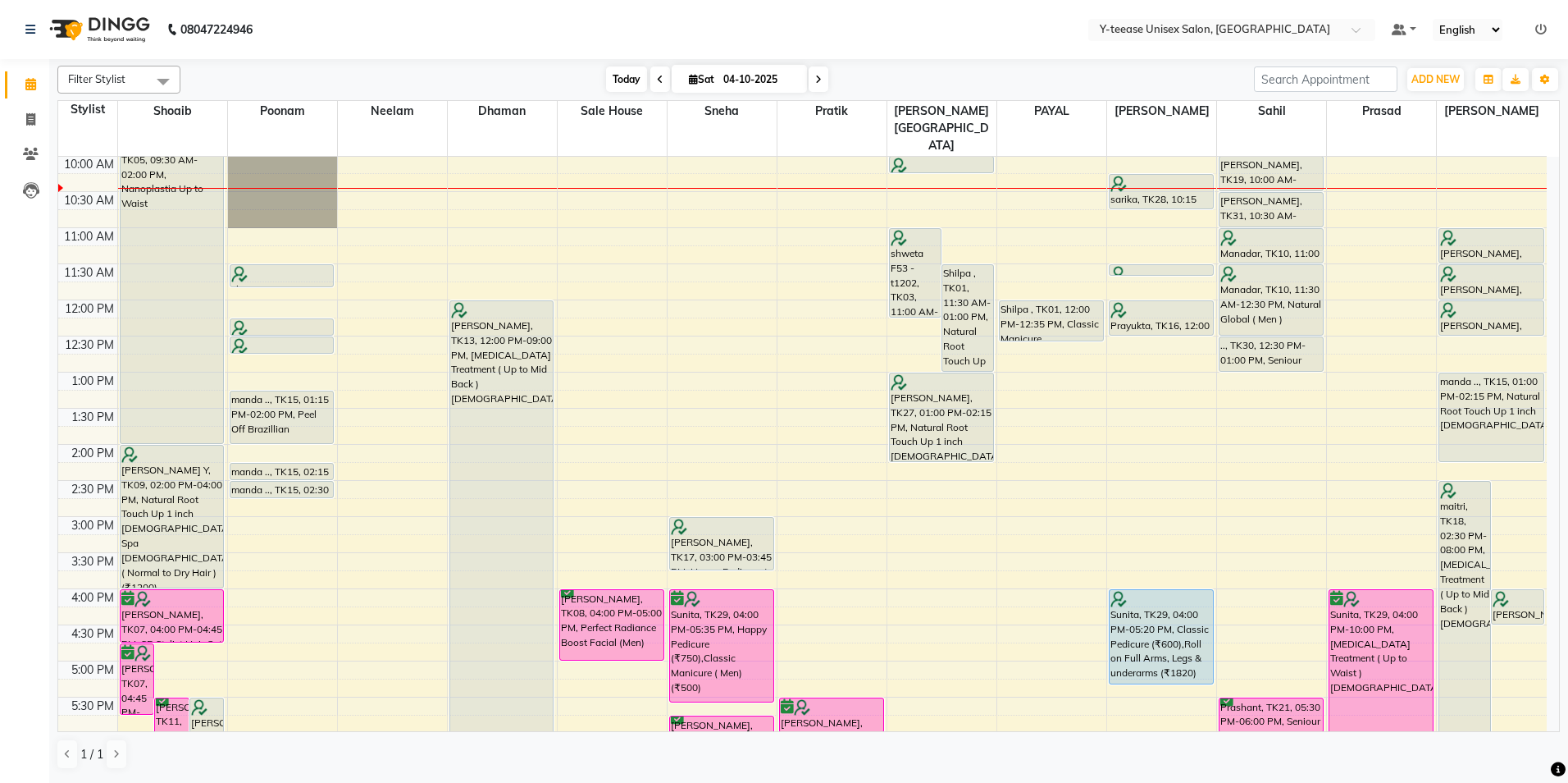
click at [626, 85] on span "Today" at bounding box center [627, 79] width 41 height 25
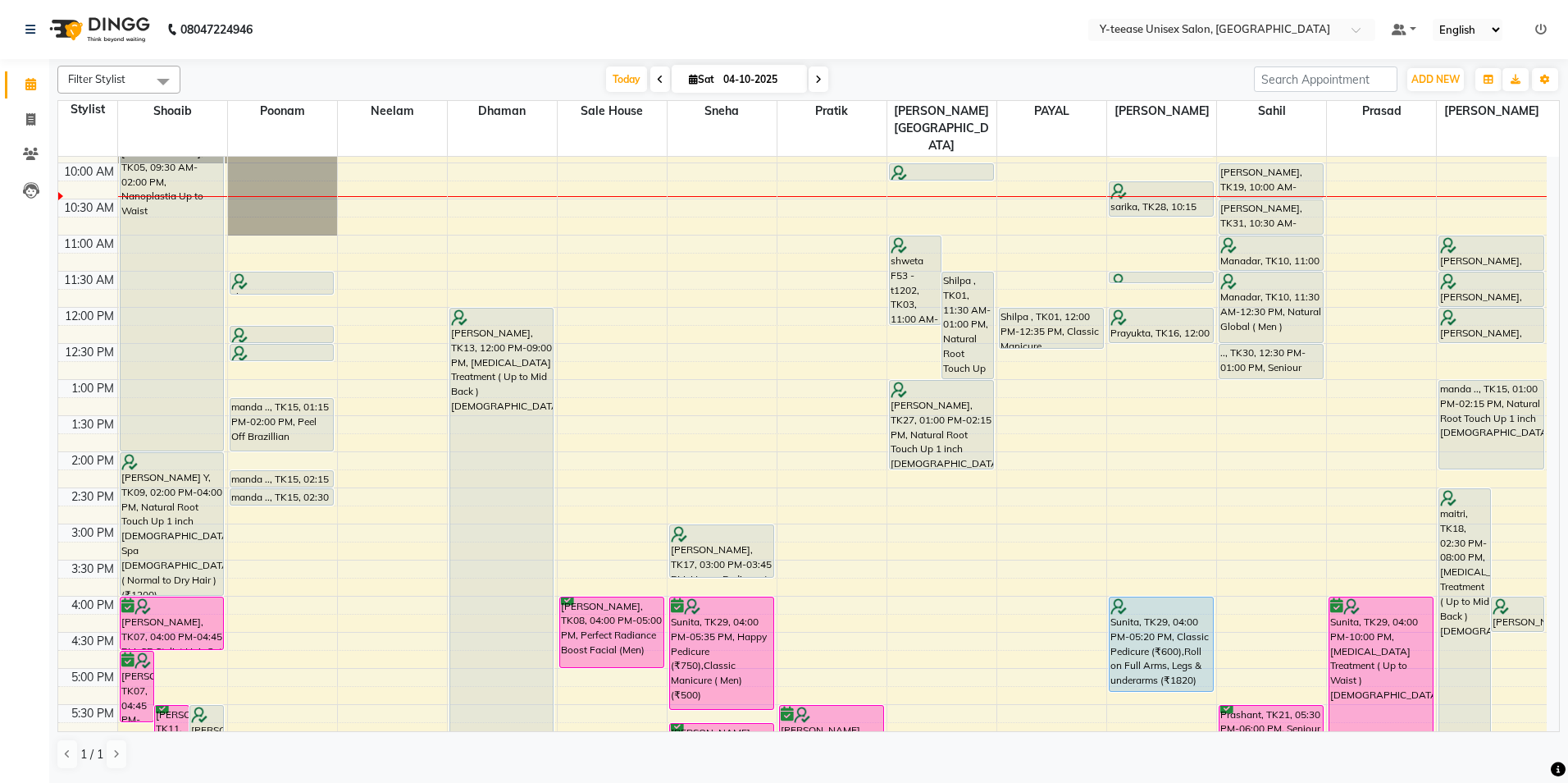
scroll to position [0, 0]
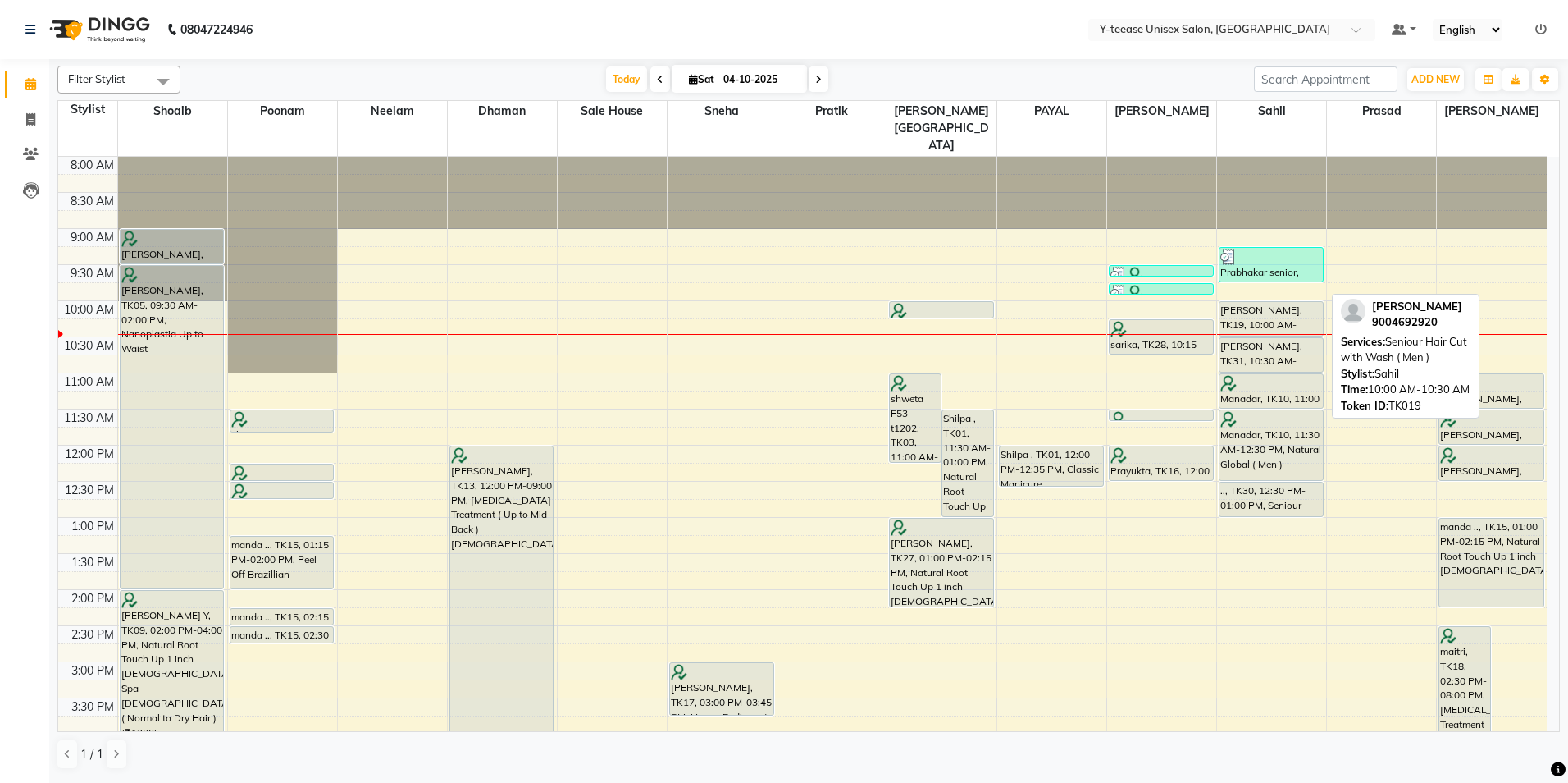
click at [1275, 301] on div "[PERSON_NAME], TK19, 10:00 AM-10:30 AM, Seniour Hair Cut with Wash ( Men )" at bounding box center [1271, 318] width 104 height 34
select select "7"
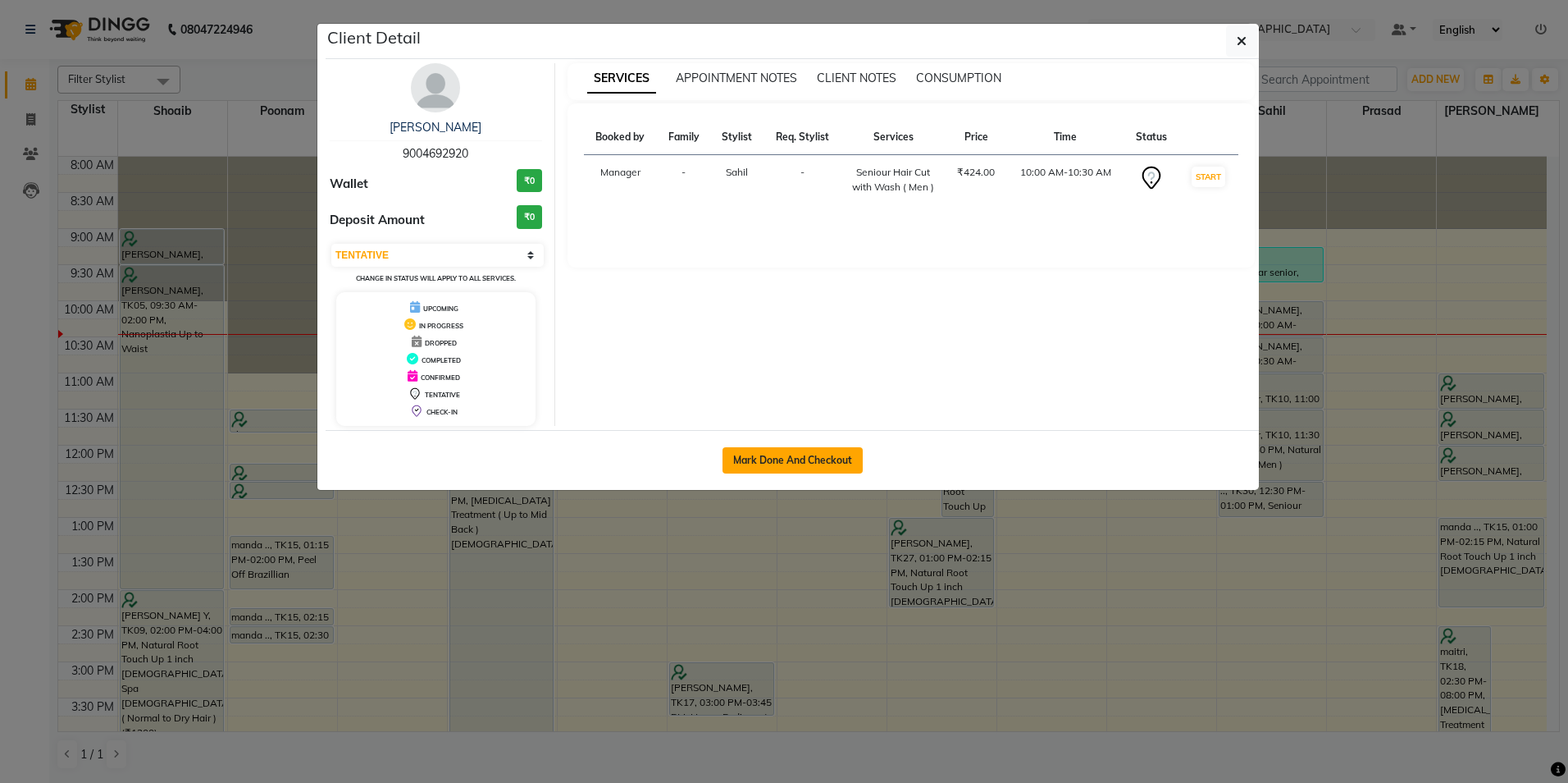
click at [843, 449] on button "Mark Done And Checkout" at bounding box center [792, 459] width 140 height 26
select select "service"
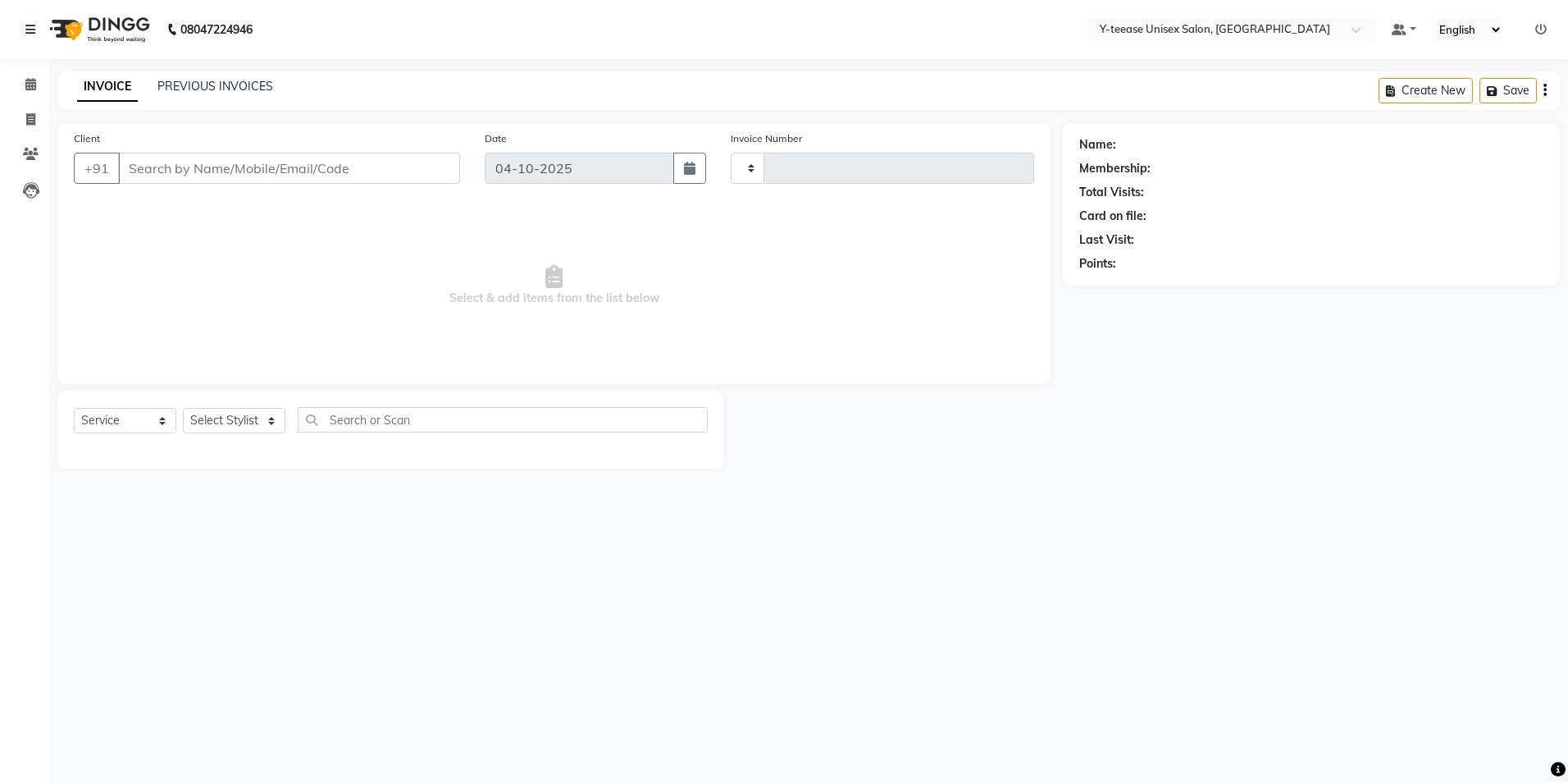
type input "8405"
select select "3"
select select "4"
click at [1538, 26] on icon at bounding box center [1541, 30] width 12 height 12
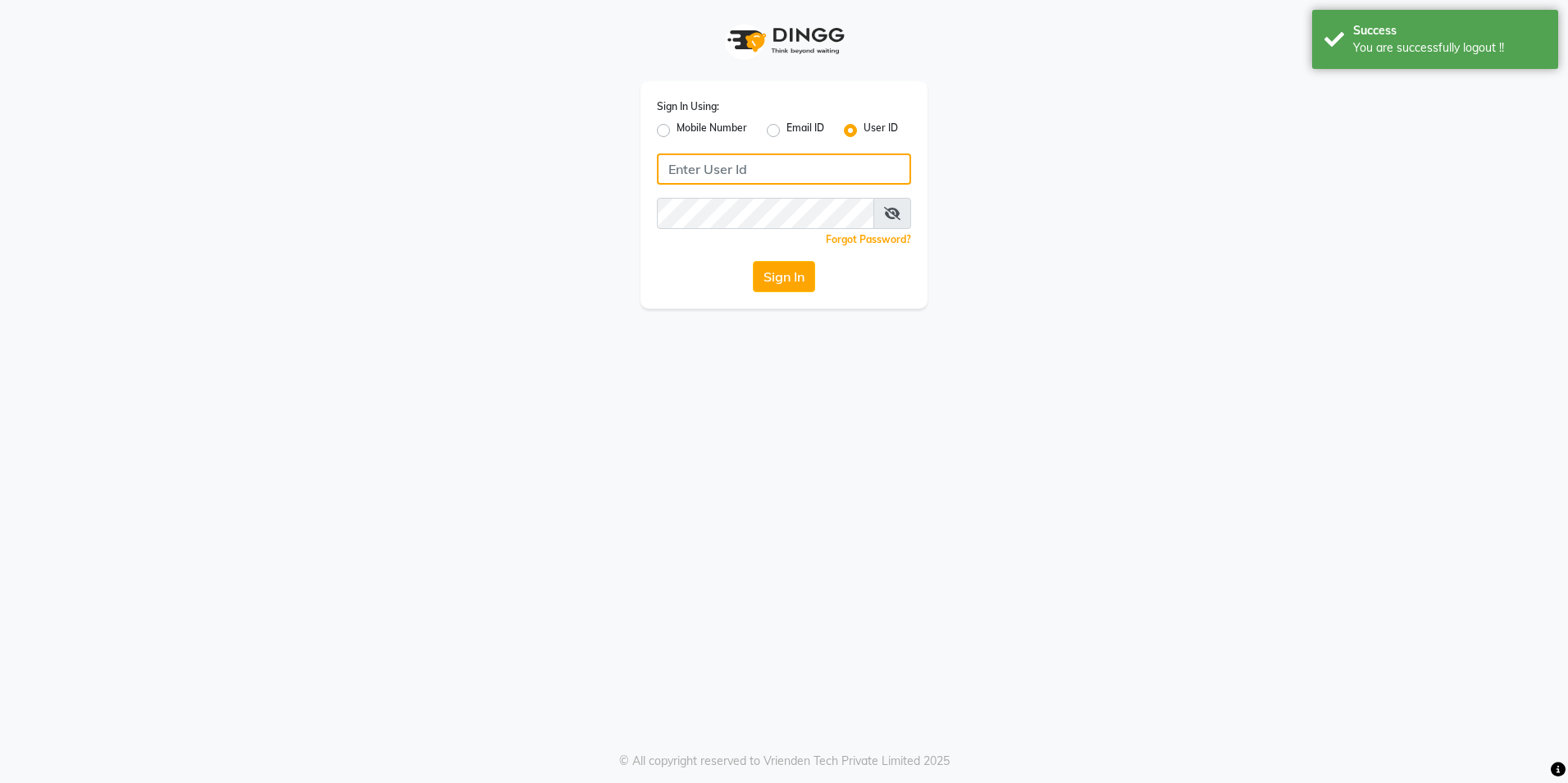
type input "8999679795"
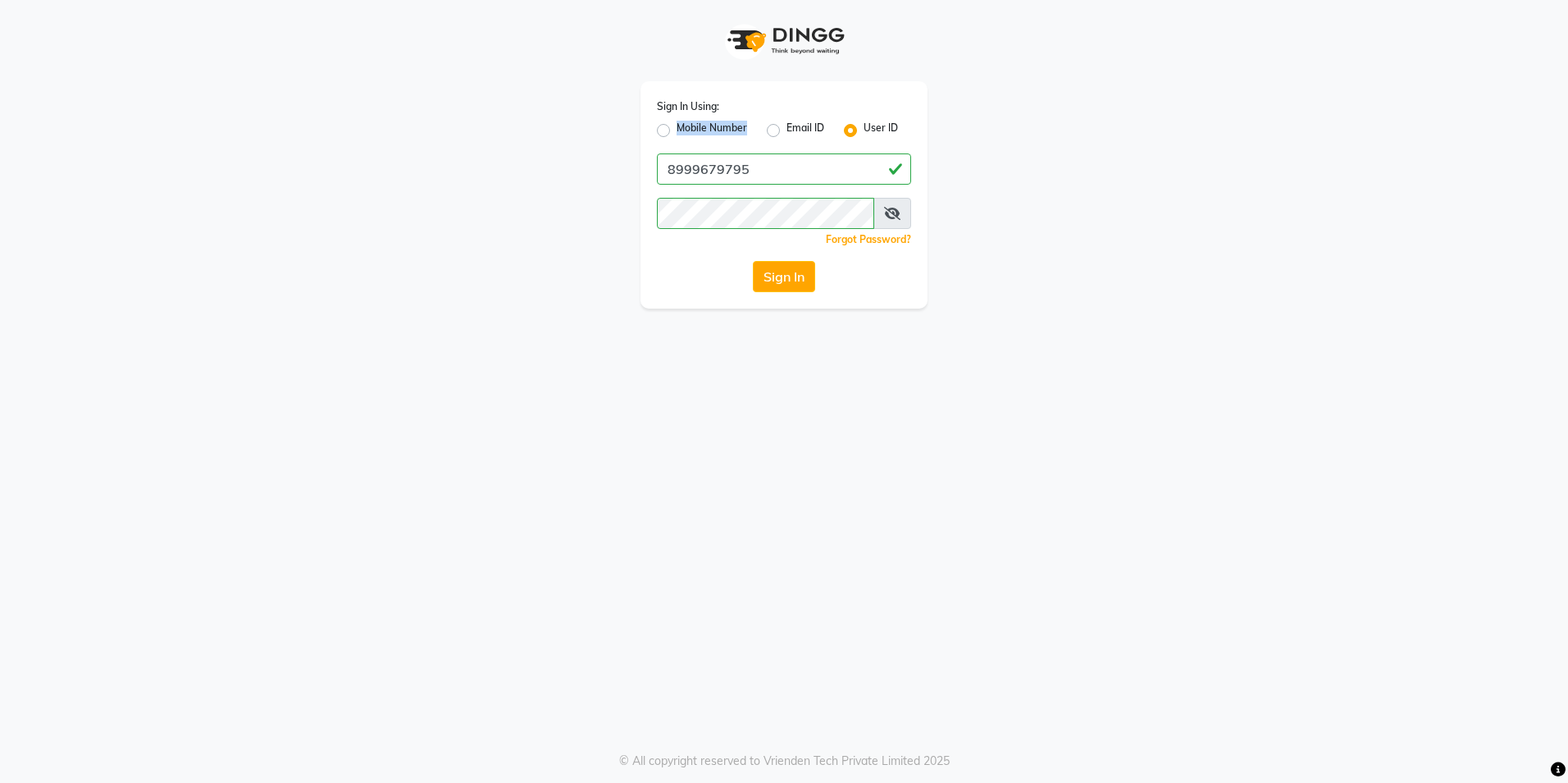
click at [666, 129] on div "Mobile Number" at bounding box center [702, 130] width 90 height 20
click at [677, 127] on label "Mobile Number" at bounding box center [711, 130] width 70 height 20
click at [677, 127] on input "Mobile Number" at bounding box center [682, 126] width 11 height 11
radio input "true"
radio input "false"
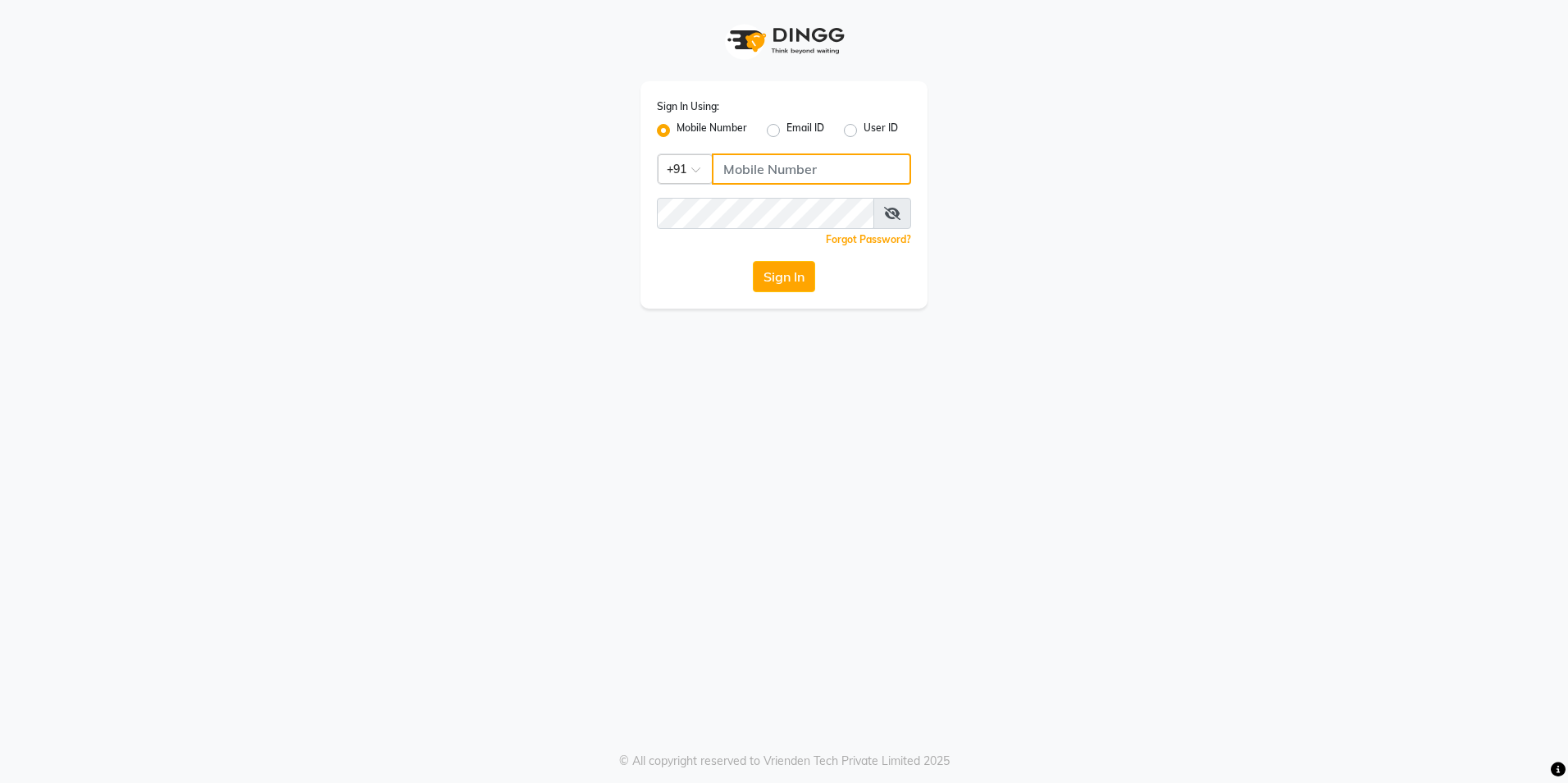
click at [741, 172] on input "Username" at bounding box center [811, 169] width 200 height 31
type input "9860099181"
click at [762, 288] on button "Sign In" at bounding box center [784, 276] width 62 height 31
